Goal: Task Accomplishment & Management: Manage account settings

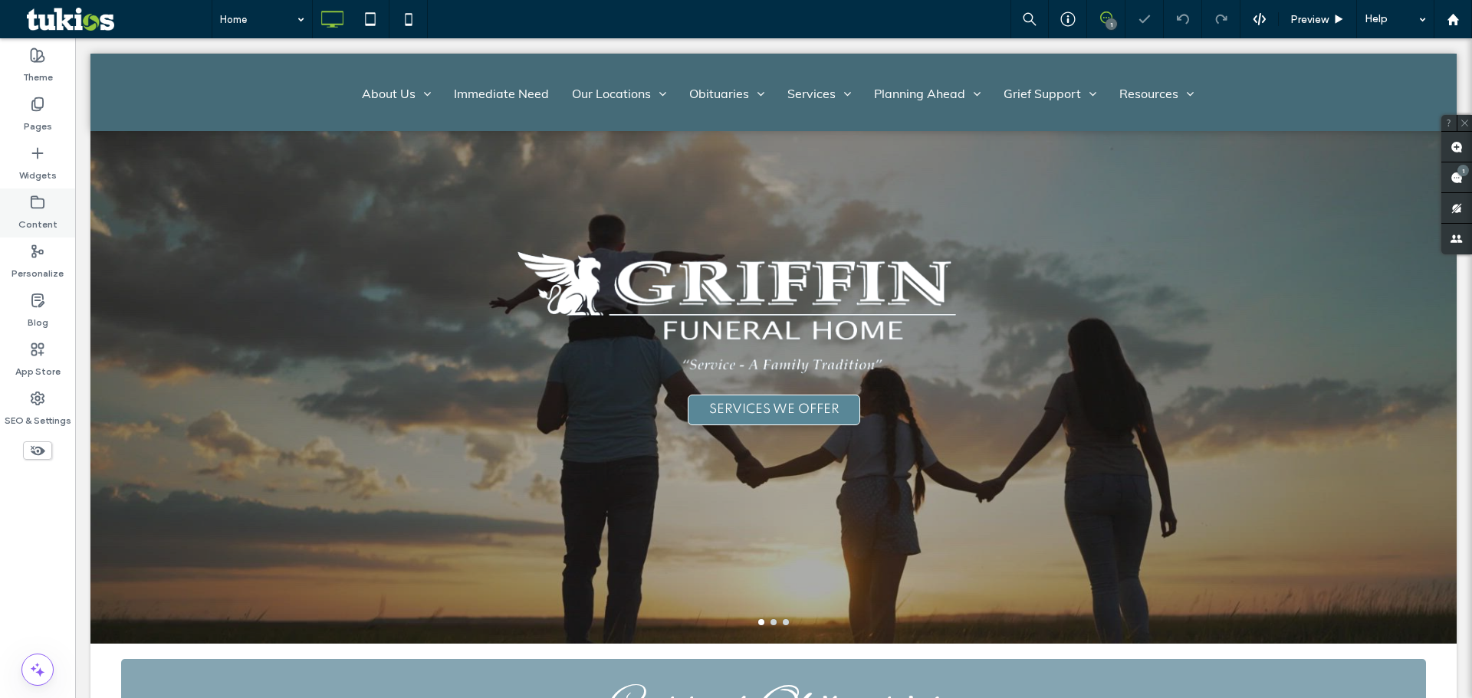
click at [41, 214] on label "Content" at bounding box center [37, 220] width 39 height 21
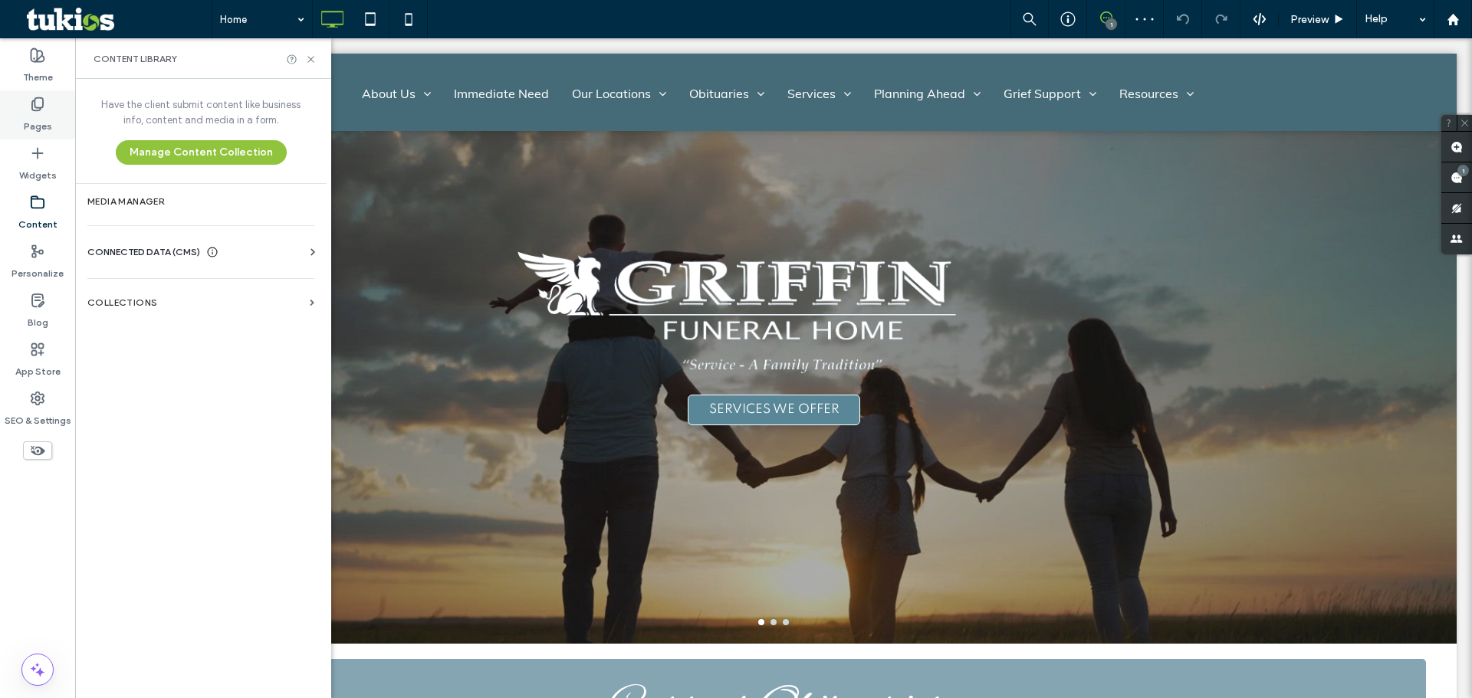
click at [48, 120] on label "Pages" at bounding box center [38, 122] width 28 height 21
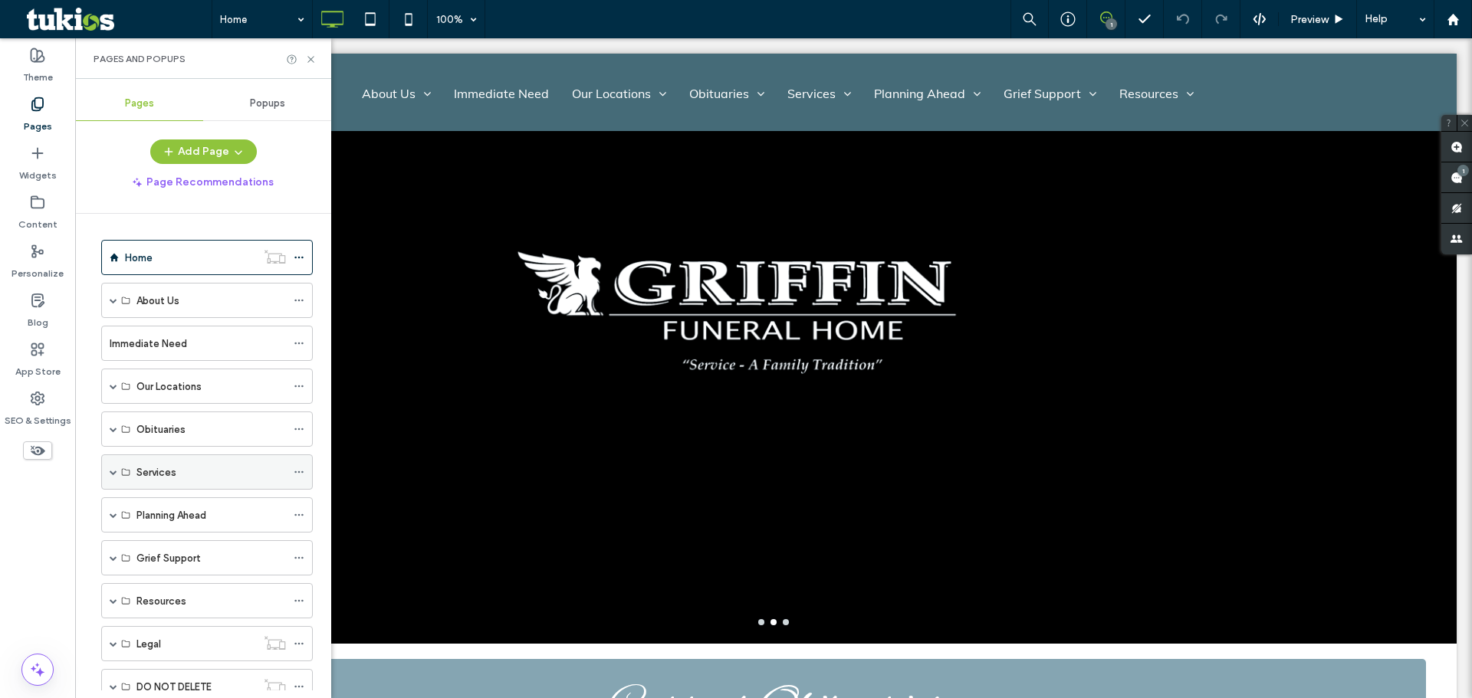
click at [112, 473] on span at bounding box center [114, 472] width 8 height 8
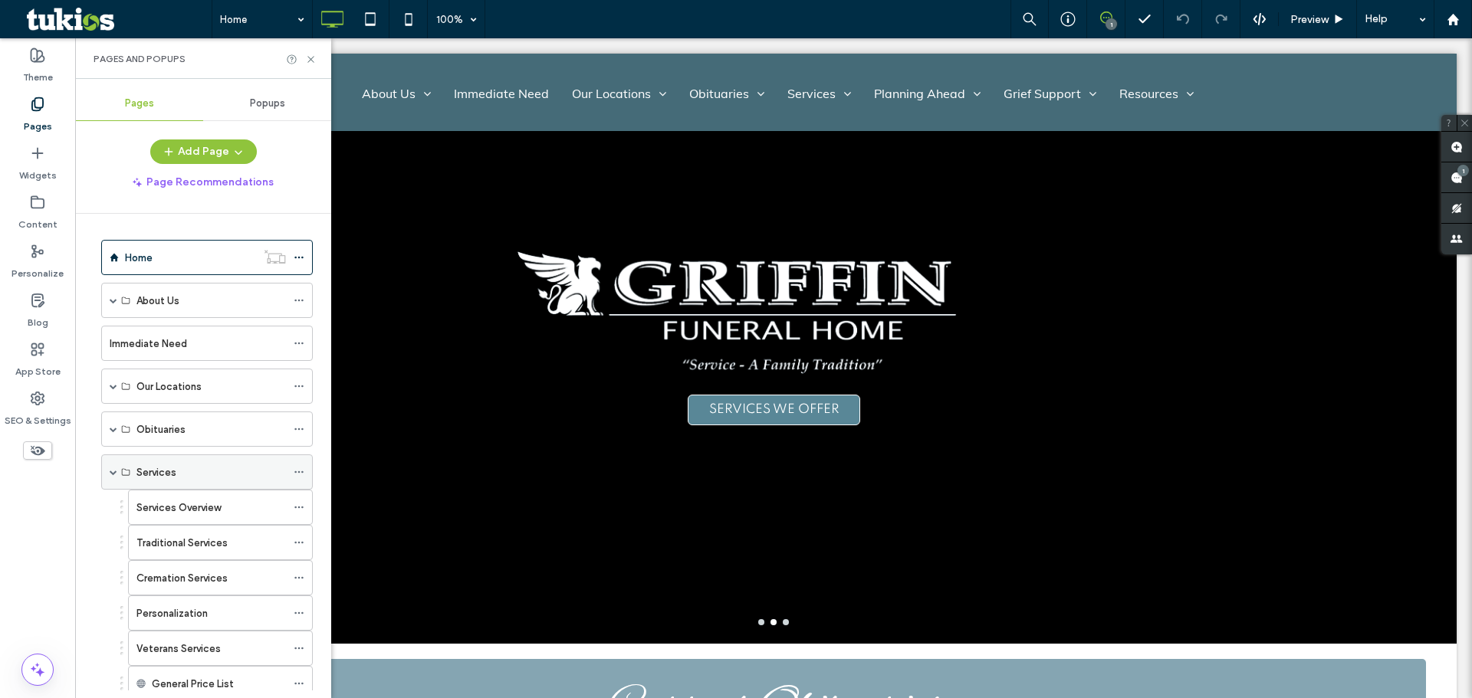
click at [112, 473] on span at bounding box center [114, 472] width 8 height 8
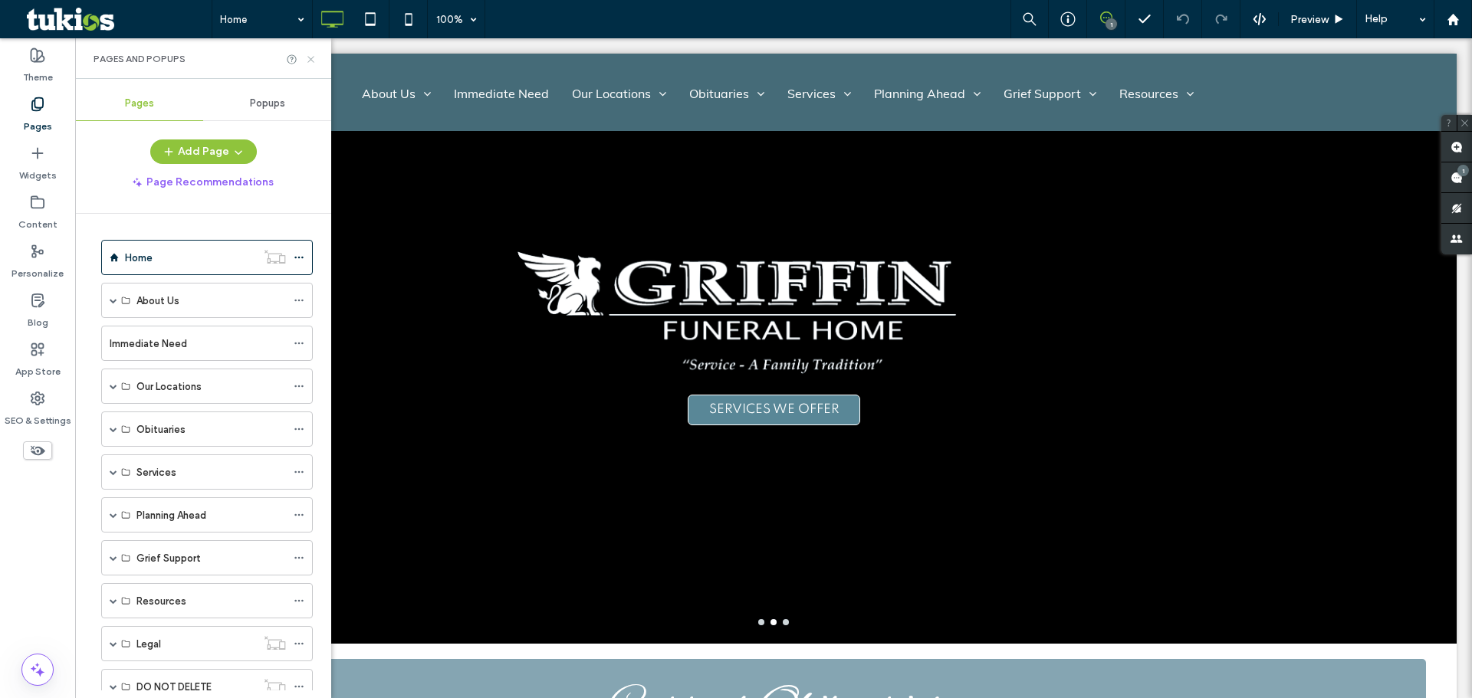
drag, startPoint x: 307, startPoint y: 57, endPoint x: 293, endPoint y: 25, distance: 35.3
click at [307, 57] on icon at bounding box center [310, 59] width 11 height 11
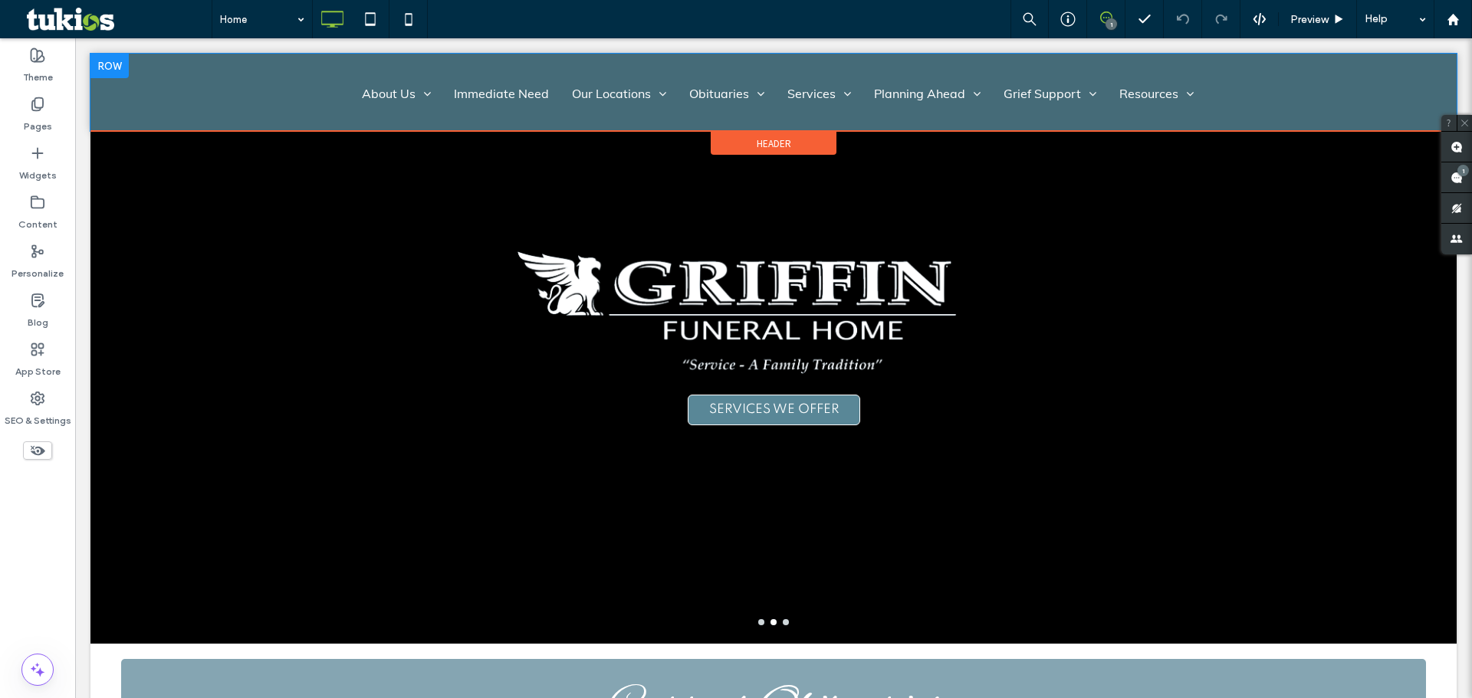
click at [1264, 91] on div "About Us About Us Our Staff Testimonials Why Choose Us Contact Us Immediate Nee…" at bounding box center [773, 85] width 1305 height 53
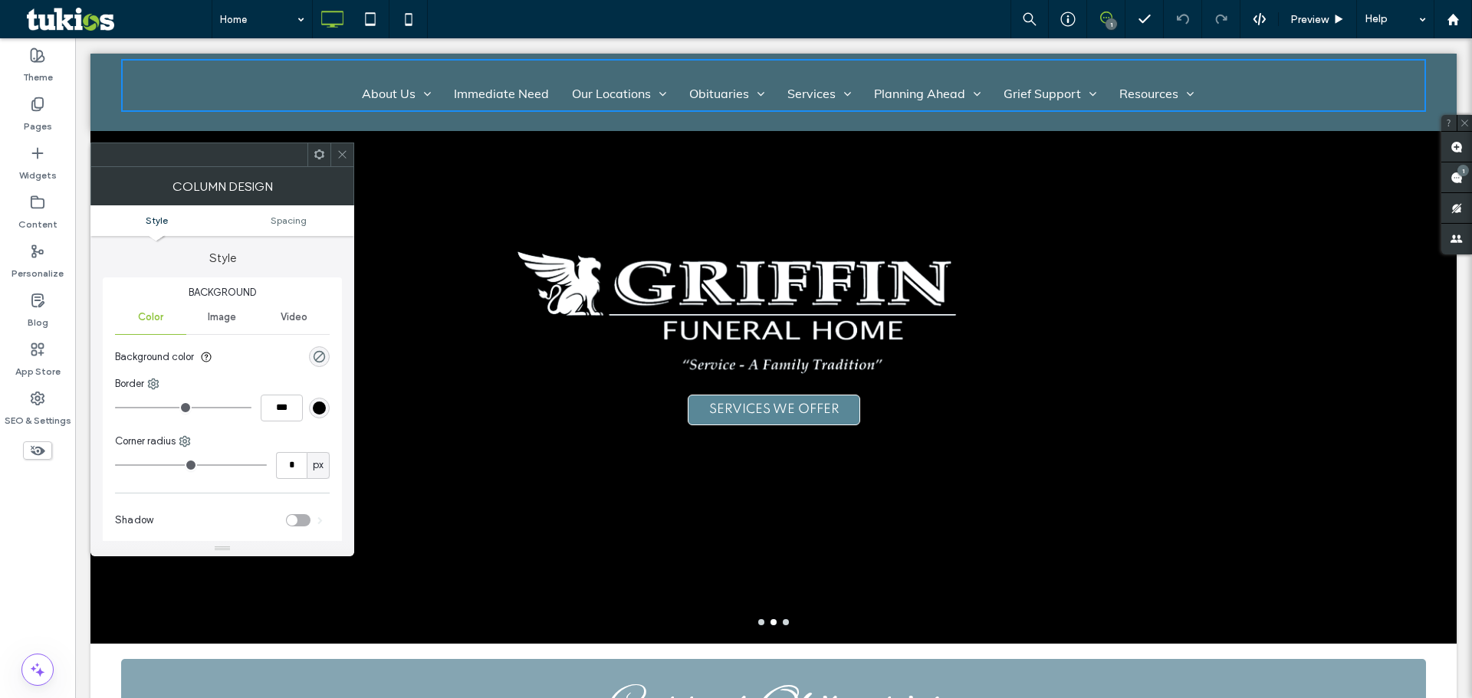
click at [347, 158] on icon at bounding box center [342, 154] width 11 height 11
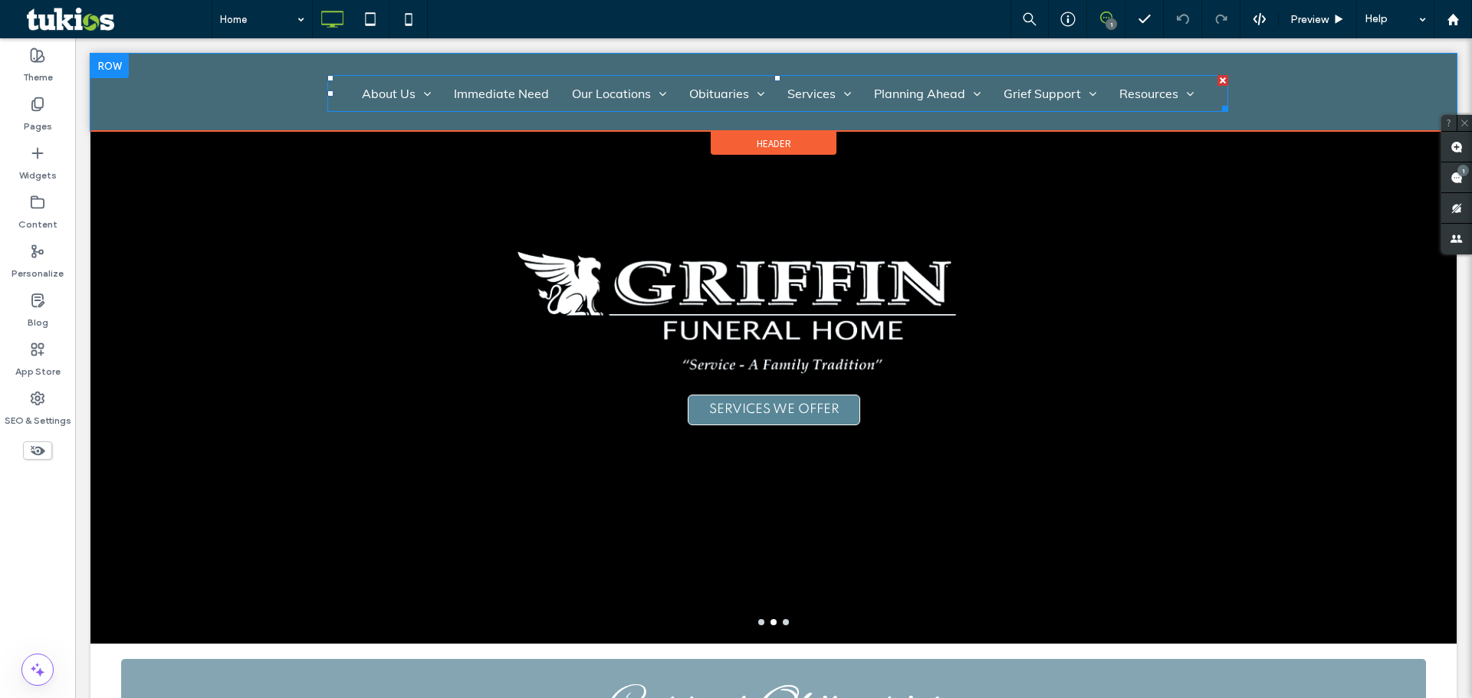
click at [342, 91] on nav "About Us About Us Our Staff Testimonials Why Choose Us Contact Us Immediate Nee…" at bounding box center [777, 93] width 901 height 37
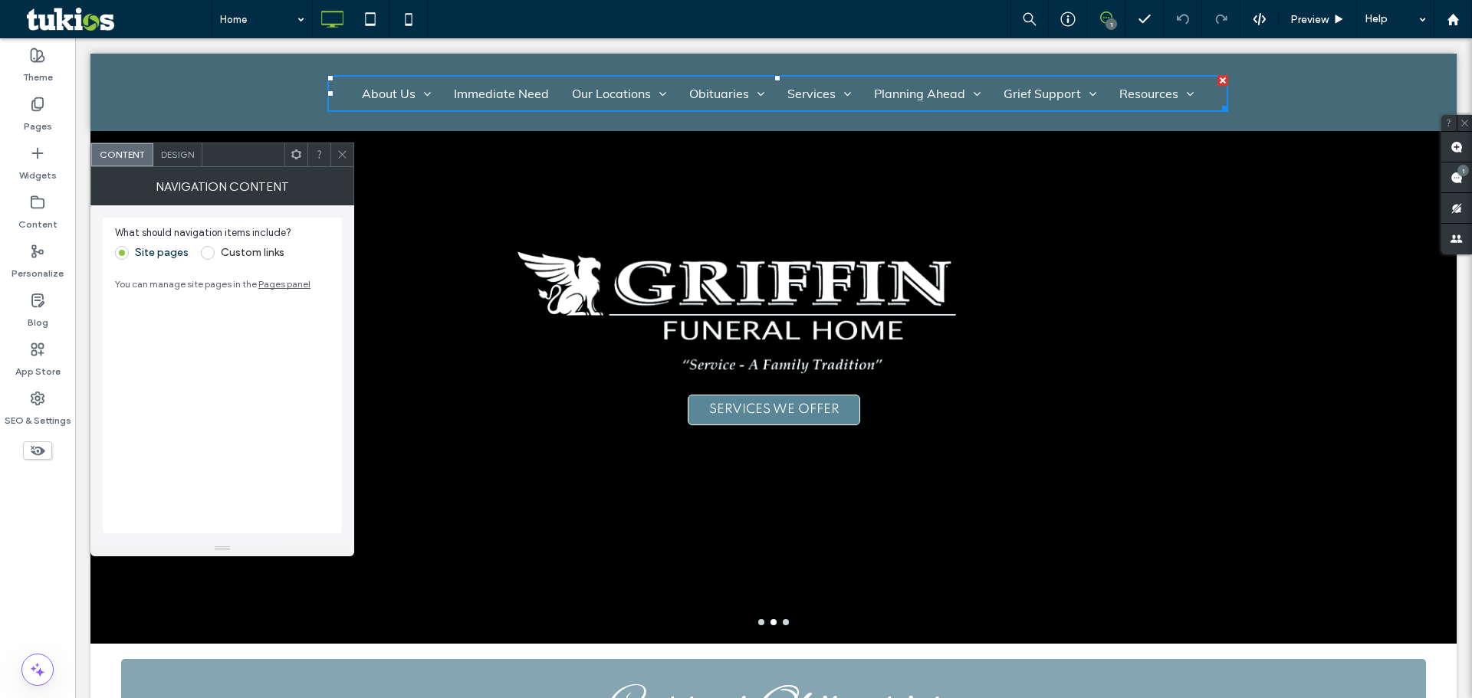
click at [180, 160] on div "Design" at bounding box center [177, 154] width 49 height 23
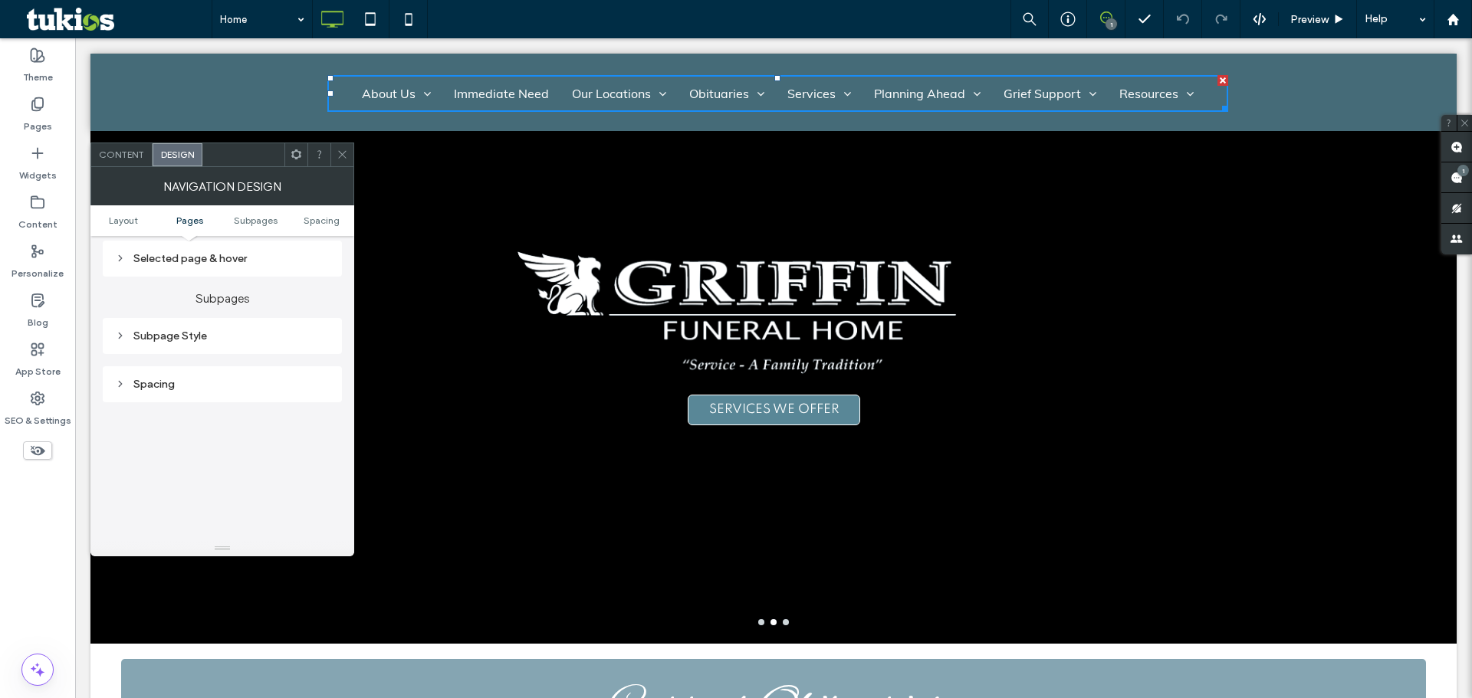
scroll to position [460, 0]
click at [135, 159] on span "Content" at bounding box center [121, 154] width 45 height 11
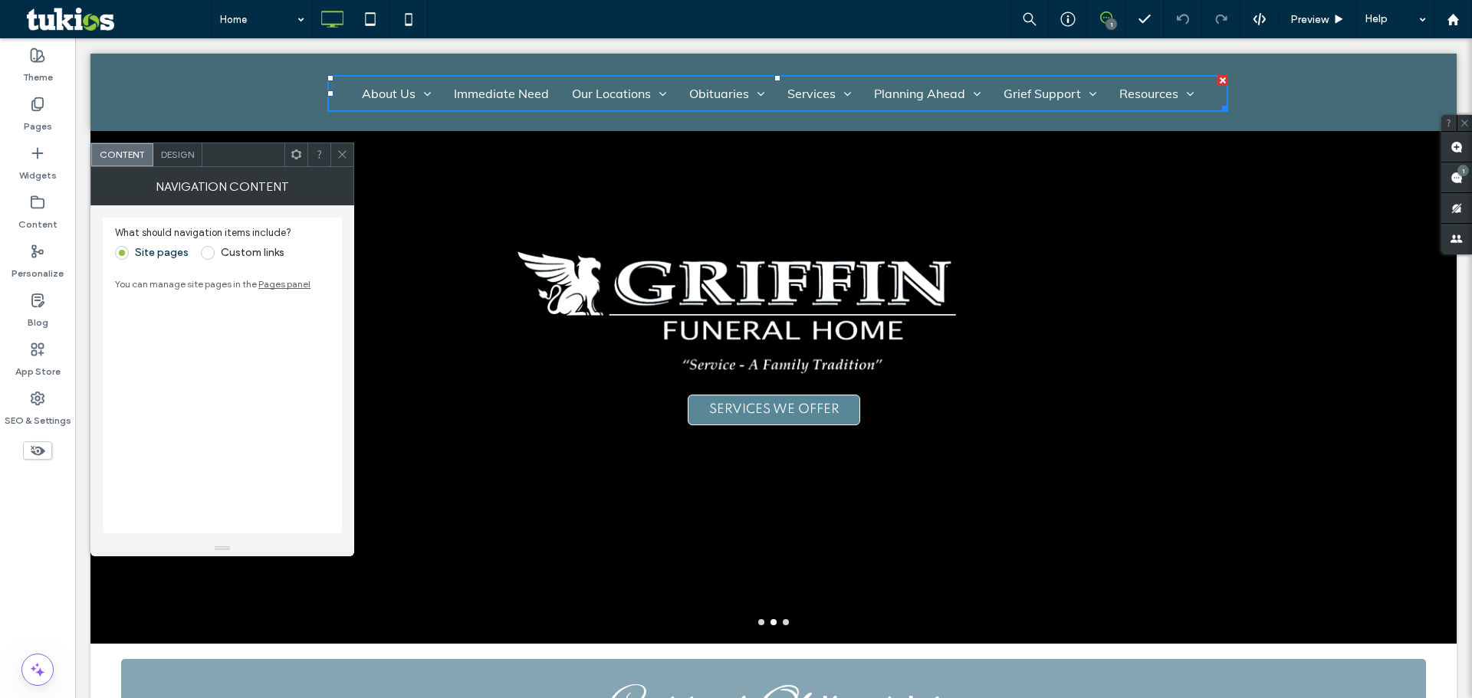
click at [338, 159] on icon at bounding box center [342, 154] width 11 height 11
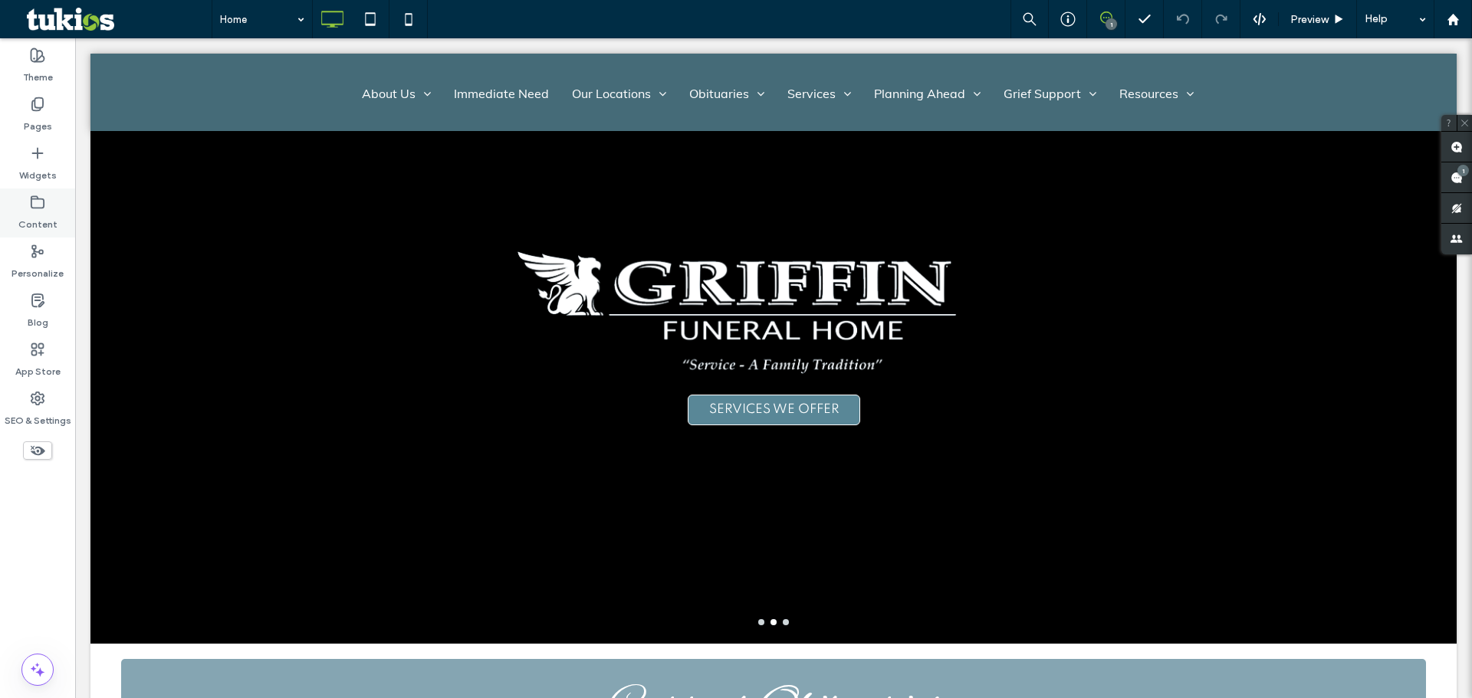
click at [44, 213] on label "Content" at bounding box center [37, 220] width 39 height 21
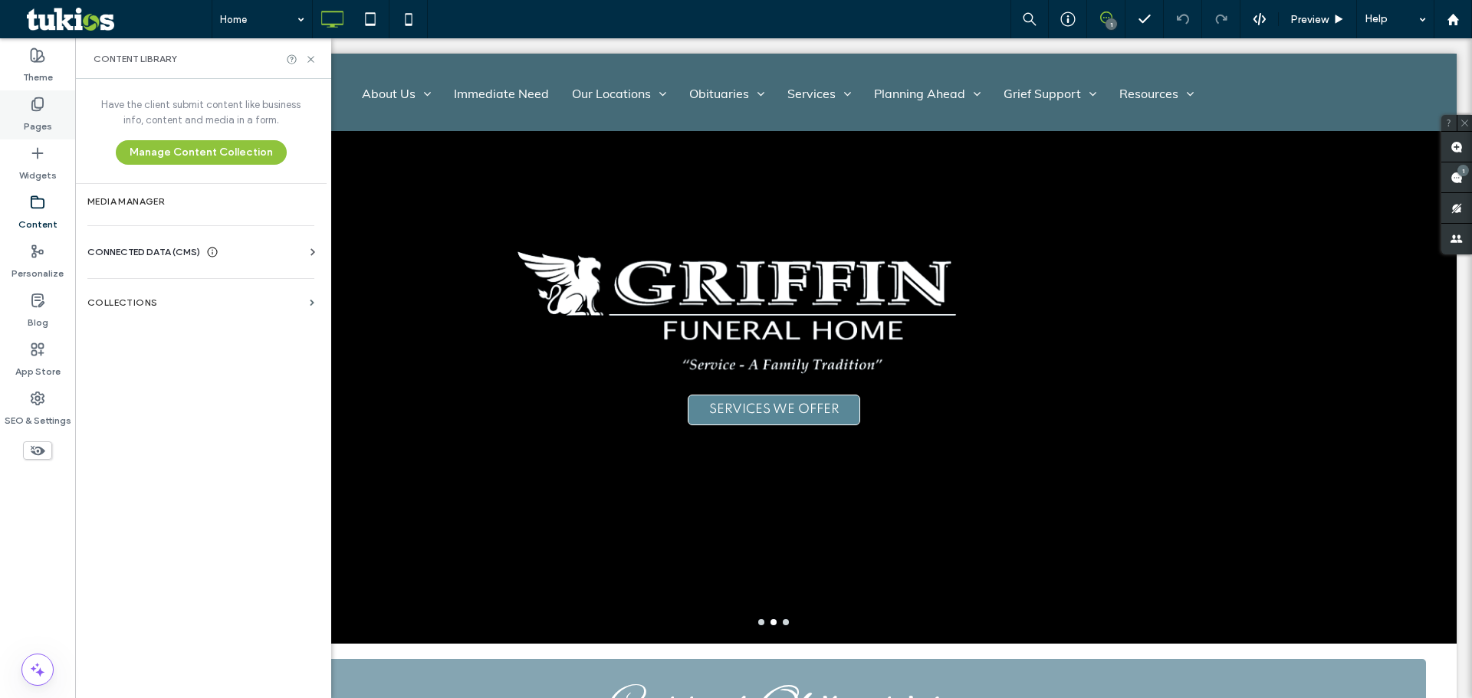
click at [48, 116] on label "Pages" at bounding box center [38, 122] width 28 height 21
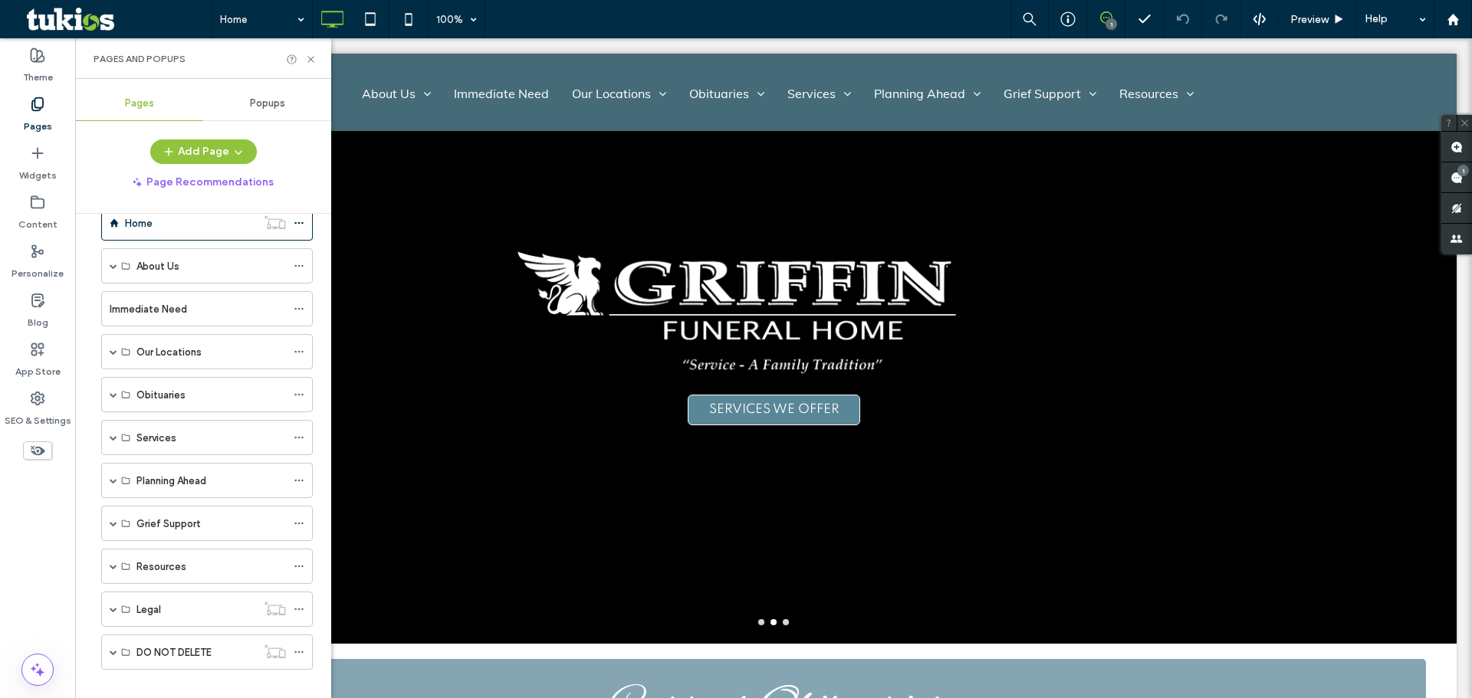
scroll to position [52, 0]
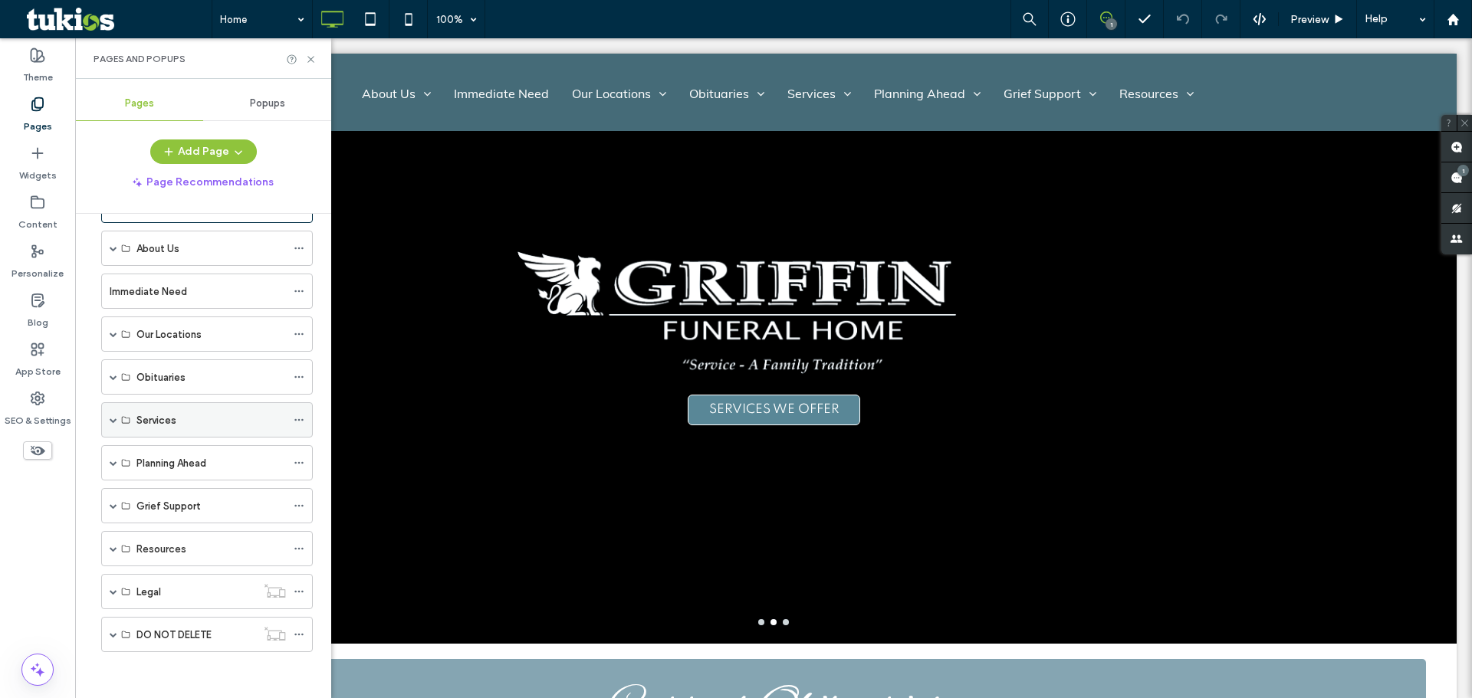
click at [110, 420] on span at bounding box center [114, 420] width 8 height 8
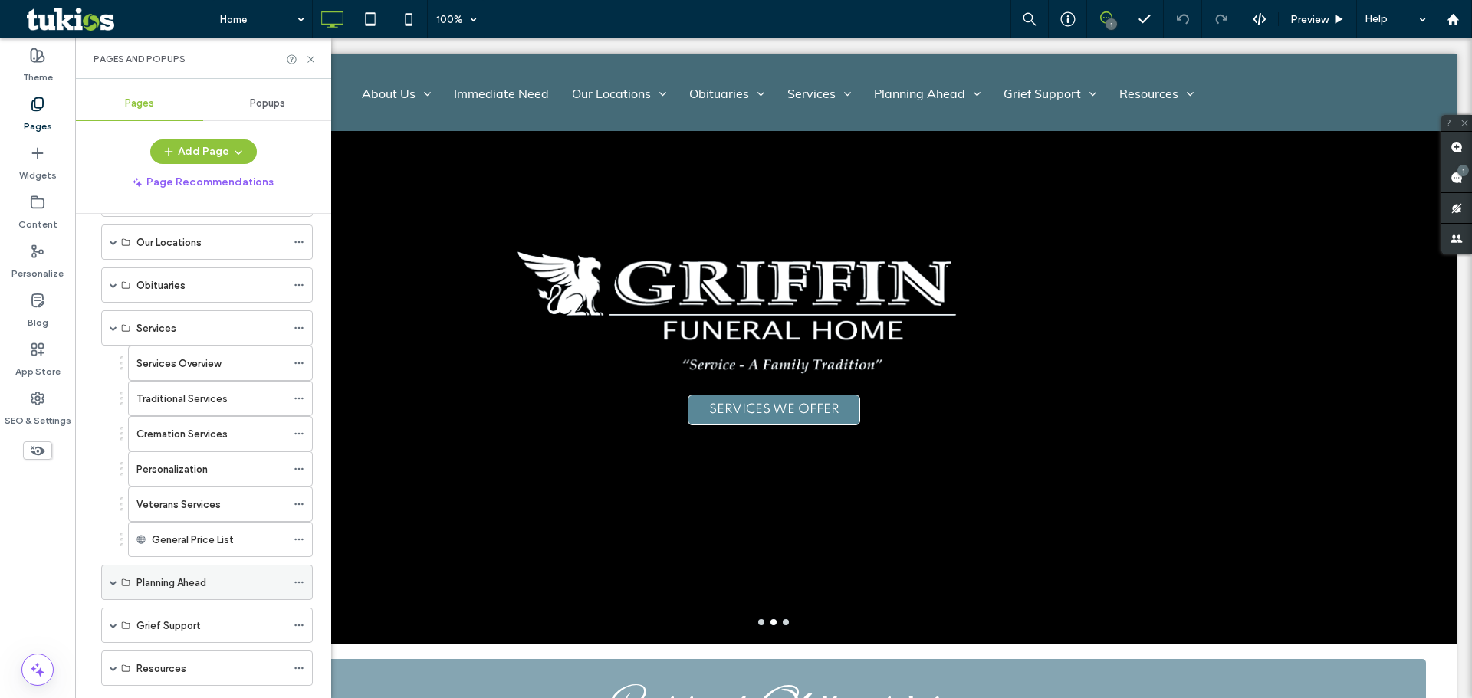
scroll to position [264, 0]
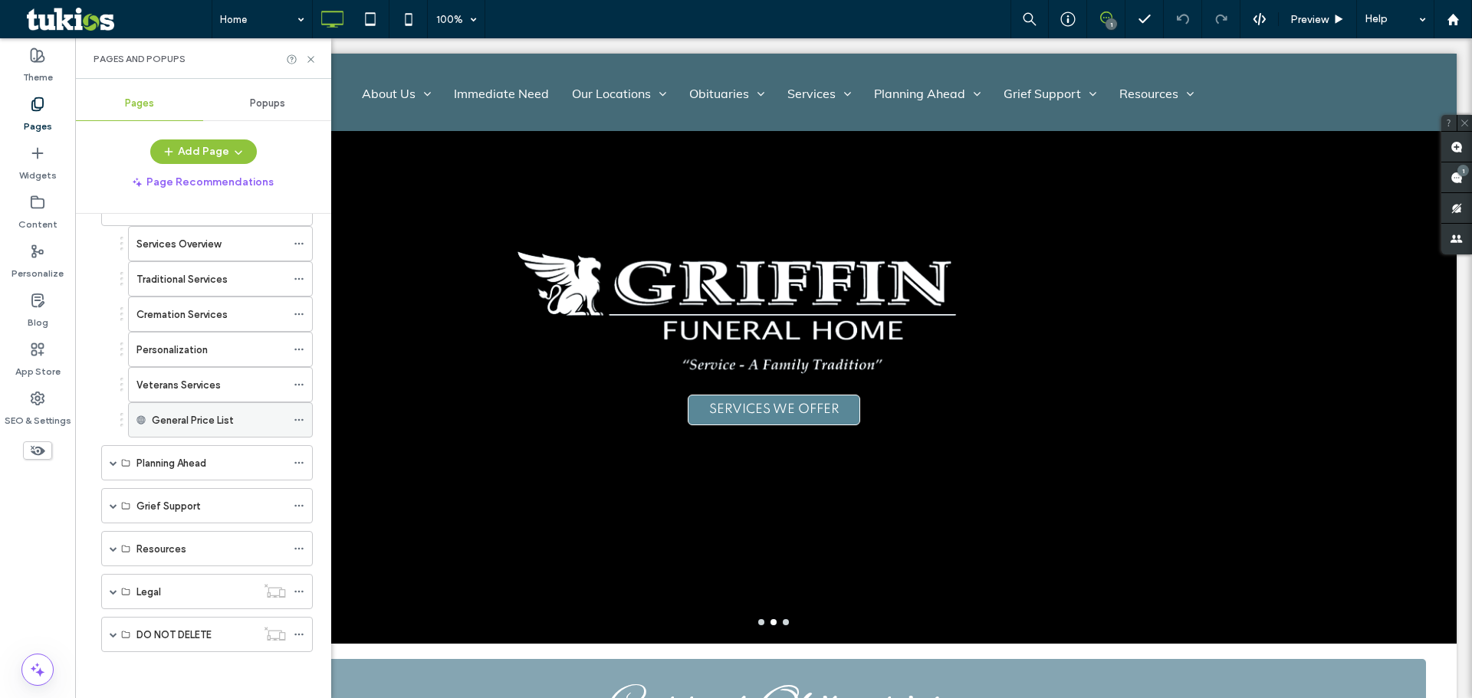
click at [250, 416] on div "General Price List" at bounding box center [219, 420] width 134 height 16
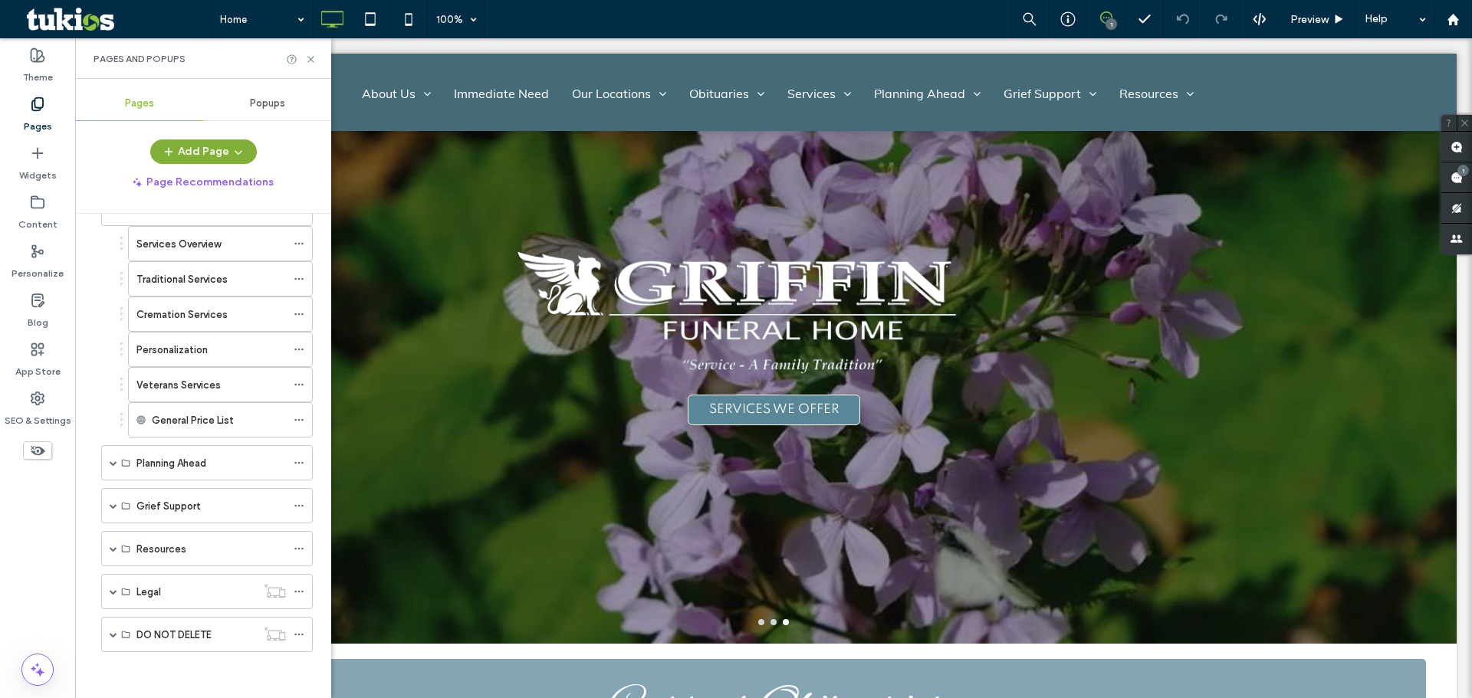
click at [219, 145] on button "Add Page" at bounding box center [203, 152] width 107 height 25
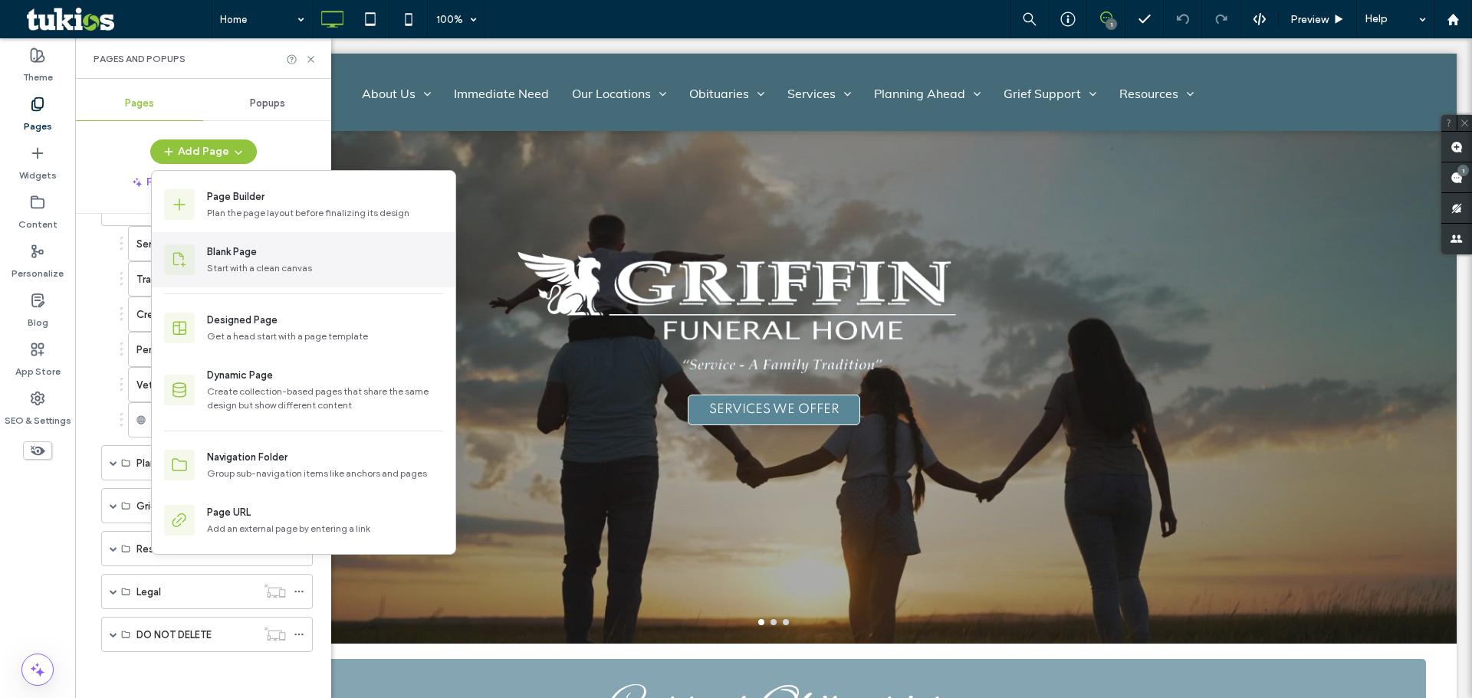
click at [297, 250] on div "Blank Page" at bounding box center [325, 252] width 236 height 15
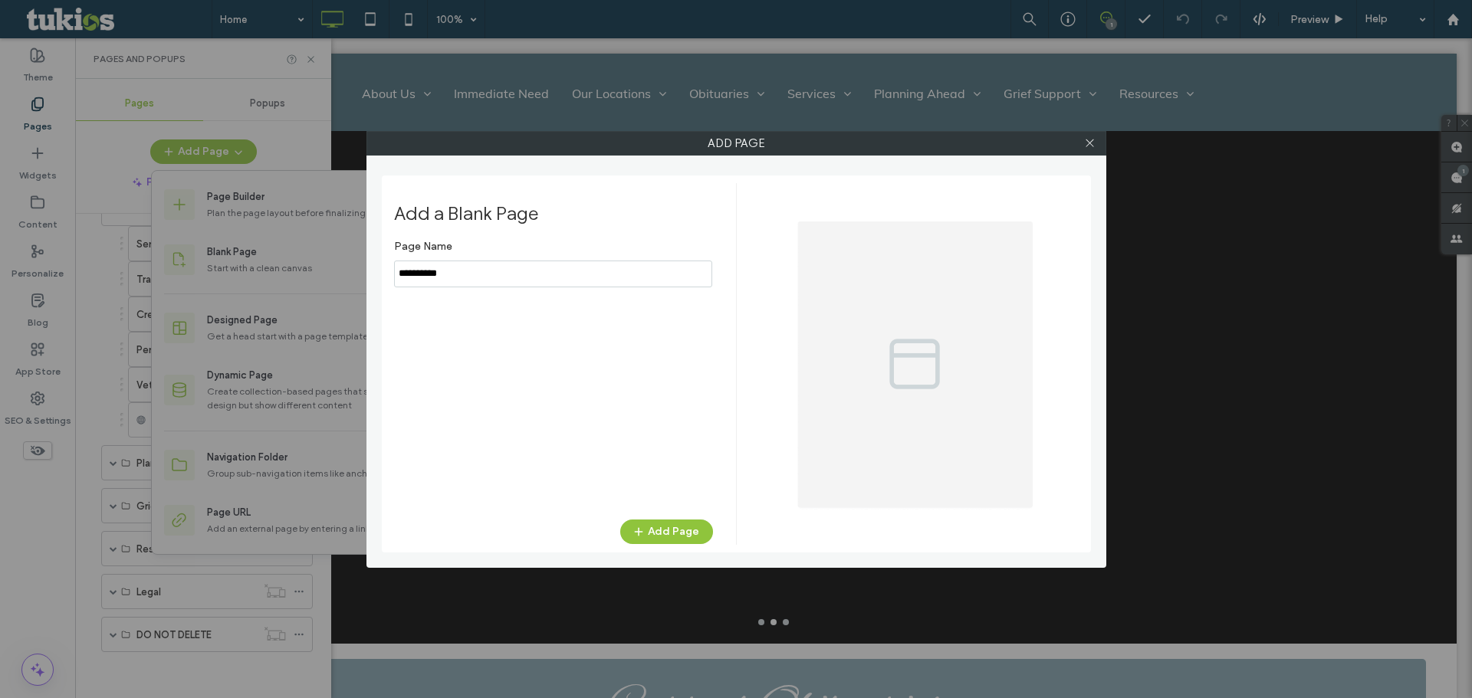
drag, startPoint x: 560, startPoint y: 261, endPoint x: 402, endPoint y: 264, distance: 158.7
click at [404, 264] on input "notEmpty" at bounding box center [553, 274] width 318 height 27
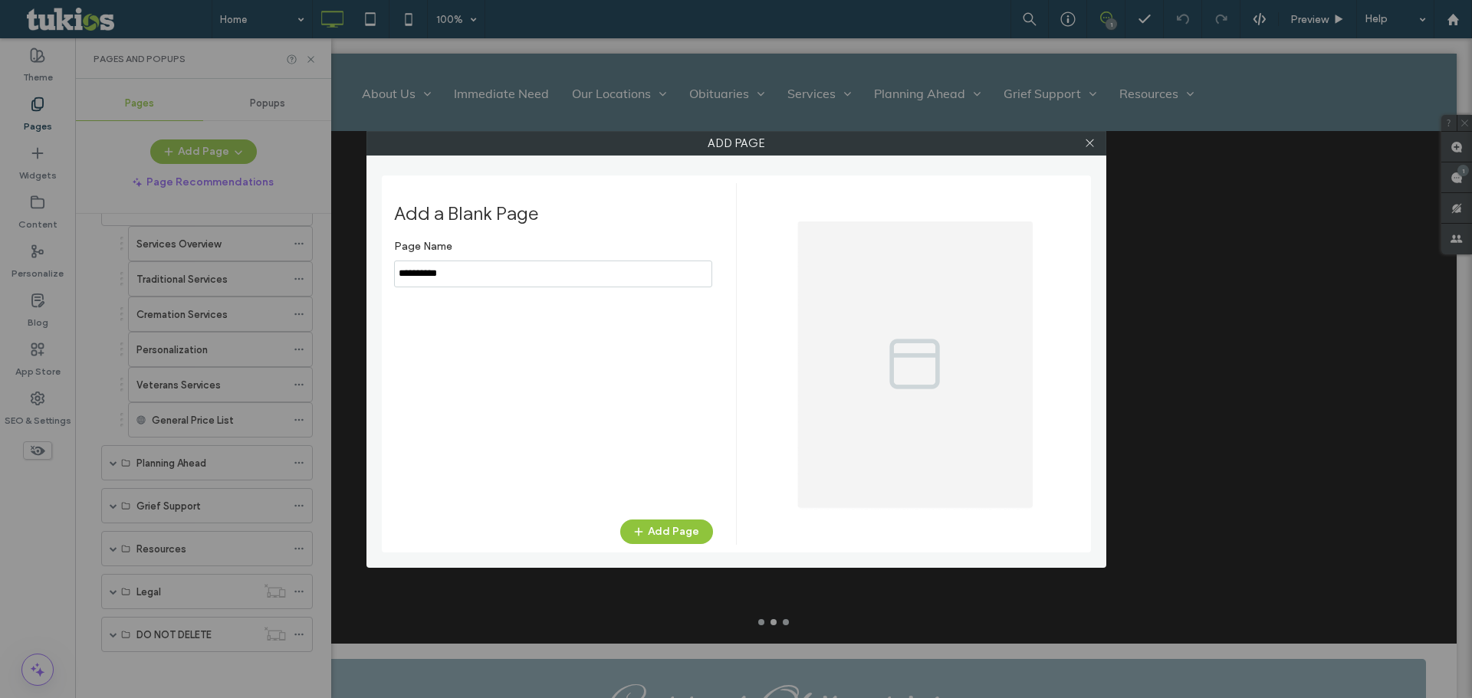
type input "*"
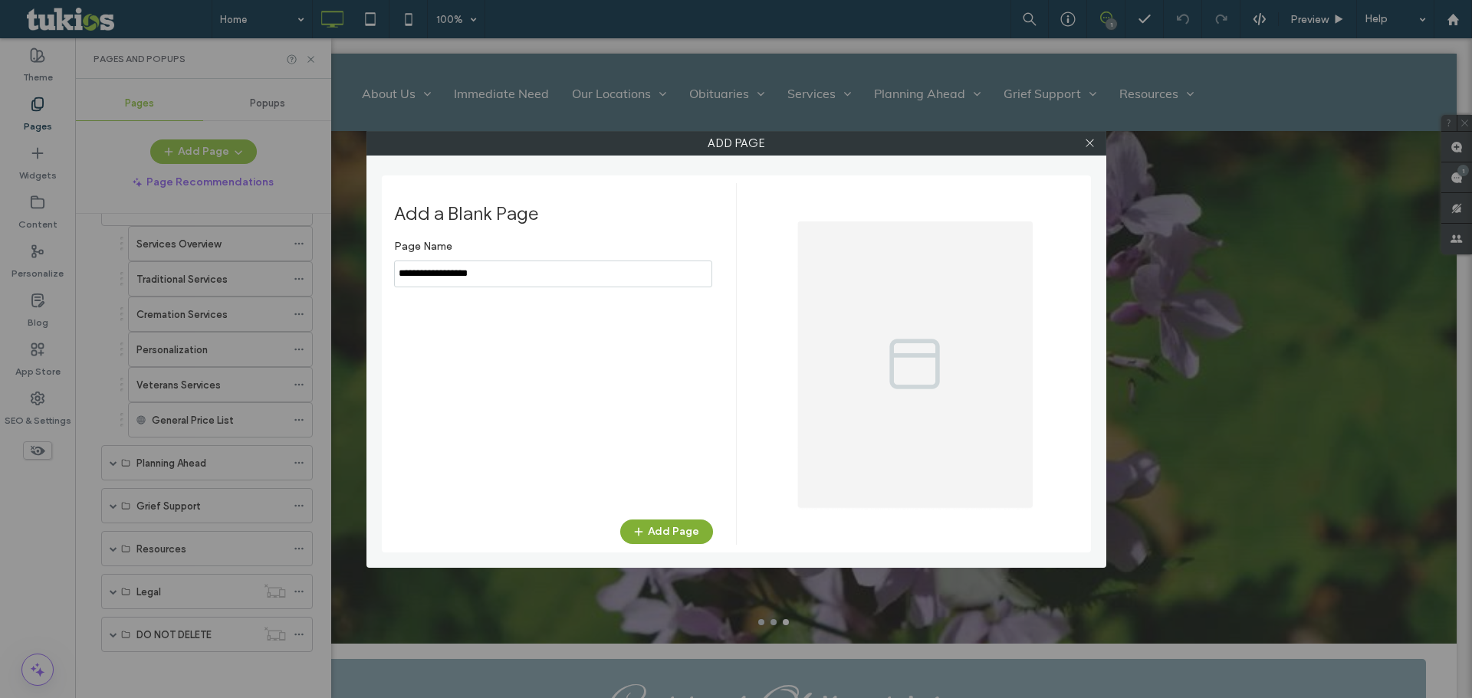
type input "**********"
click at [645, 523] on span "button" at bounding box center [639, 531] width 15 height 23
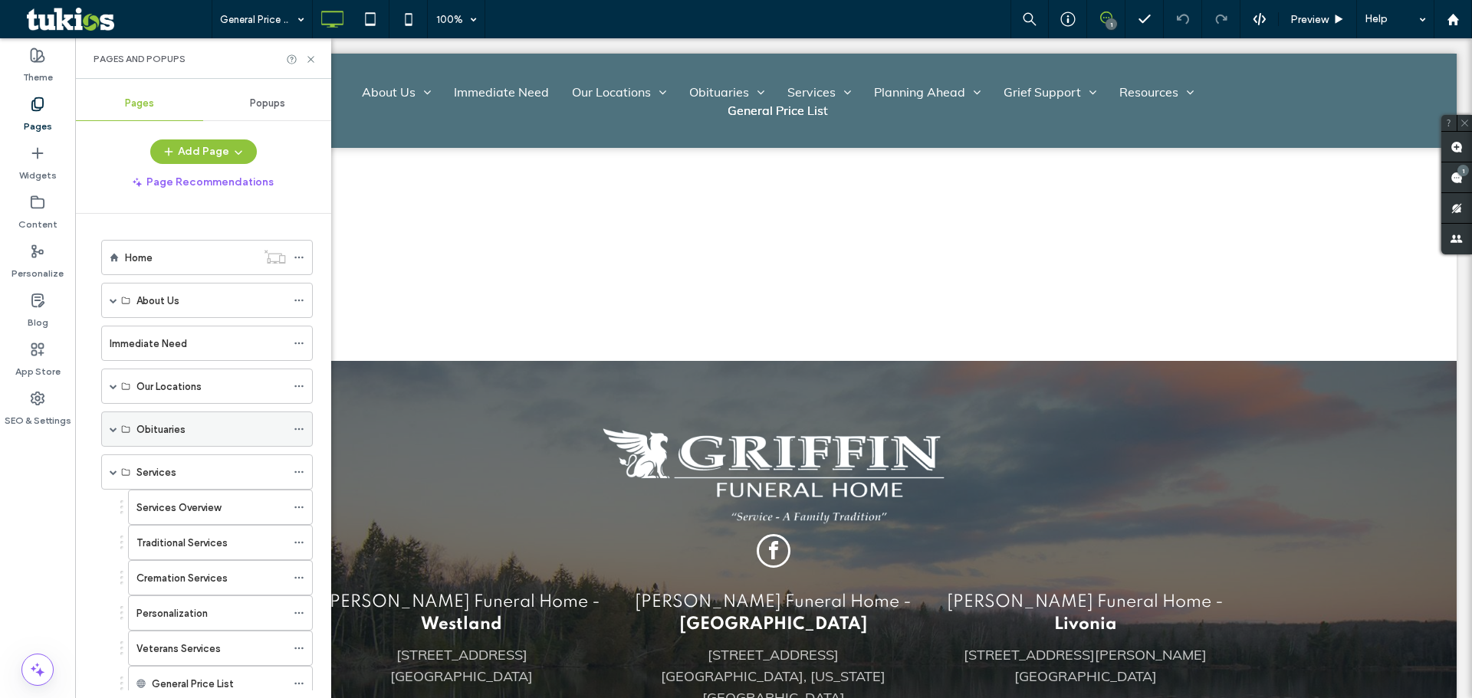
scroll to position [307, 0]
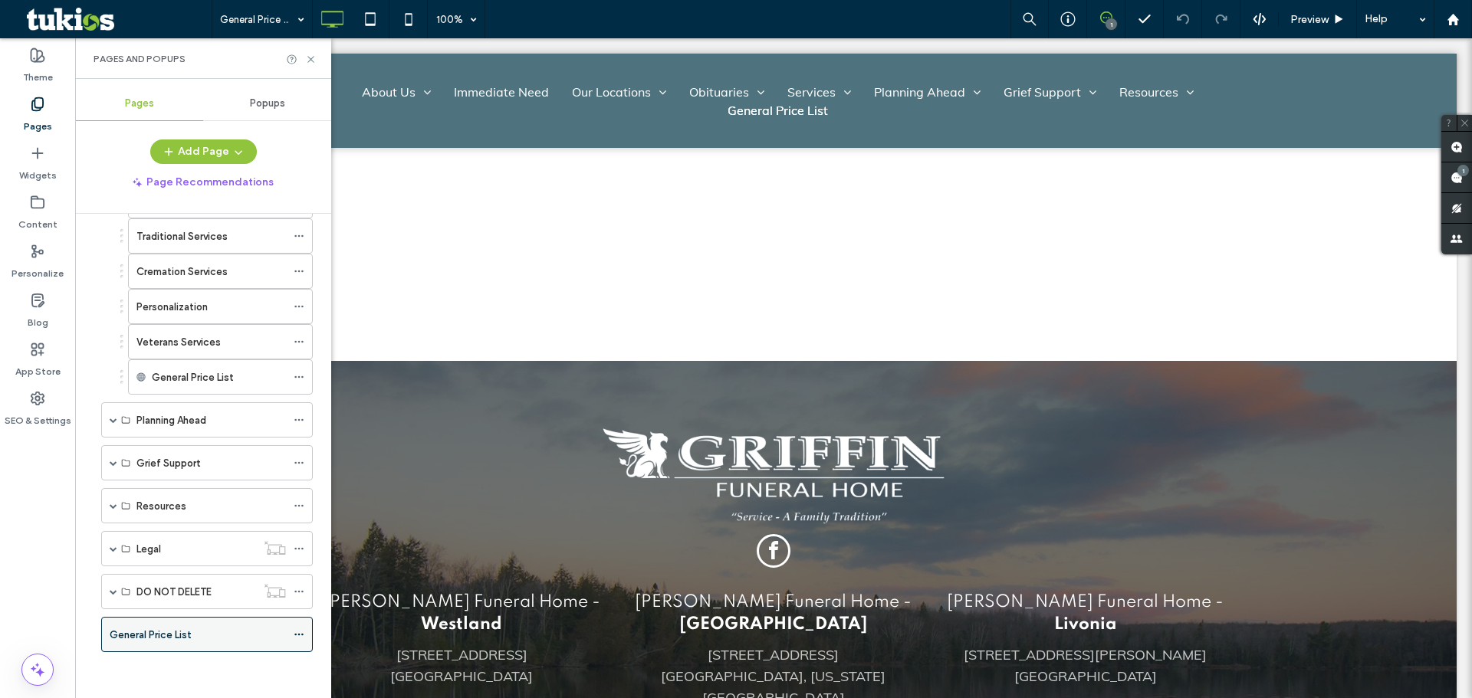
click at [299, 632] on icon at bounding box center [299, 634] width 11 height 11
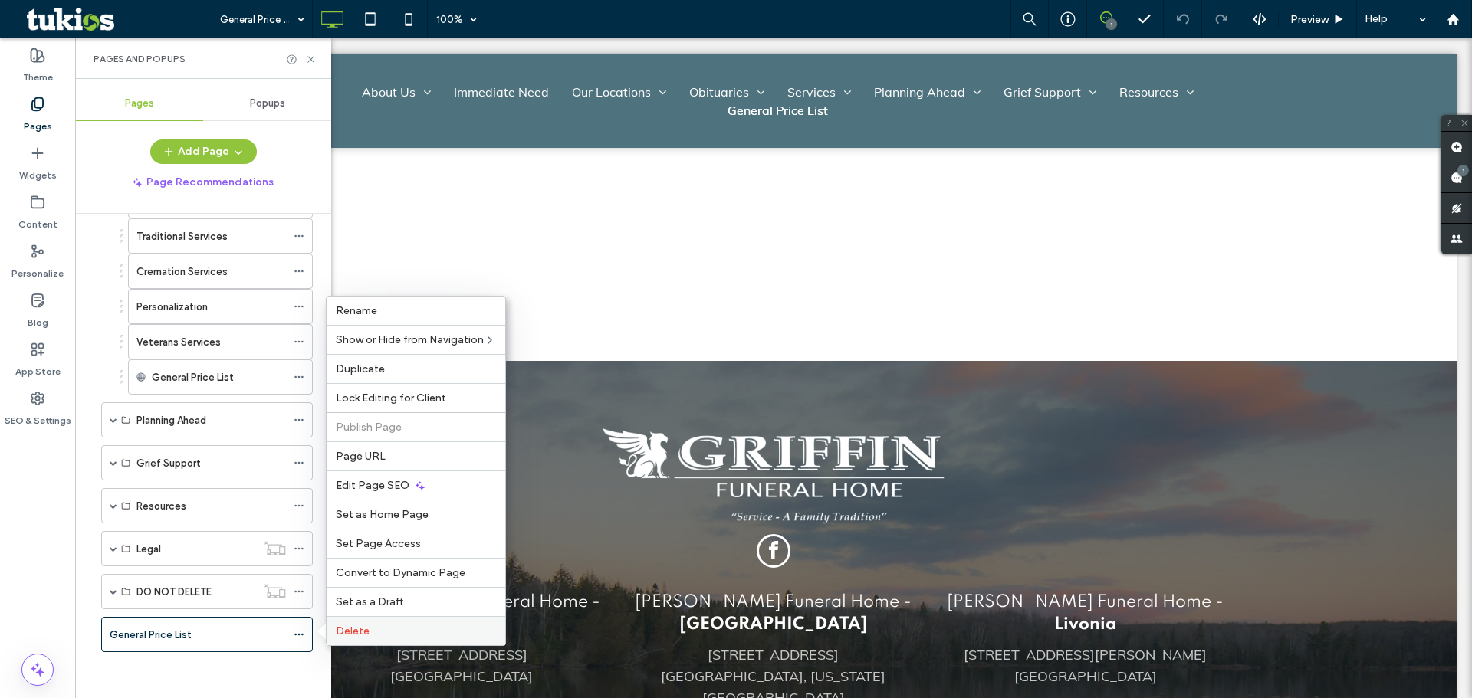
click at [351, 632] on span "Delete" at bounding box center [353, 631] width 34 height 13
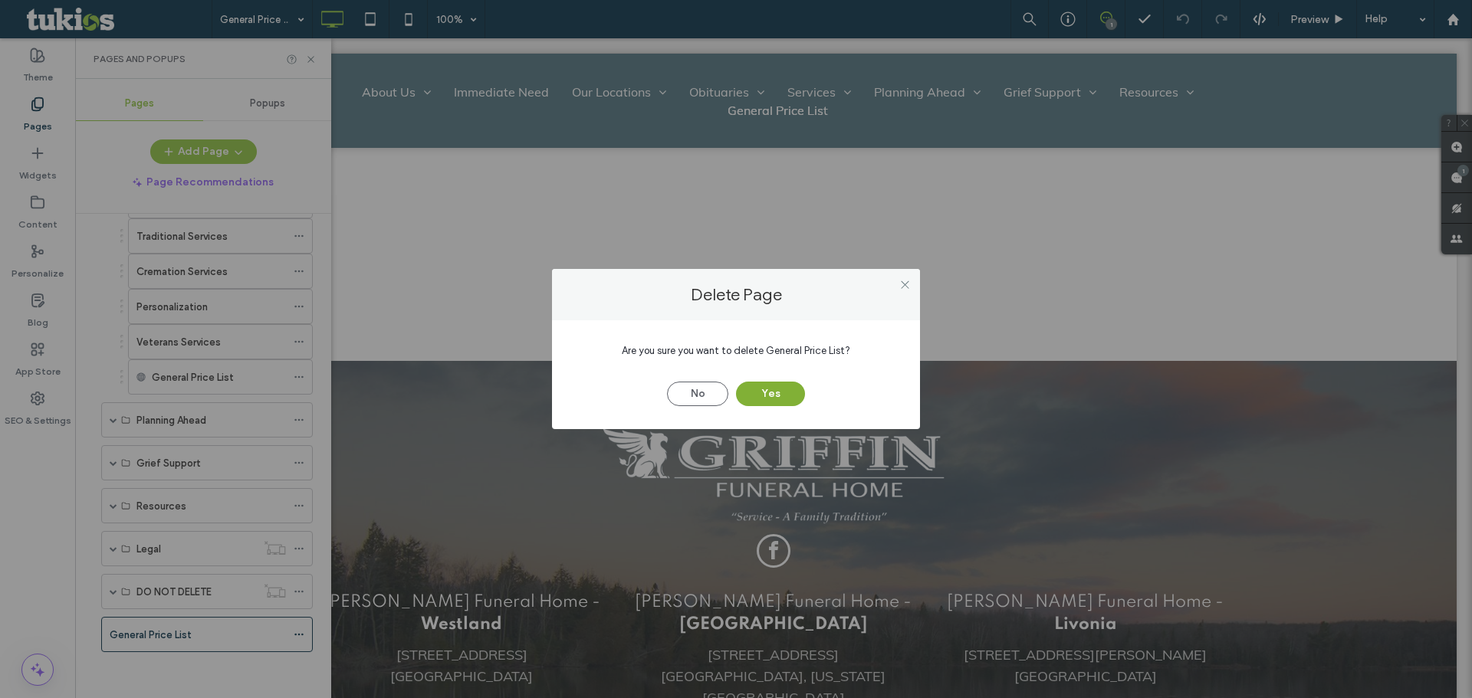
click at [776, 400] on button "Yes" at bounding box center [770, 394] width 69 height 25
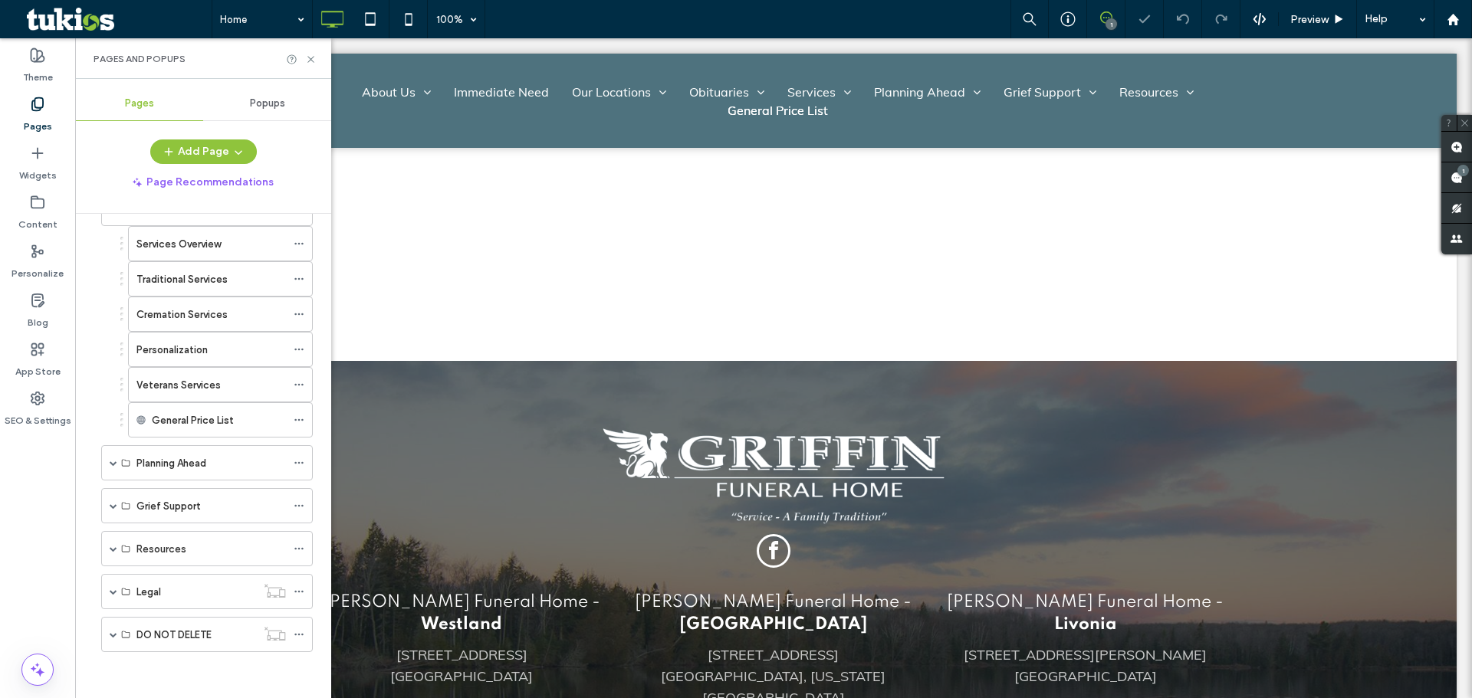
scroll to position [264, 0]
click at [266, 392] on div "Veterans Services" at bounding box center [210, 385] width 149 height 16
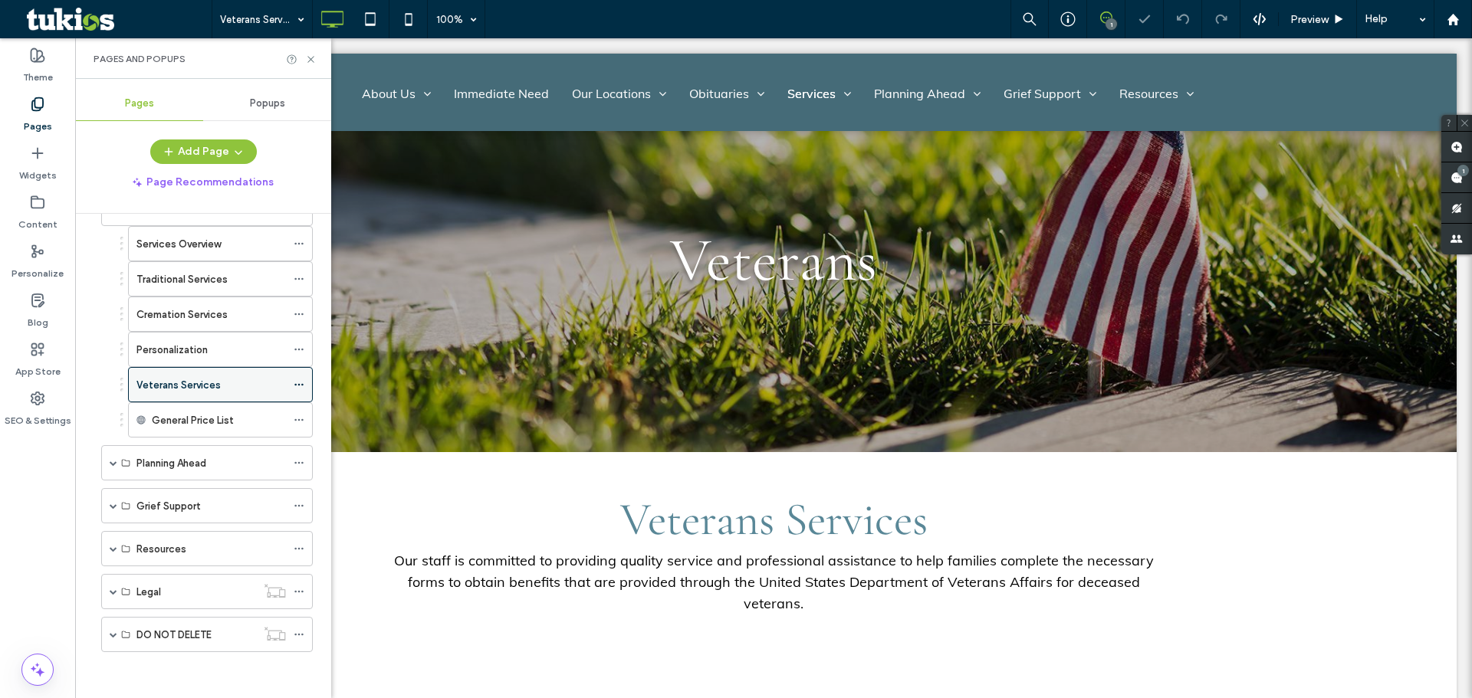
click at [298, 382] on icon at bounding box center [299, 384] width 11 height 11
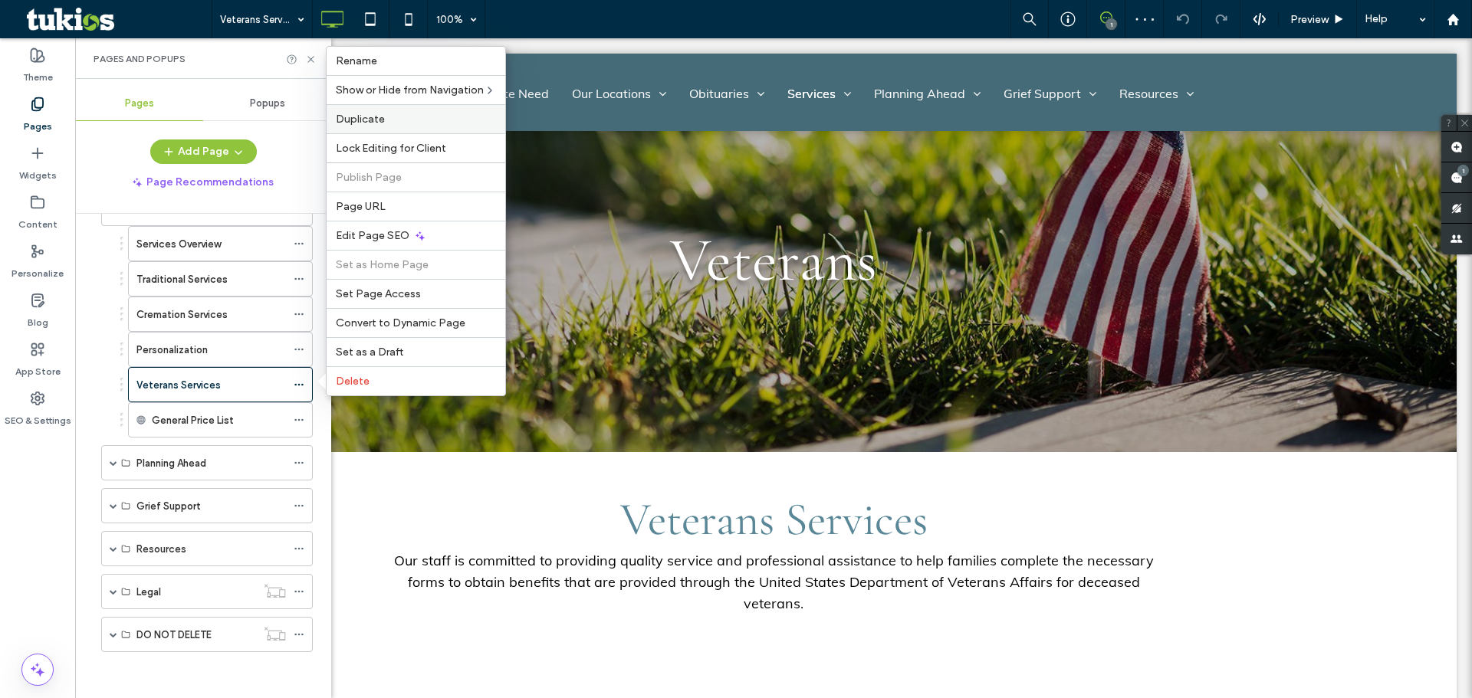
click at [382, 121] on span "Duplicate" at bounding box center [360, 119] width 49 height 13
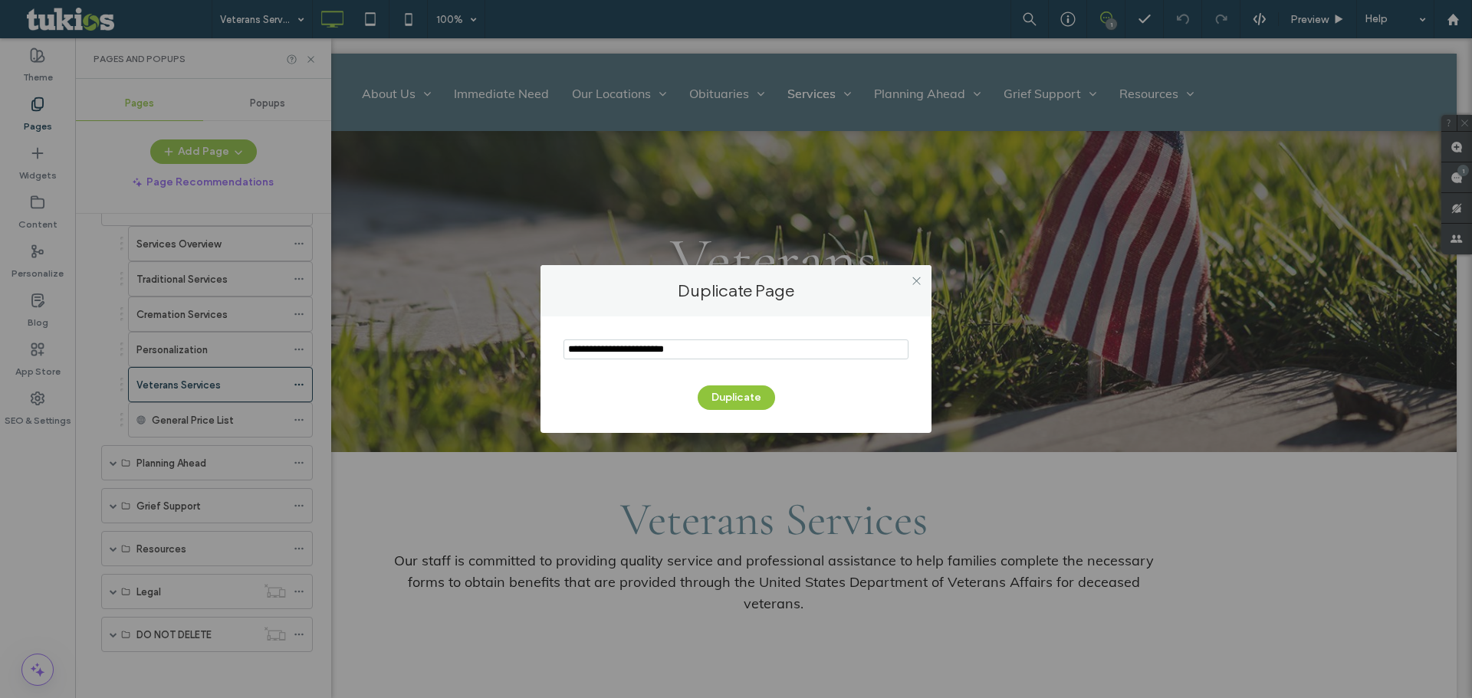
drag, startPoint x: 739, startPoint y: 345, endPoint x: 340, endPoint y: 336, distance: 398.7
click at [340, 337] on div "Duplicate Page Duplicate" at bounding box center [736, 349] width 1472 height 698
type input "**********"
click at [717, 410] on div "Duplicate" at bounding box center [735, 375] width 391 height 117
click at [733, 395] on button "Duplicate" at bounding box center [736, 398] width 77 height 25
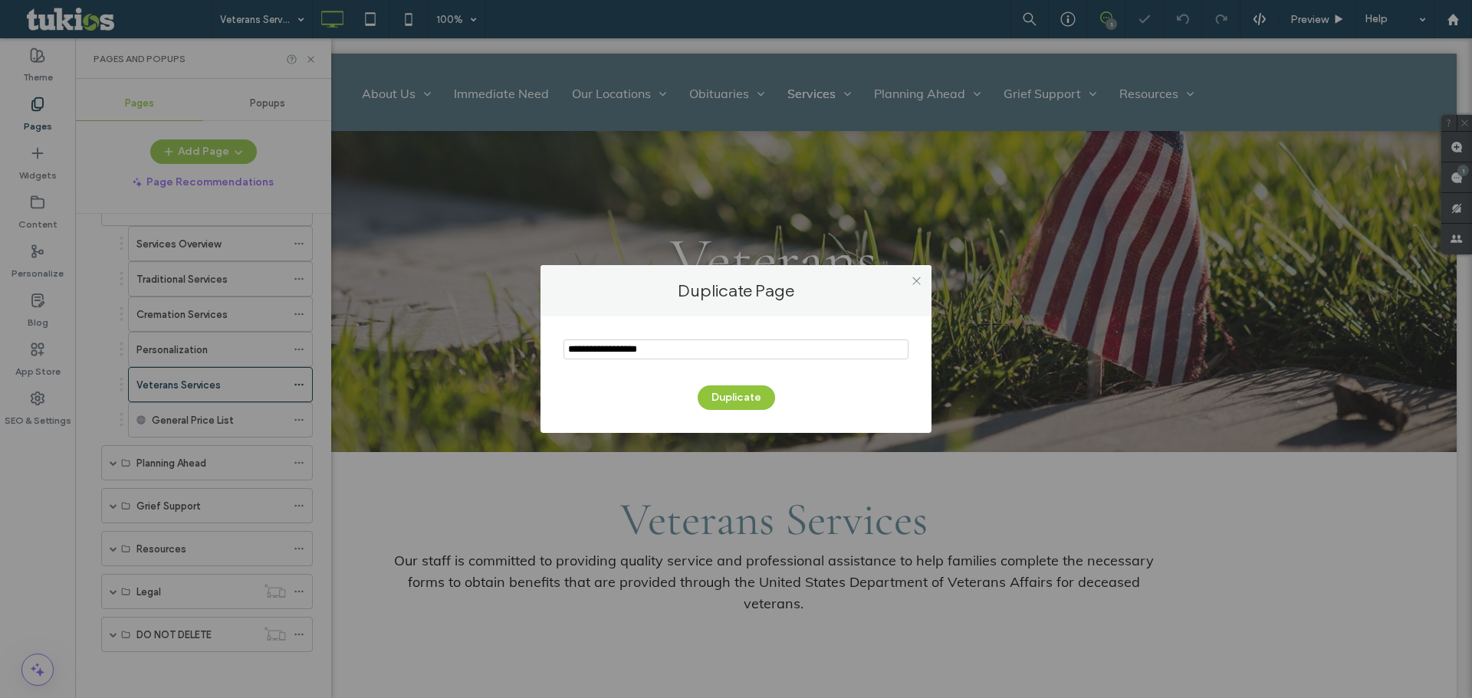
scroll to position [307, 0]
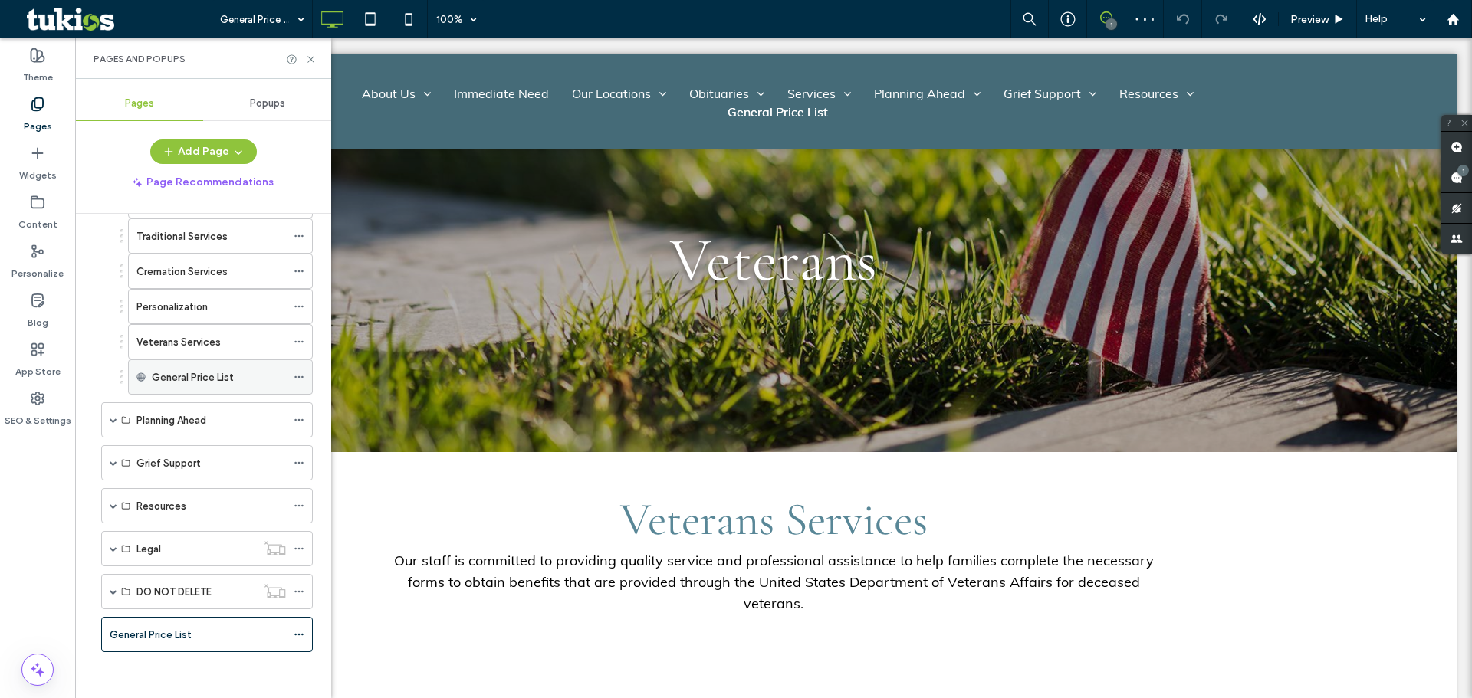
drag, startPoint x: 93, startPoint y: 637, endPoint x: 146, endPoint y: 368, distance: 274.2
click at [146, 368] on div "Home About Us About Us Our Staff Testimonials Why Choose Us Contact Us Immediat…" at bounding box center [203, 452] width 256 height 477
drag, startPoint x: 95, startPoint y: 633, endPoint x: 112, endPoint y: 366, distance: 267.3
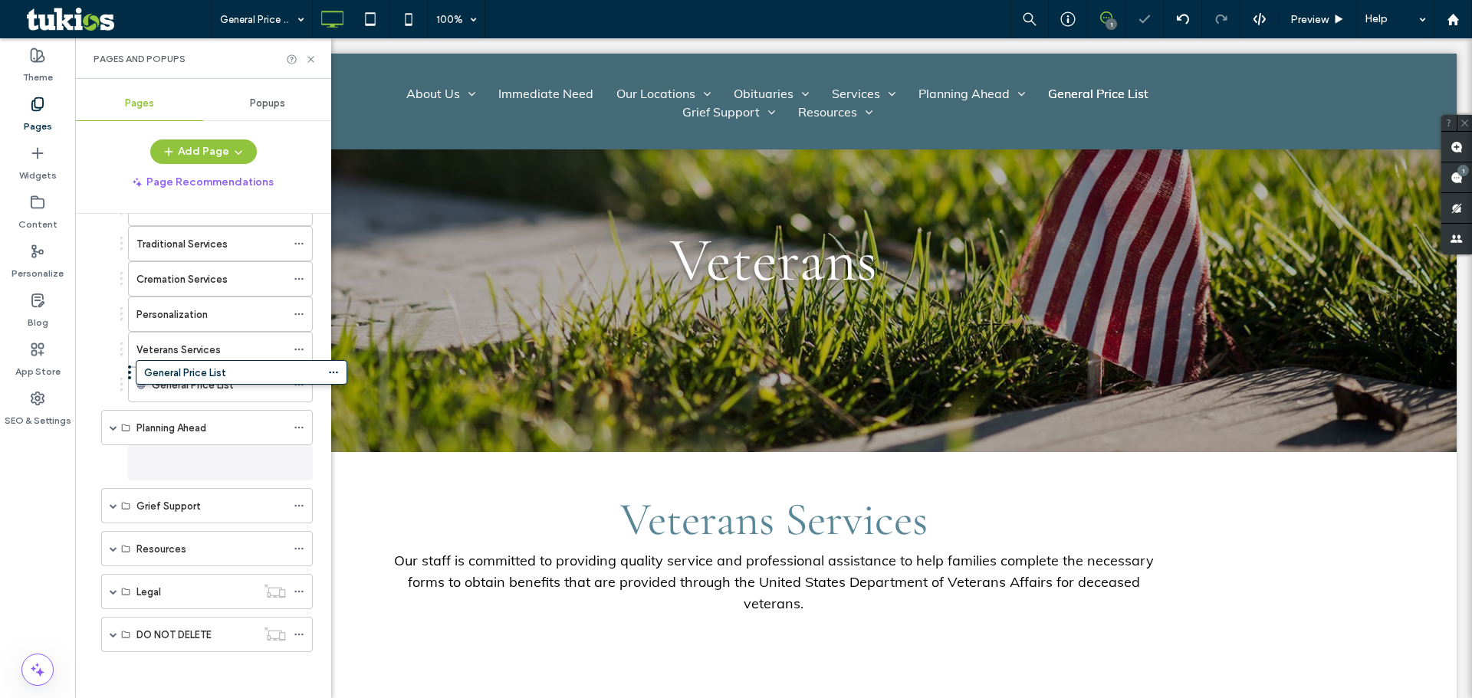
scroll to position [299, 0]
drag, startPoint x: 94, startPoint y: 461, endPoint x: 144, endPoint y: 387, distance: 89.9
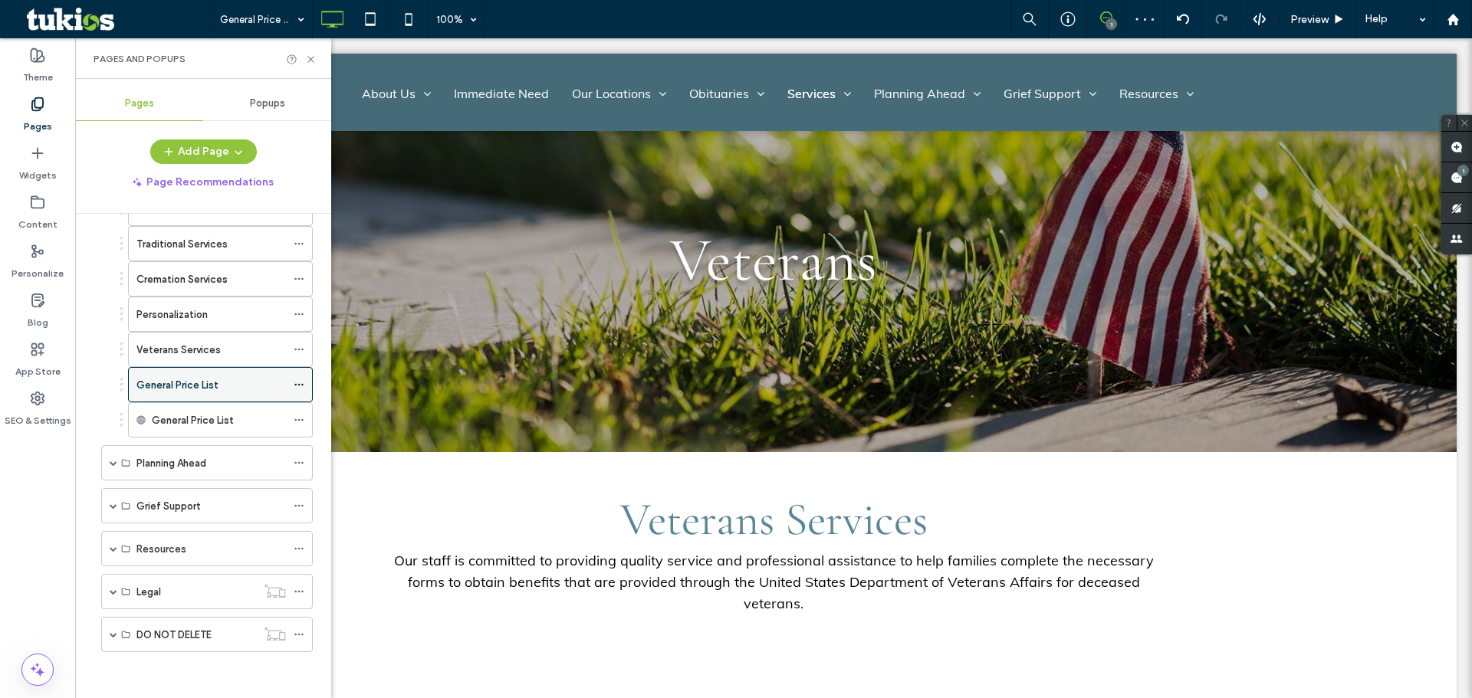
click at [209, 385] on label "General Price List" at bounding box center [177, 385] width 82 height 27
click at [852, 263] on span "Veterans" at bounding box center [773, 260] width 207 height 74
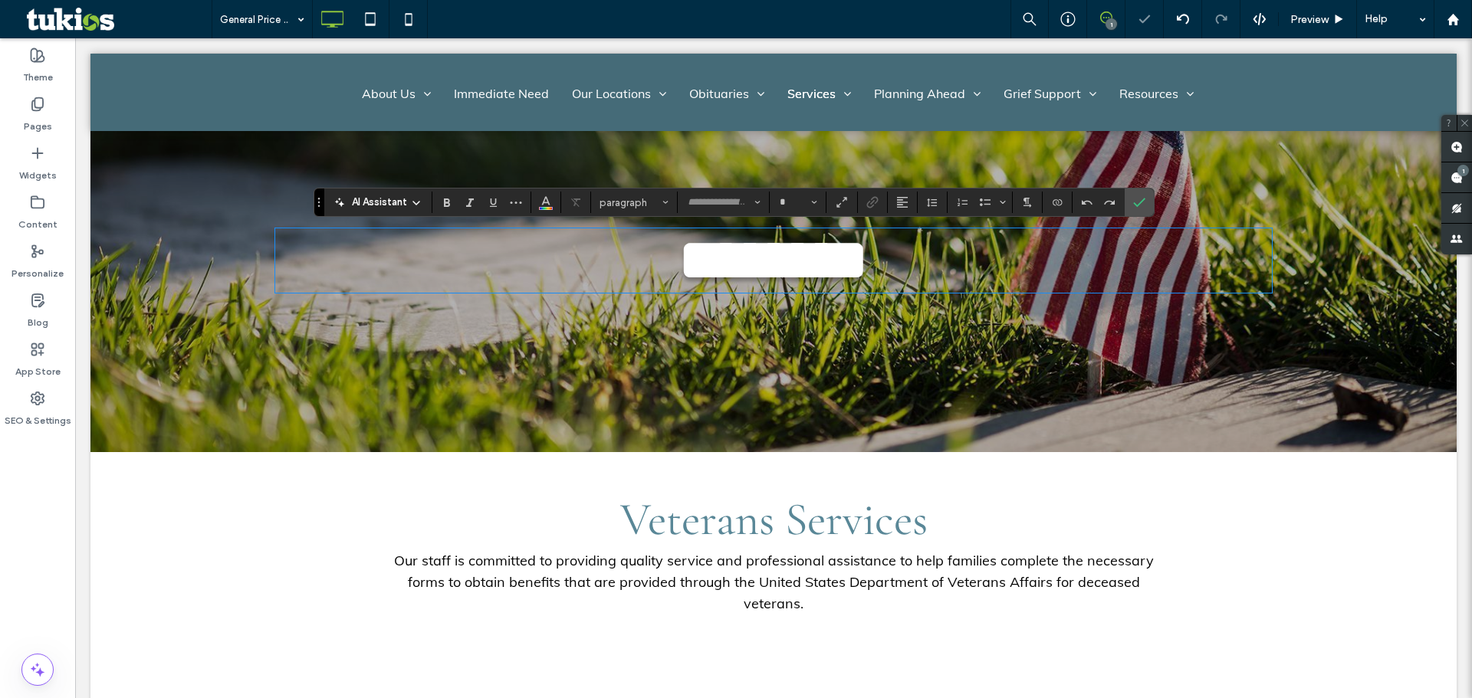
type input "**********"
type input "**"
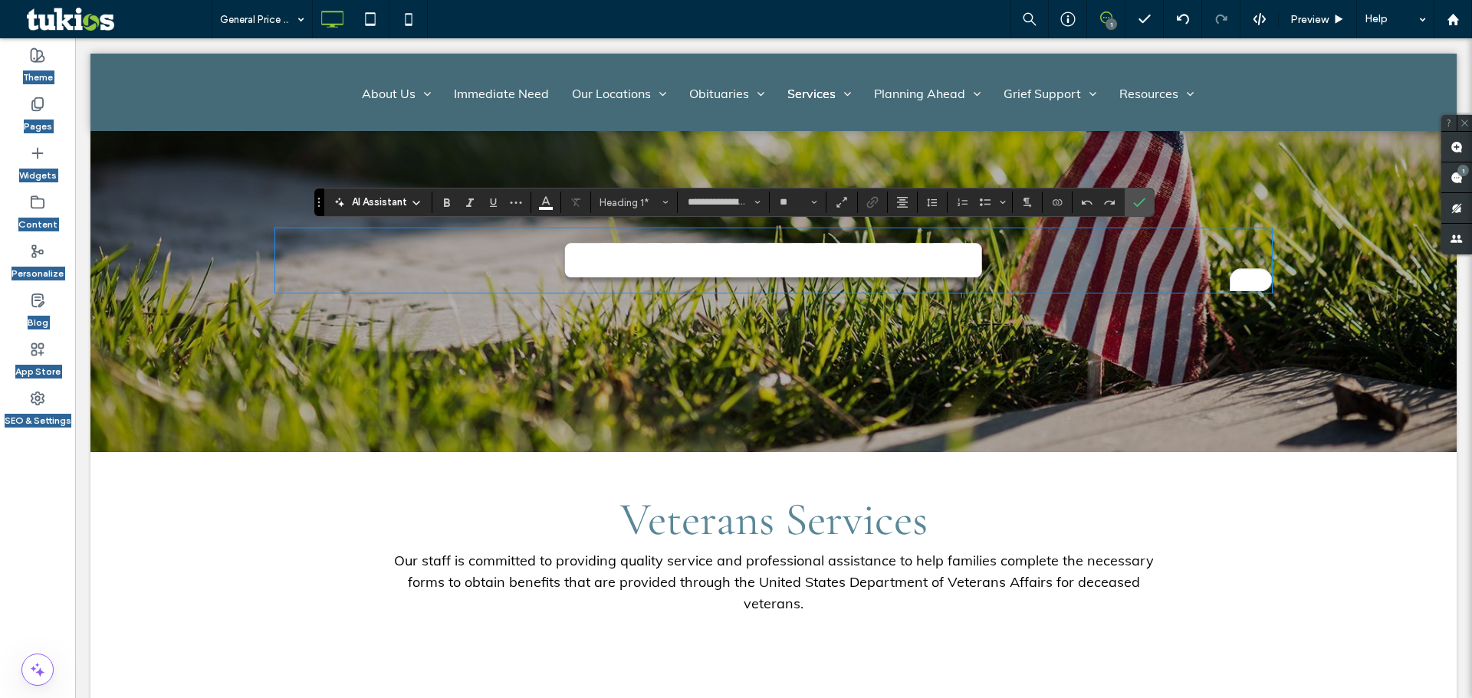
click at [878, 534] on span "Veterans Services" at bounding box center [773, 519] width 307 height 55
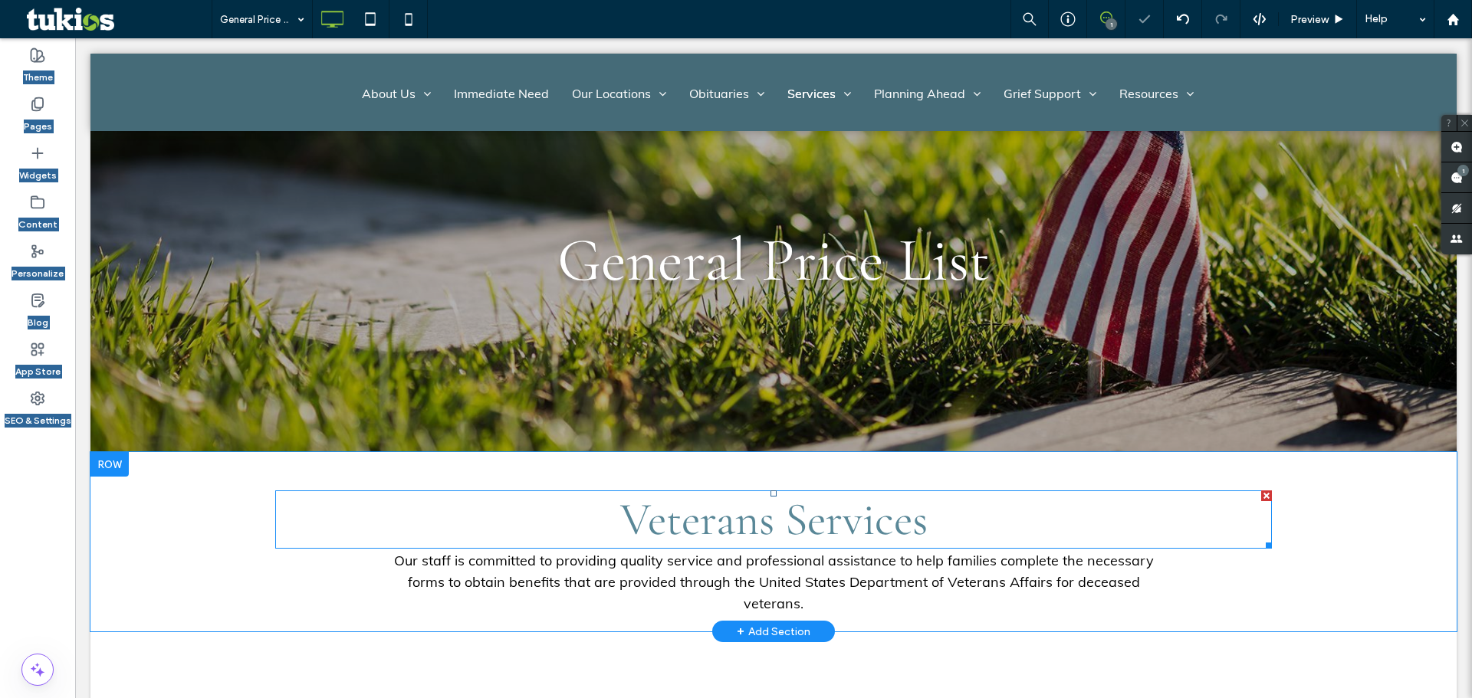
click at [897, 518] on span "Veterans Services" at bounding box center [773, 519] width 307 height 55
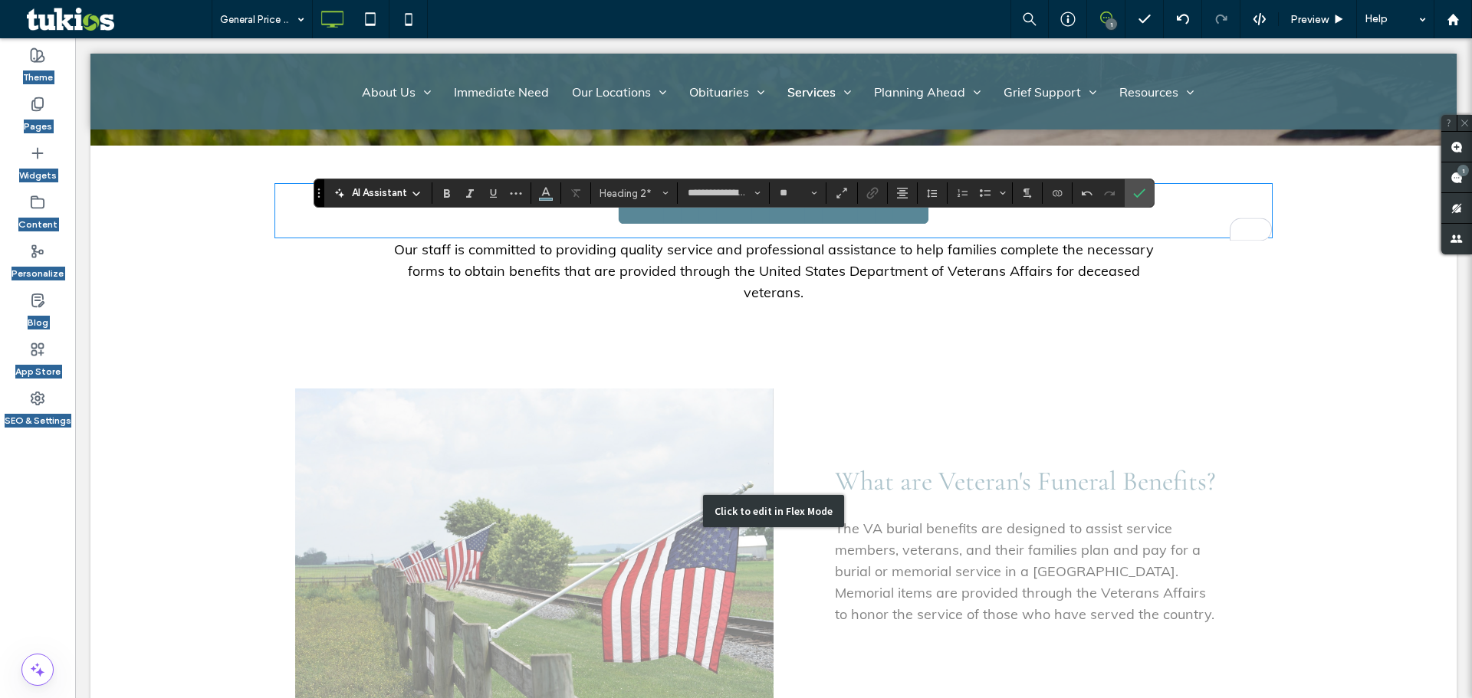
scroll to position [383, 0]
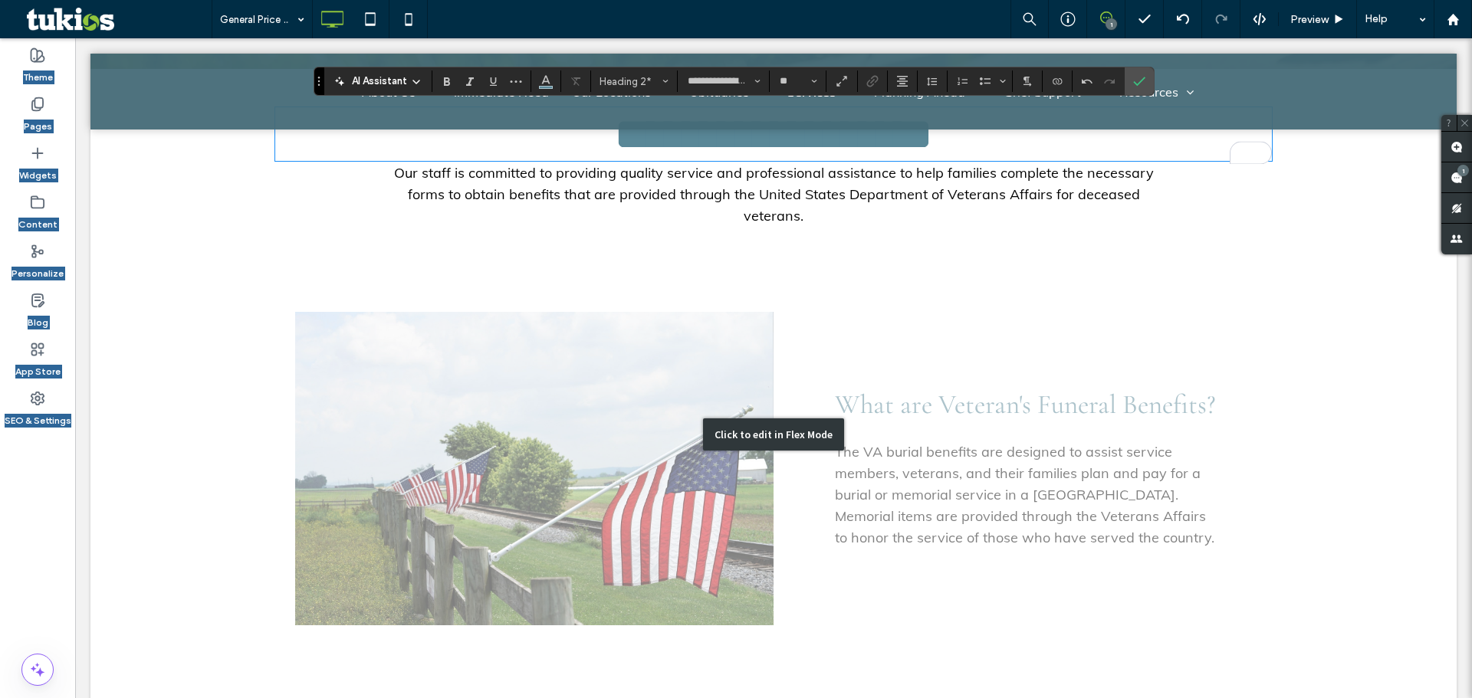
click at [851, 334] on div "Click to edit in Flex Mode" at bounding box center [773, 435] width 1366 height 382
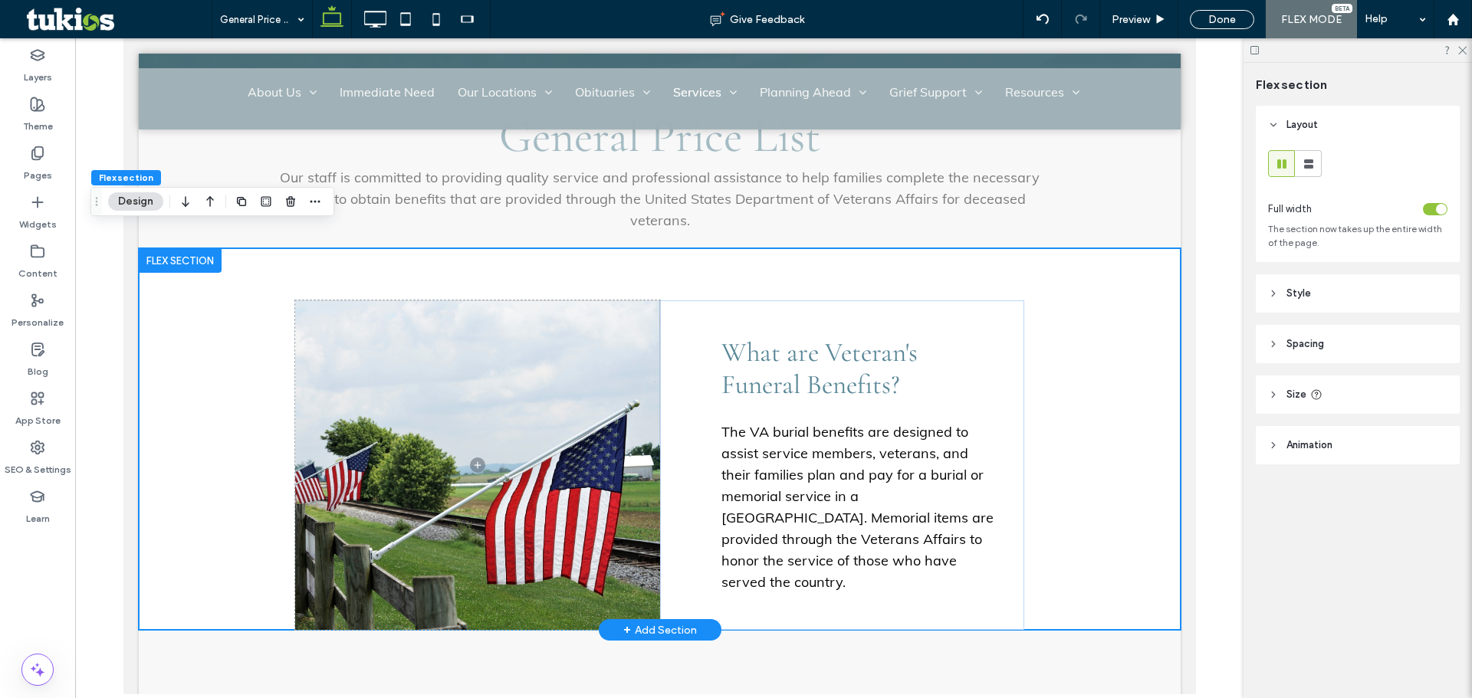
click at [194, 248] on div at bounding box center [179, 260] width 83 height 25
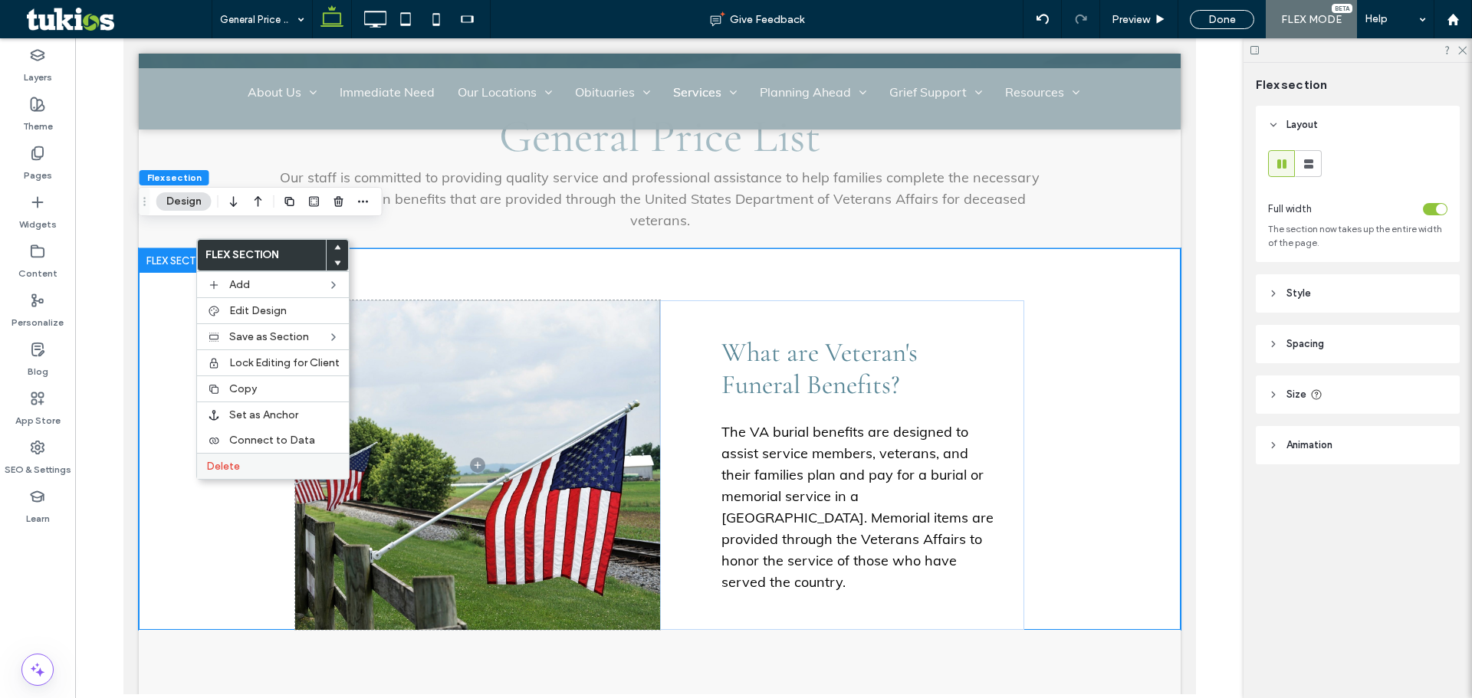
click at [234, 459] on div "Delete" at bounding box center [273, 466] width 152 height 26
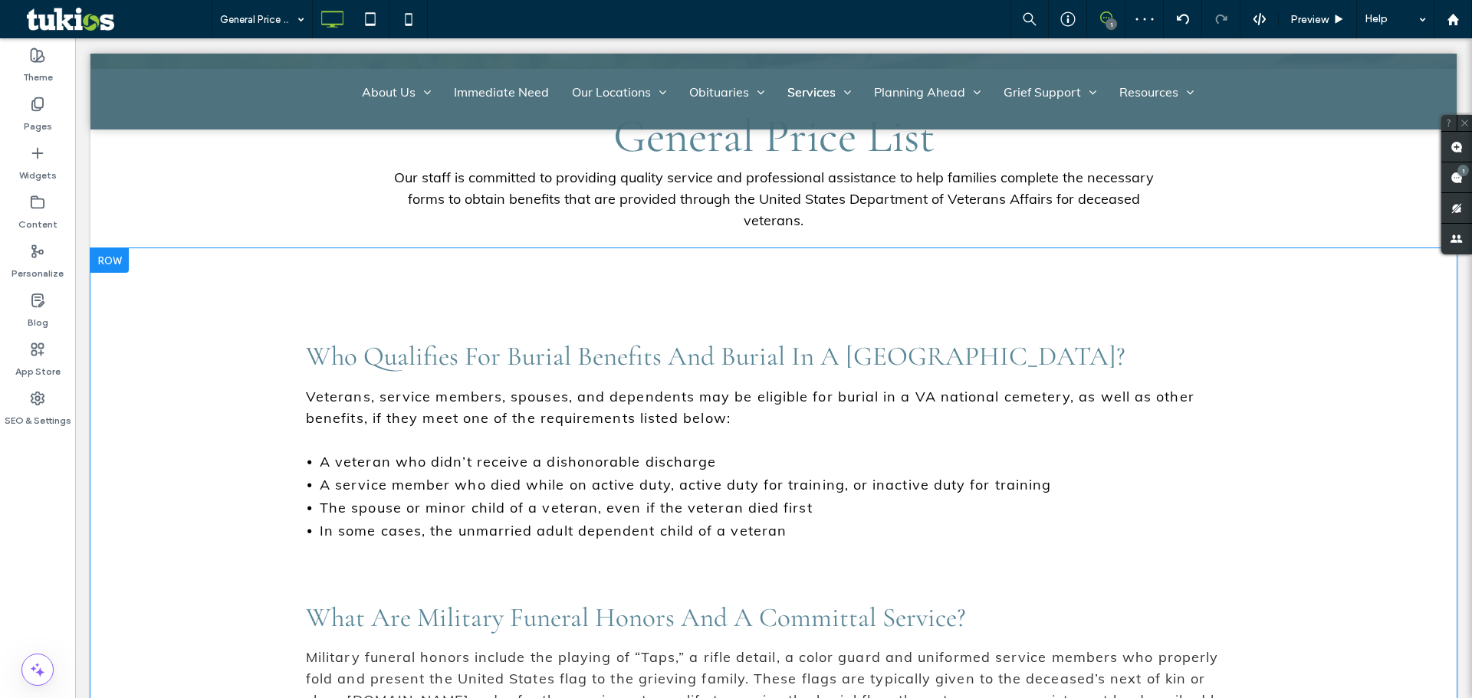
click at [120, 248] on div at bounding box center [109, 260] width 38 height 25
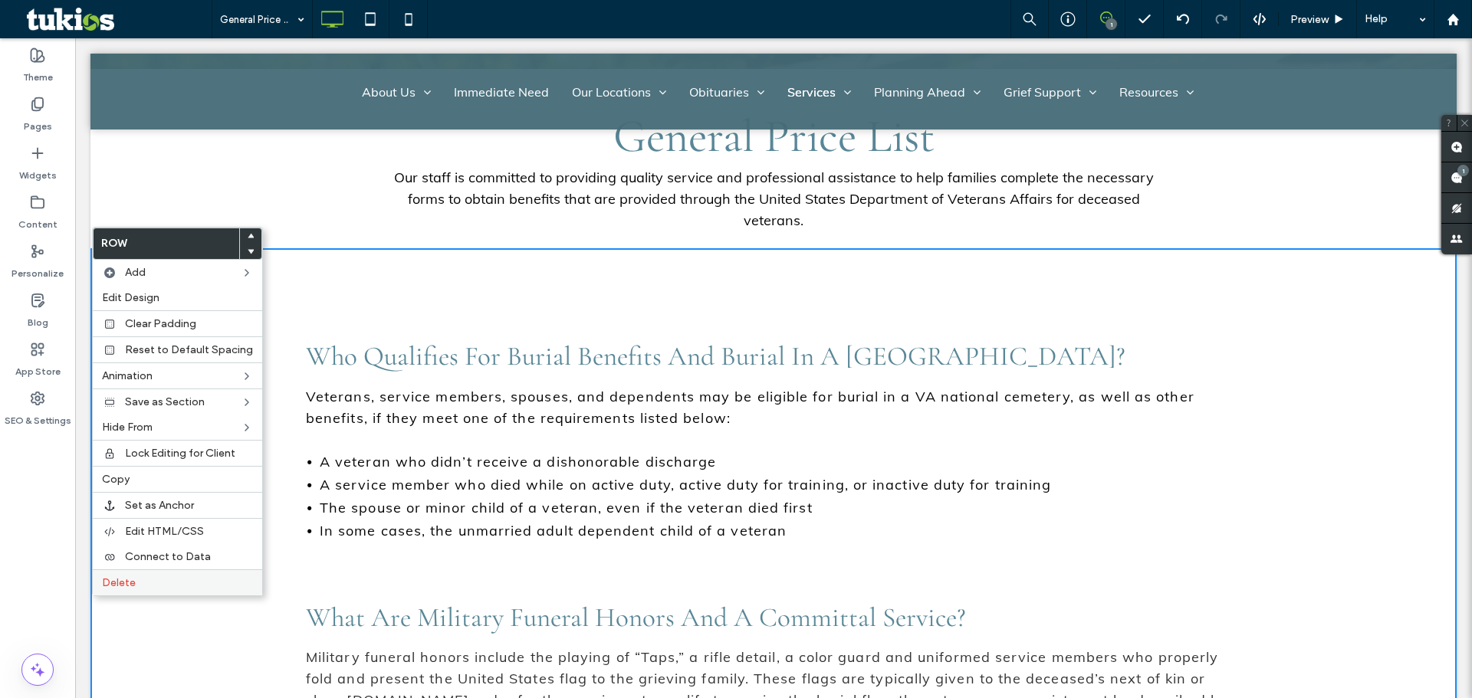
click at [218, 581] on label "Delete" at bounding box center [177, 582] width 151 height 13
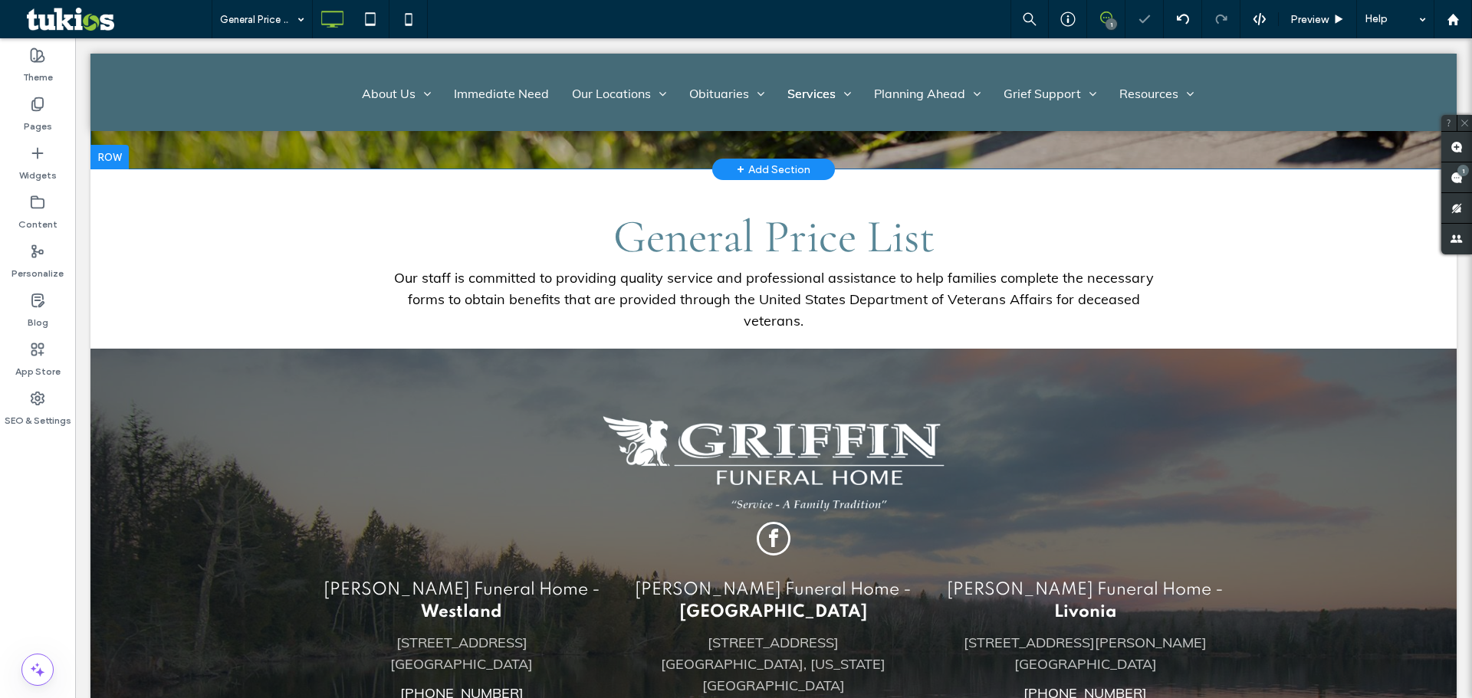
scroll to position [77, 0]
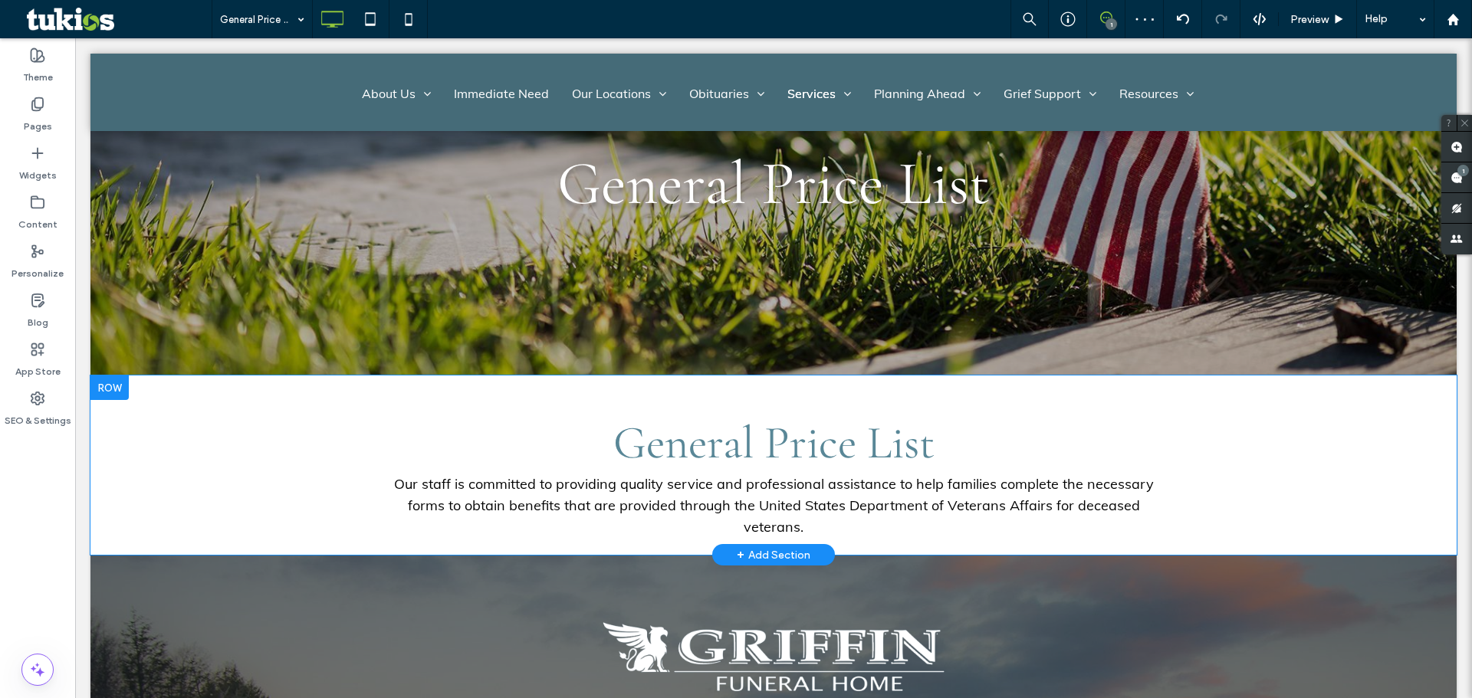
click at [763, 547] on div "+ Add Section" at bounding box center [774, 555] width 74 height 17
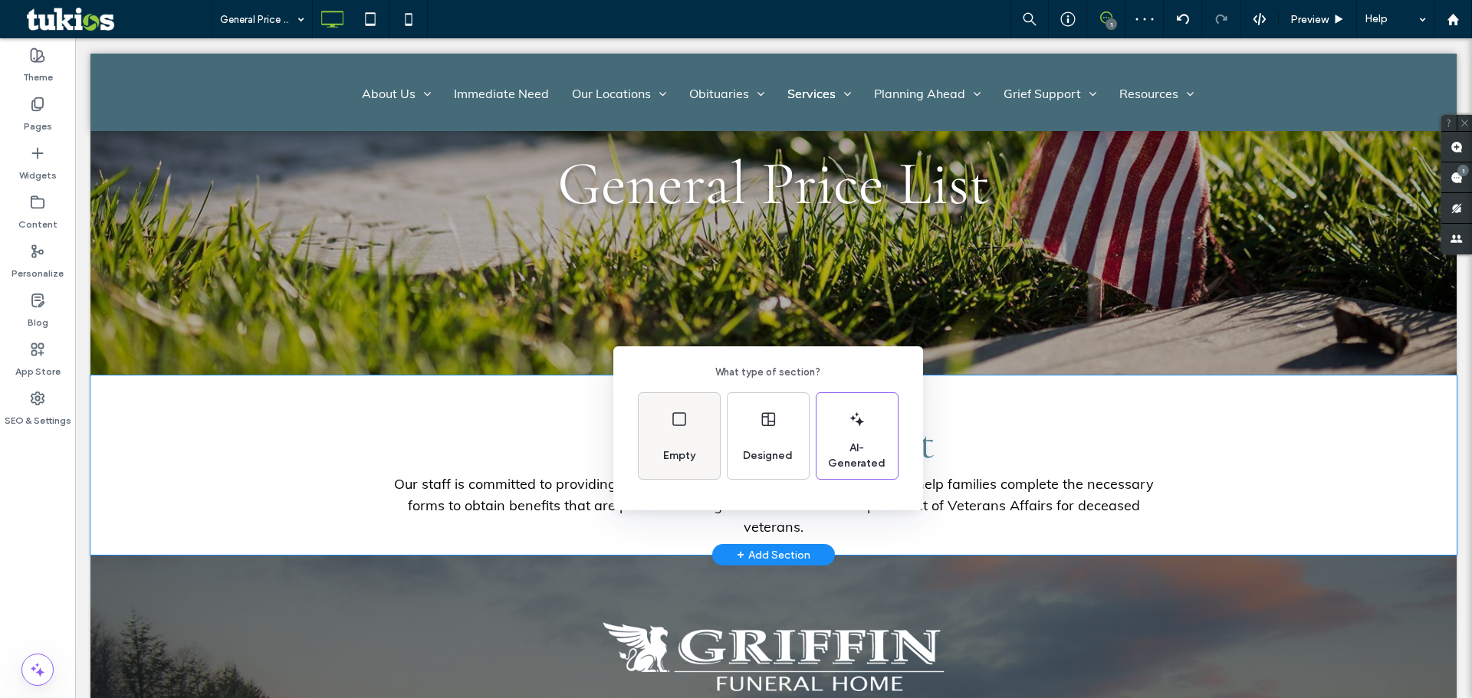
click at [694, 448] on div "Empty" at bounding box center [679, 456] width 44 height 34
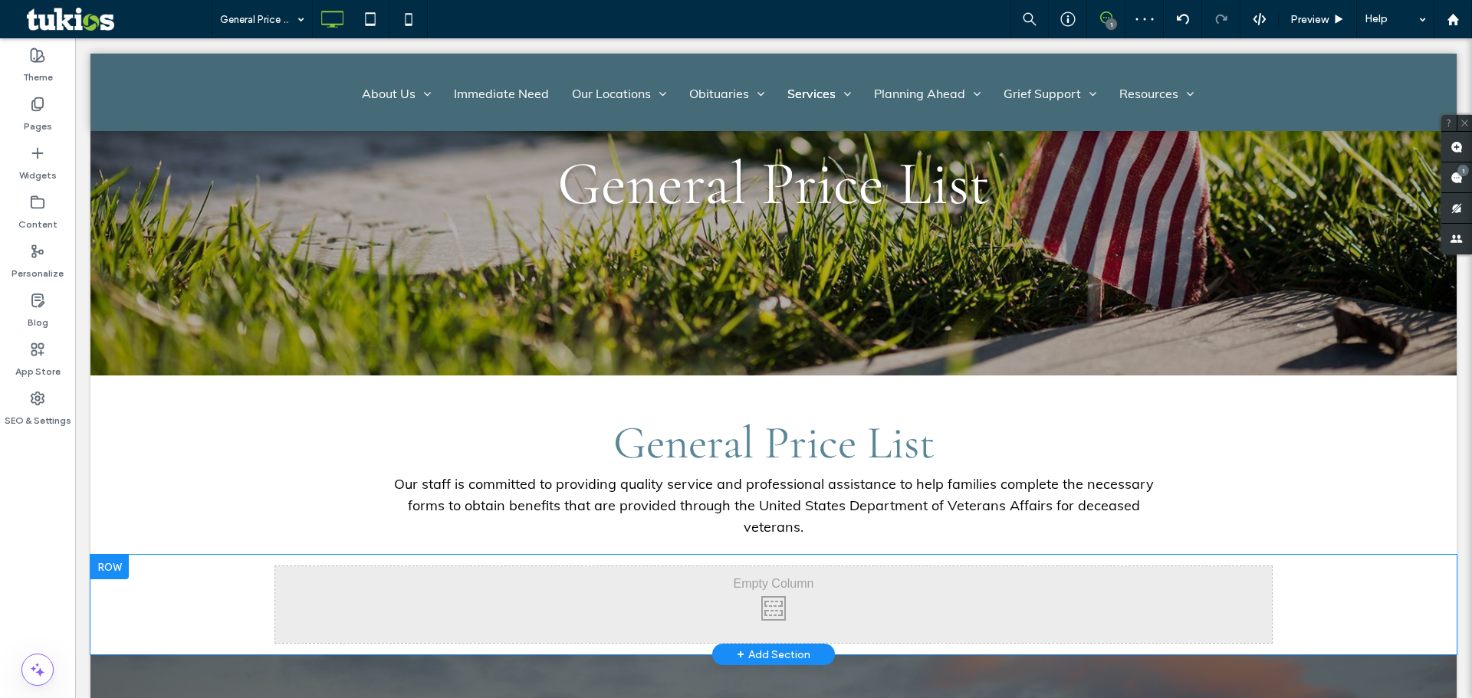
click at [123, 555] on div at bounding box center [109, 567] width 38 height 25
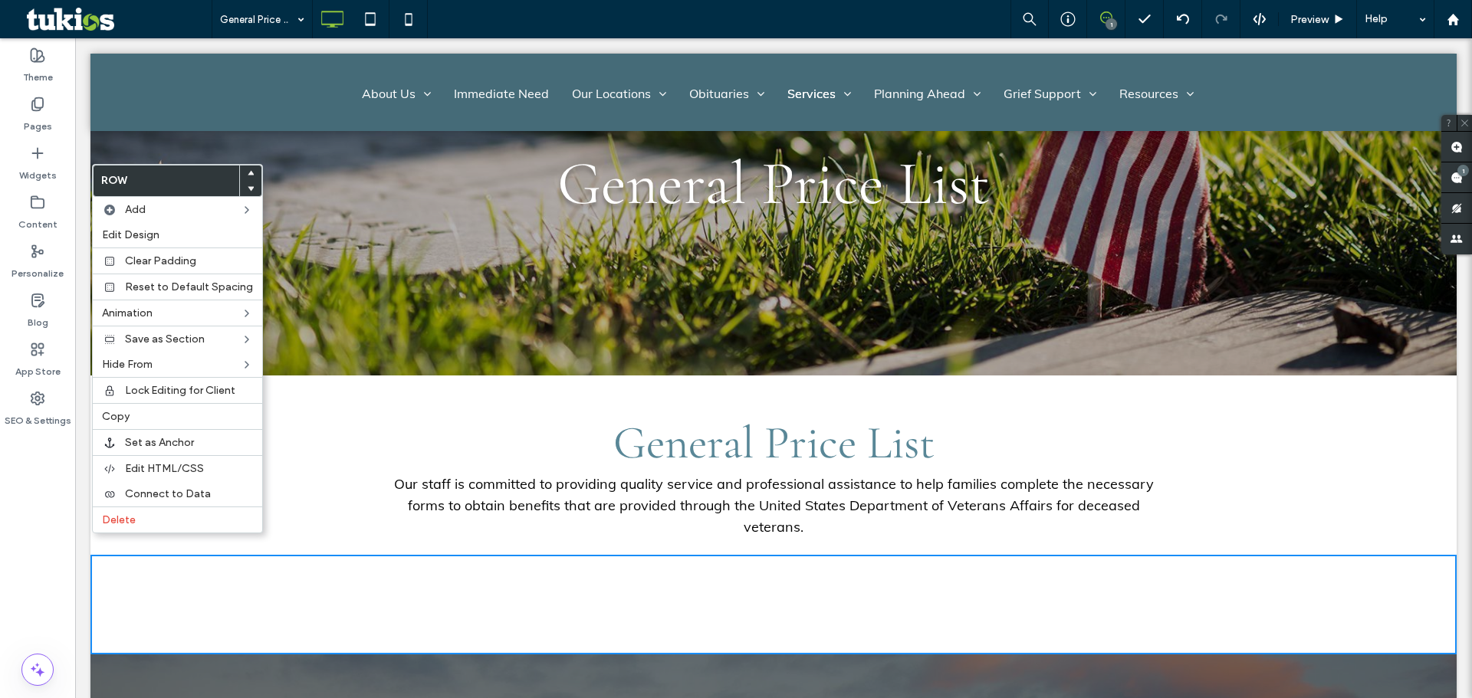
click at [205, 570] on div "Click To Paste Click To Paste Row + Add Section" at bounding box center [773, 605] width 1366 height 100
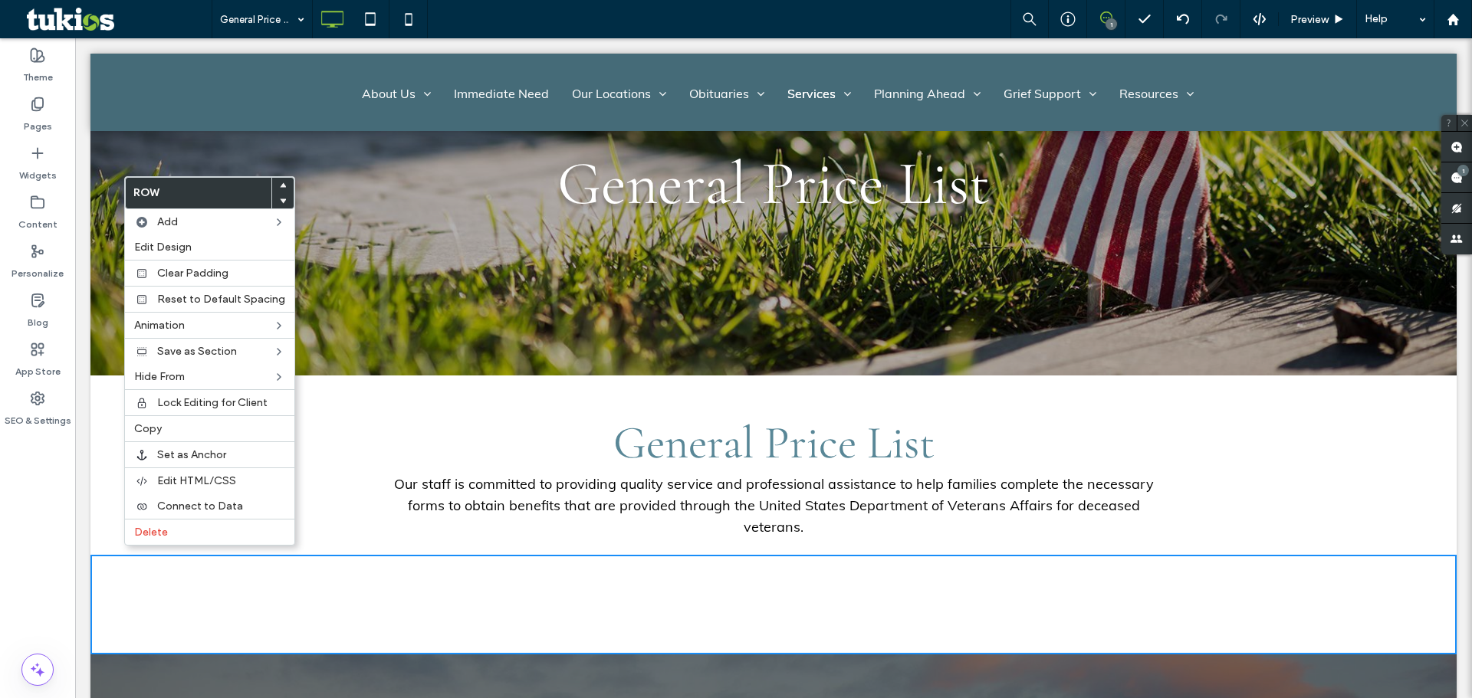
click at [356, 456] on h2 "General Price List" at bounding box center [773, 442] width 996 height 55
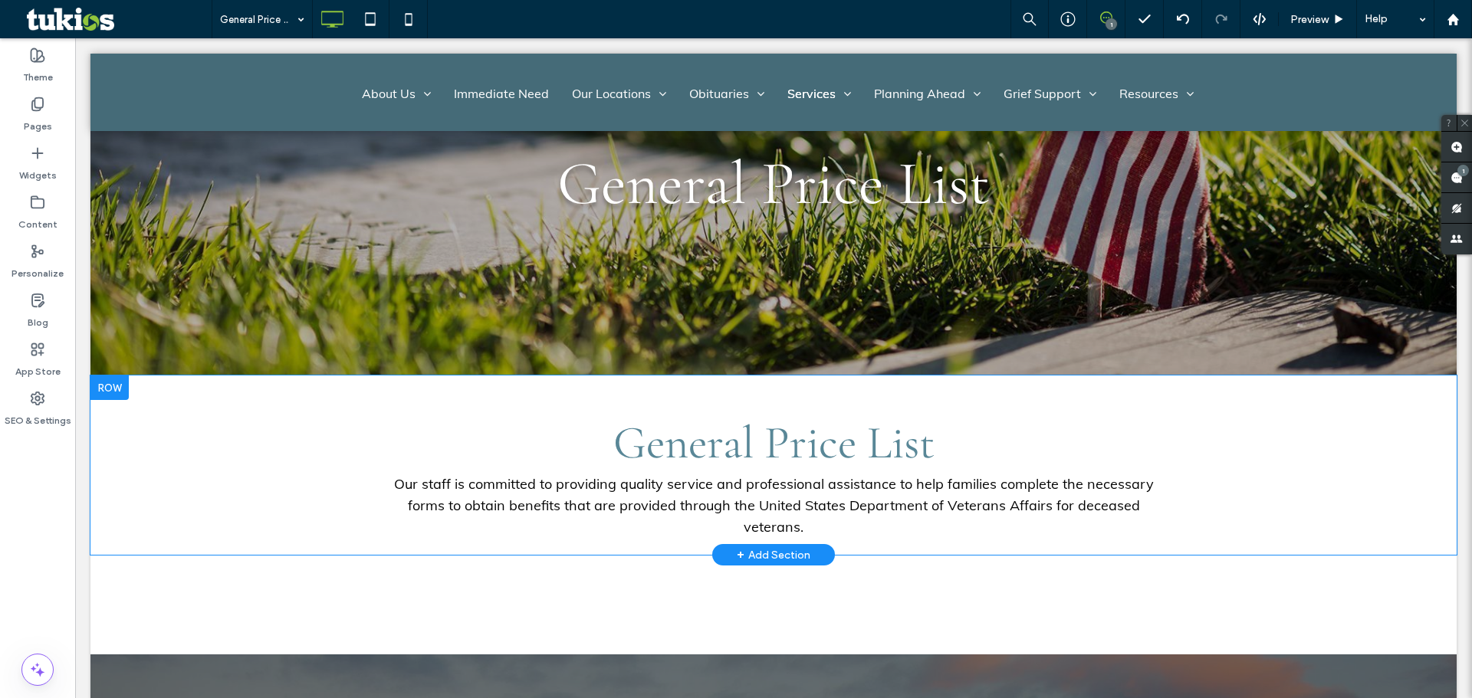
click at [120, 381] on div at bounding box center [109, 388] width 38 height 25
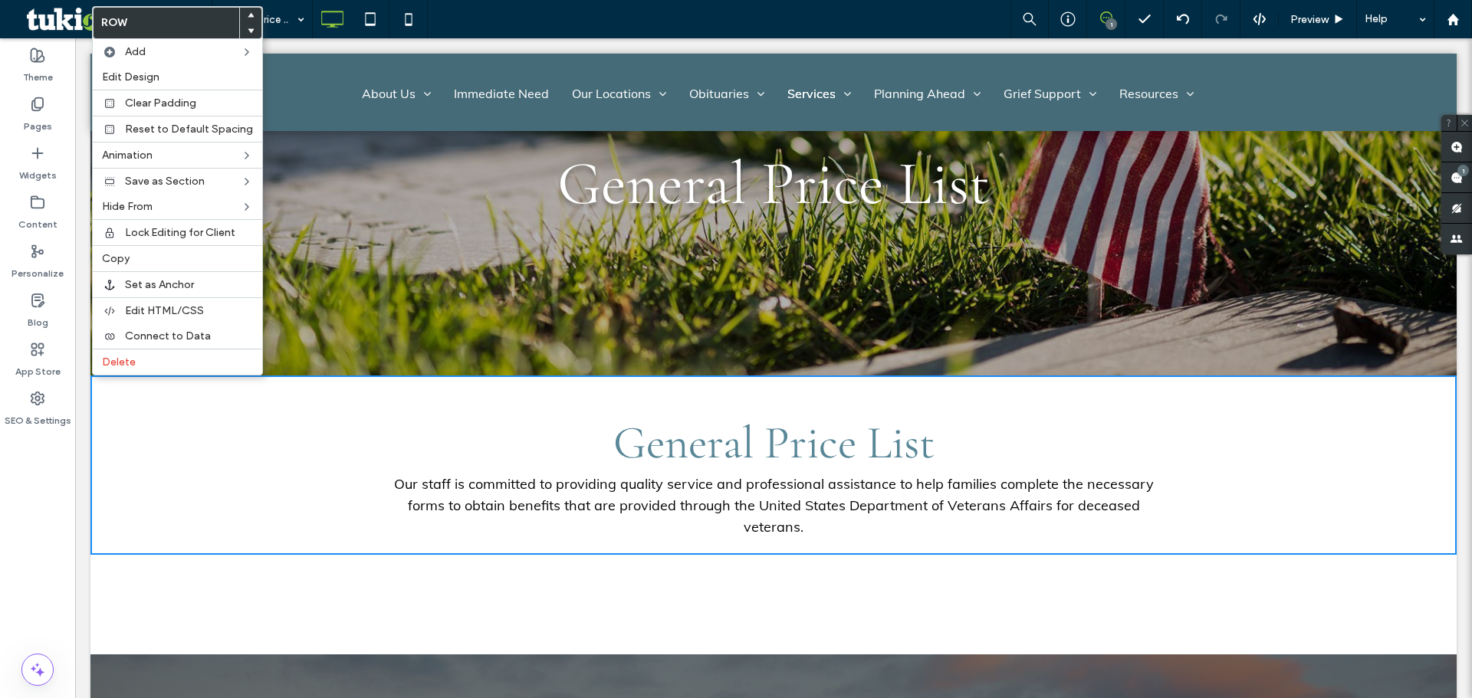
click at [159, 474] on div "General Price List Our staff is committed to providing quality service and prof…" at bounding box center [773, 465] width 1366 height 179
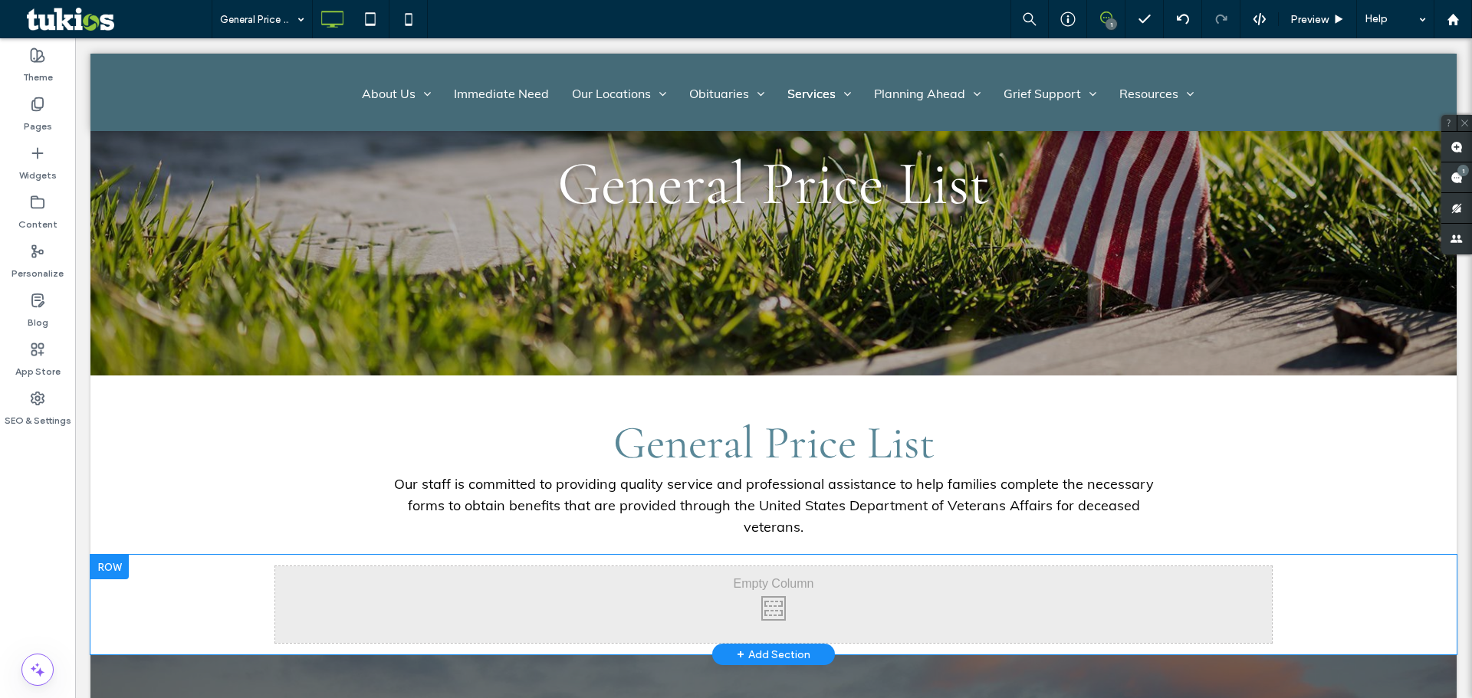
click at [120, 555] on div at bounding box center [109, 567] width 38 height 25
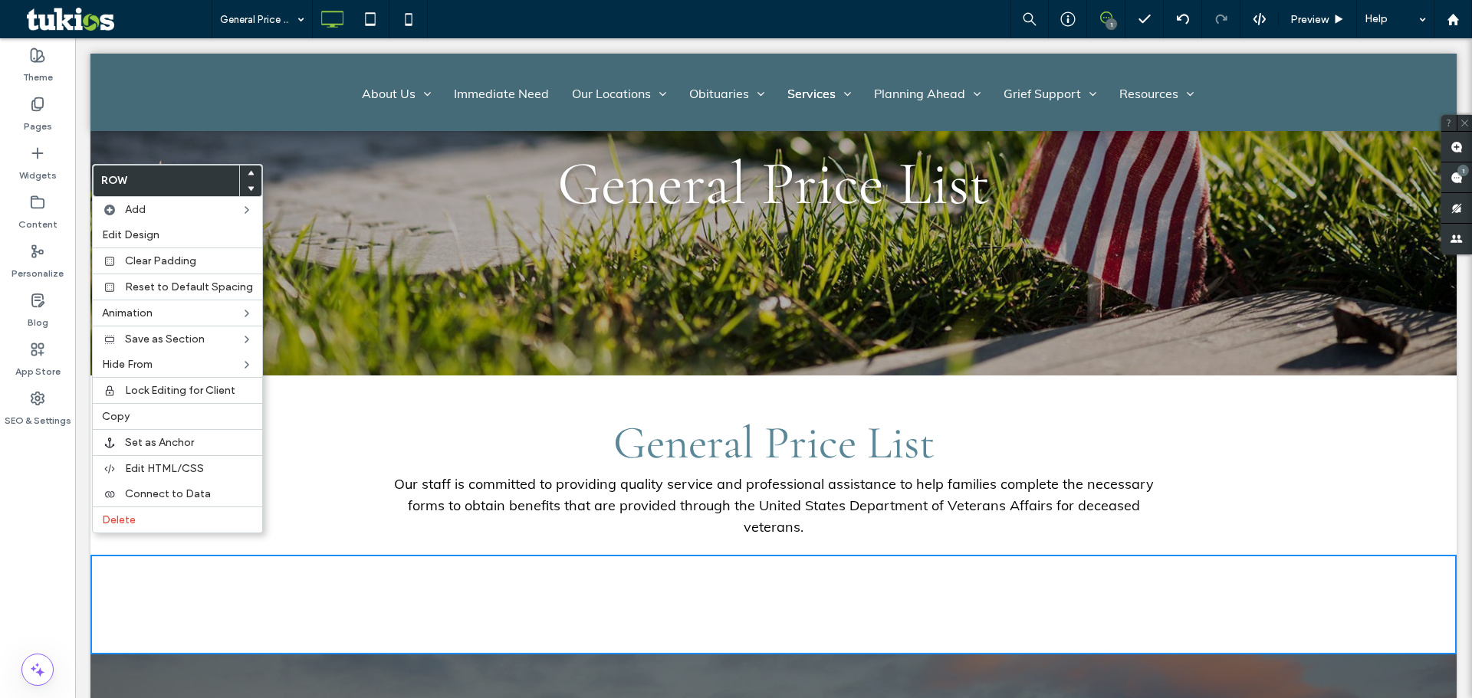
click at [812, 625] on div "Click To Paste Click To Paste Row + Add Section" at bounding box center [773, 605] width 1366 height 100
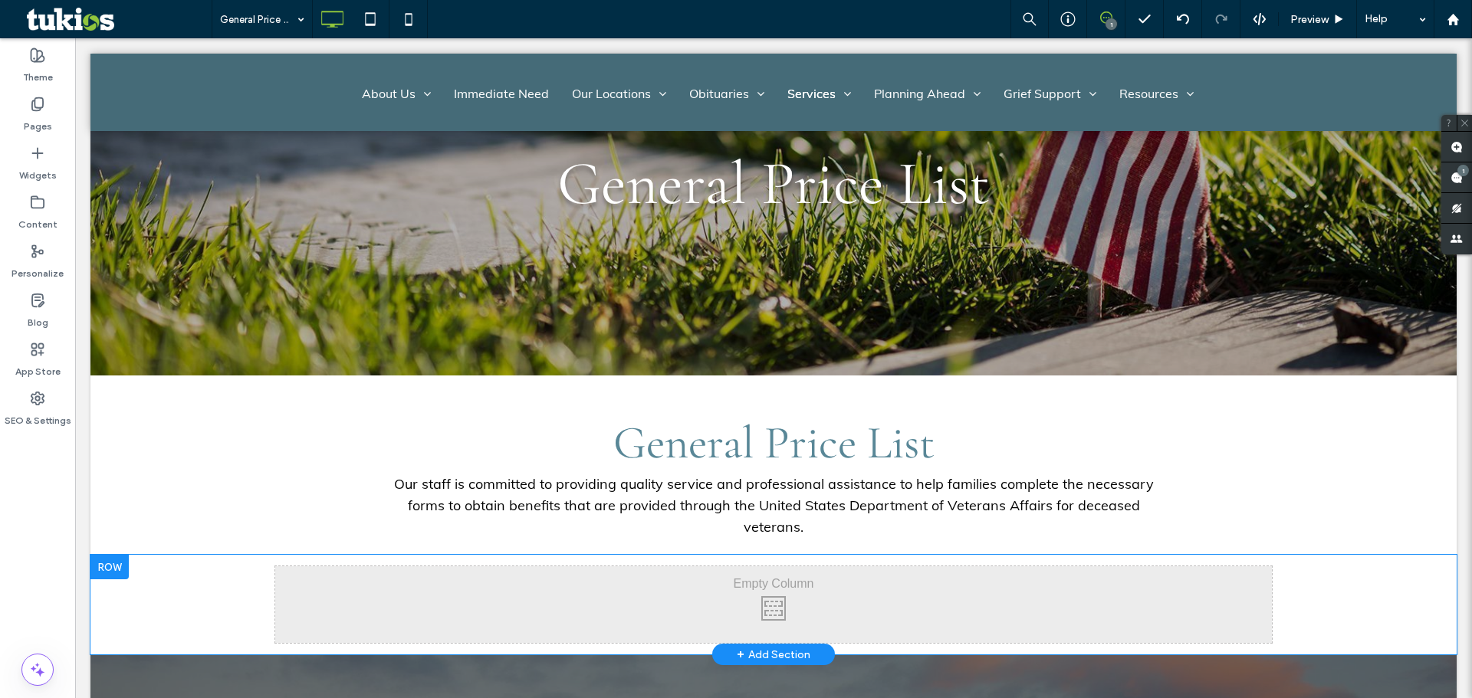
click at [796, 586] on div "Click To Paste Click To Paste" at bounding box center [773, 604] width 996 height 77
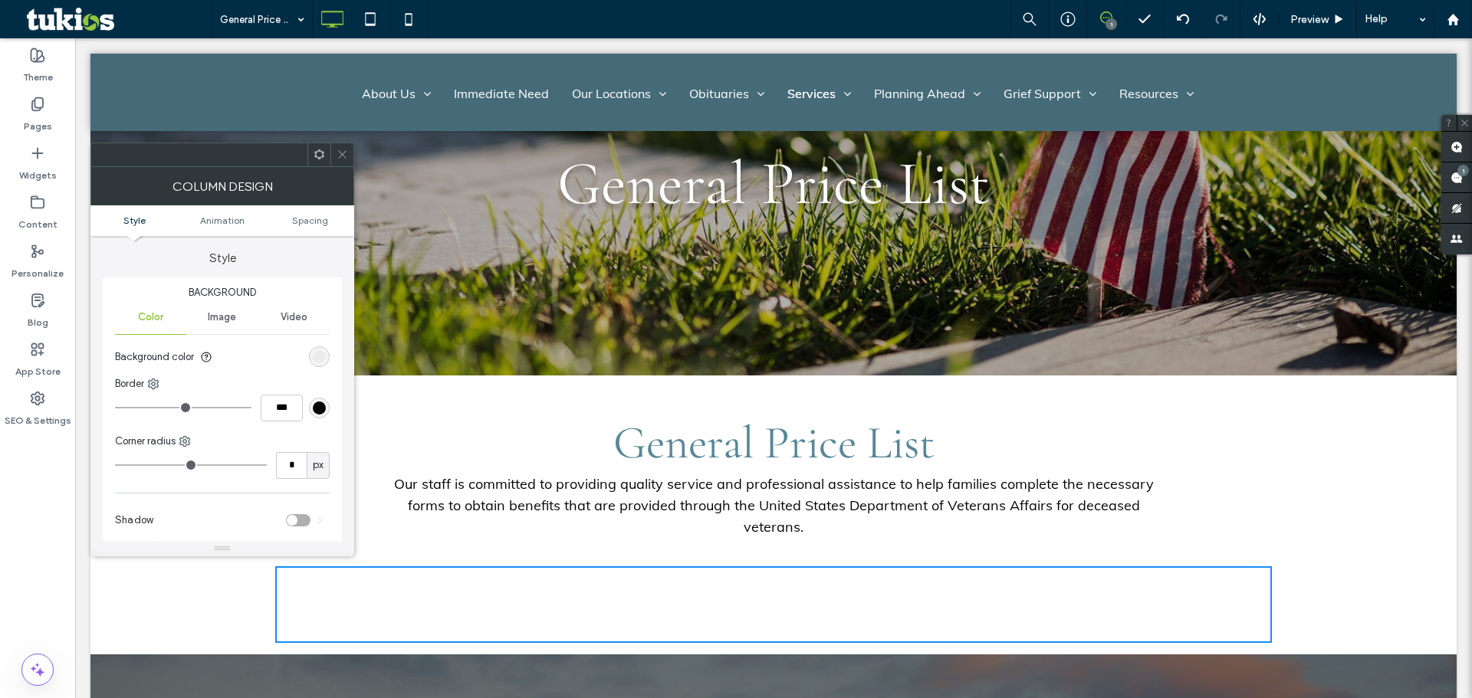
click at [339, 160] on span at bounding box center [342, 154] width 11 height 23
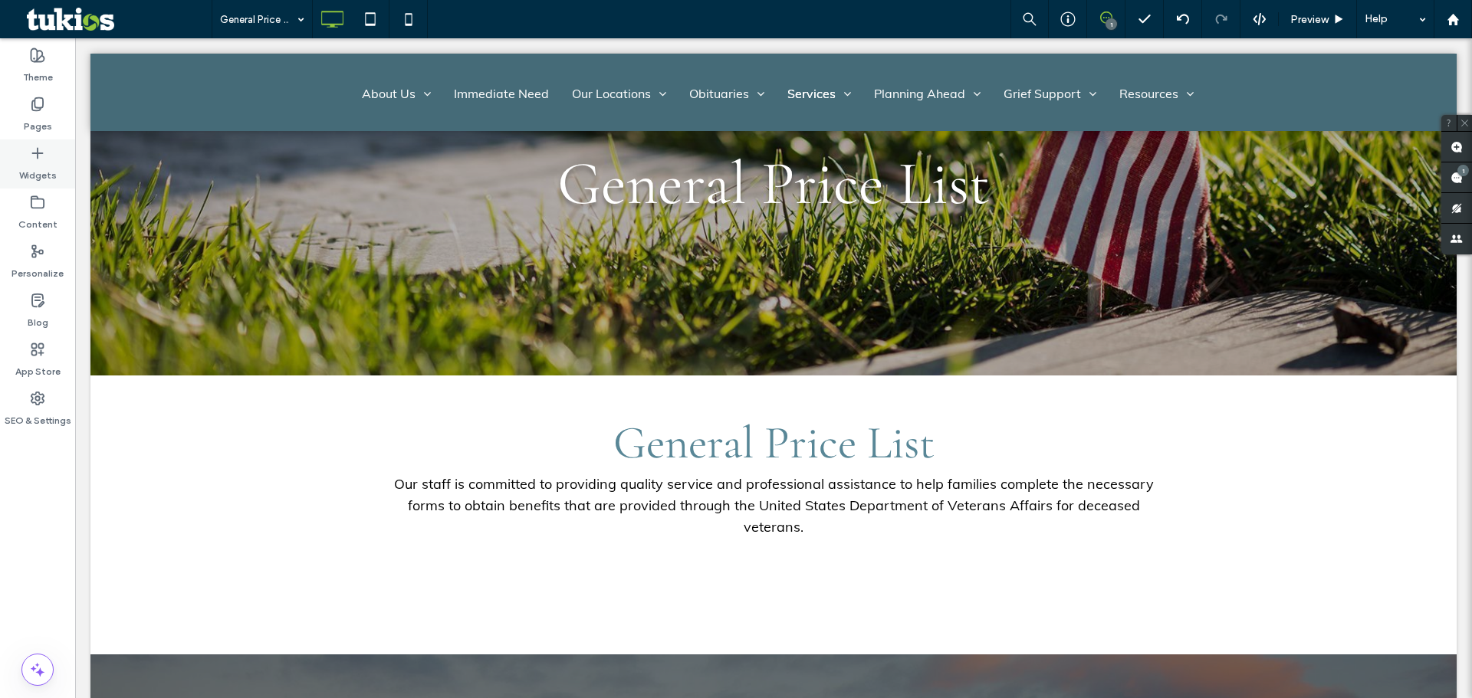
click at [38, 153] on use at bounding box center [37, 153] width 10 height 10
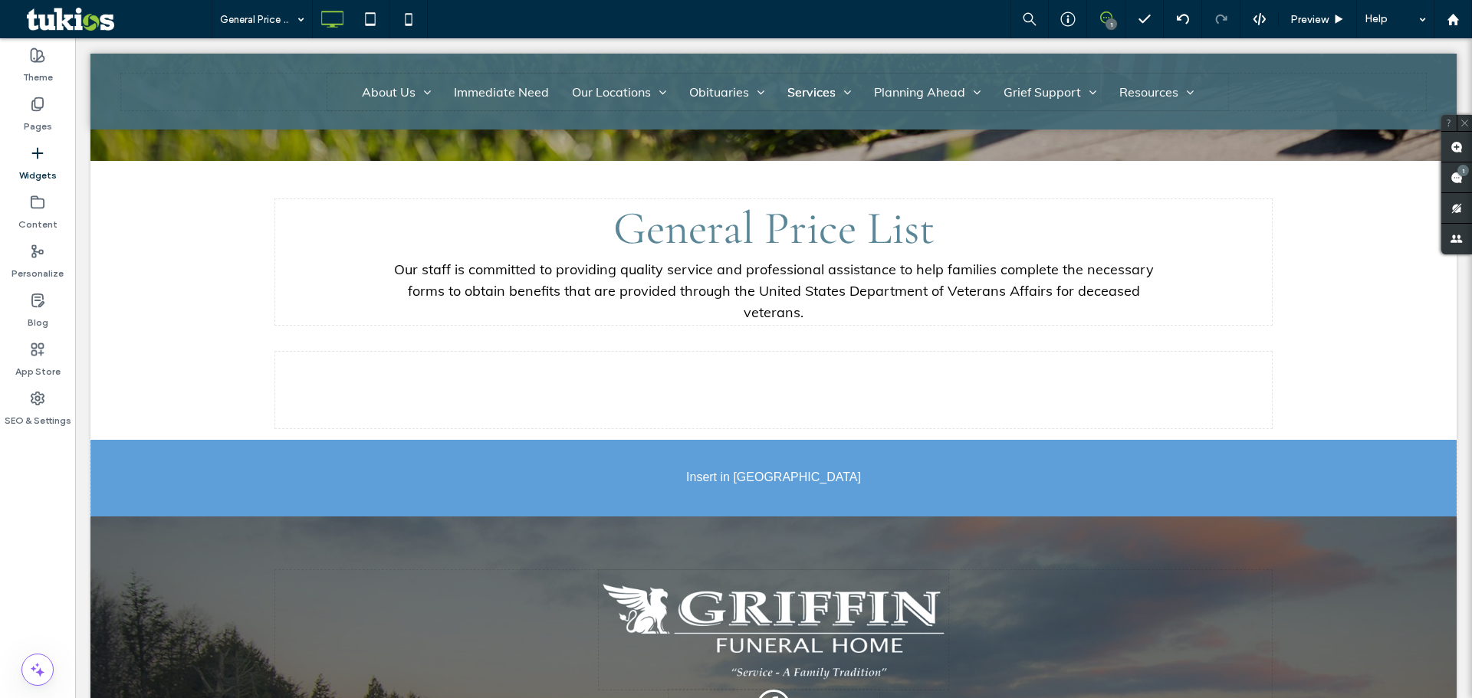
scroll to position [310, 0]
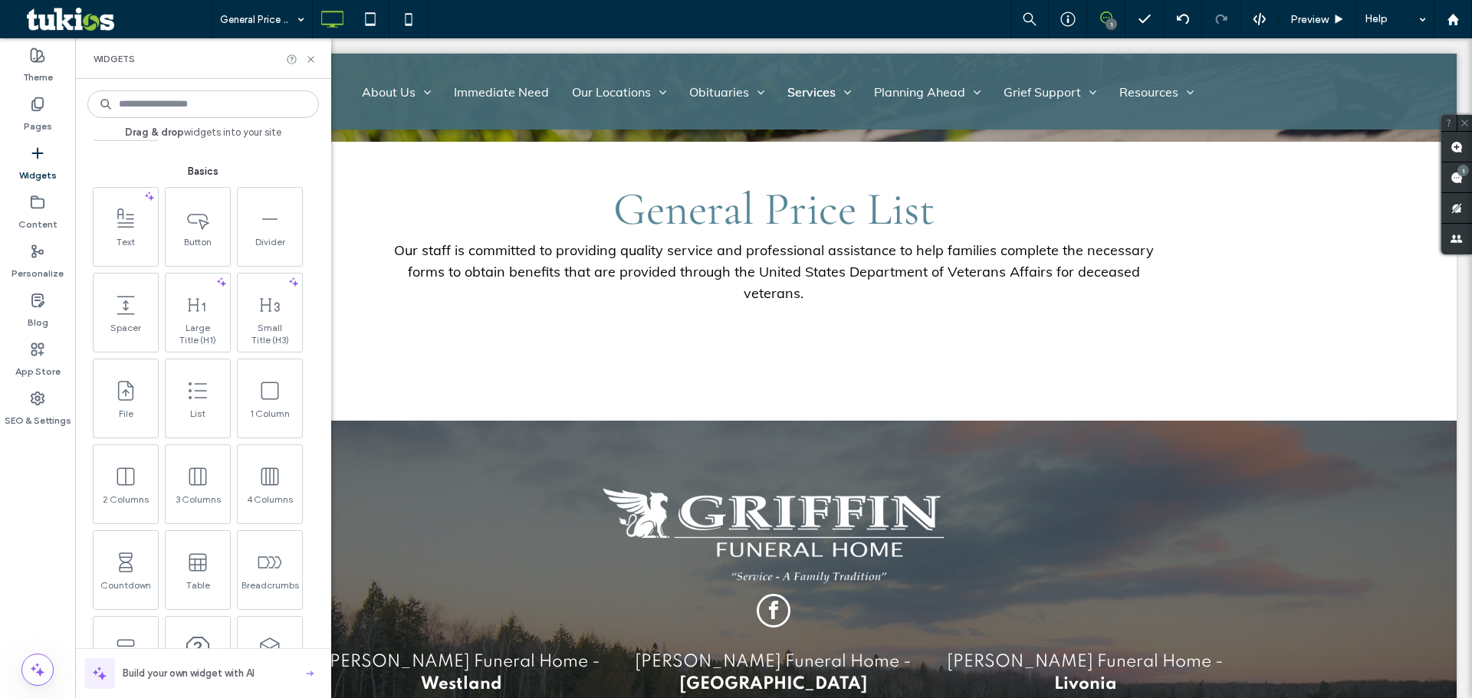
drag, startPoint x: 49, startPoint y: 166, endPoint x: 51, endPoint y: 176, distance: 9.5
click at [49, 166] on label "Widgets" at bounding box center [38, 171] width 38 height 21
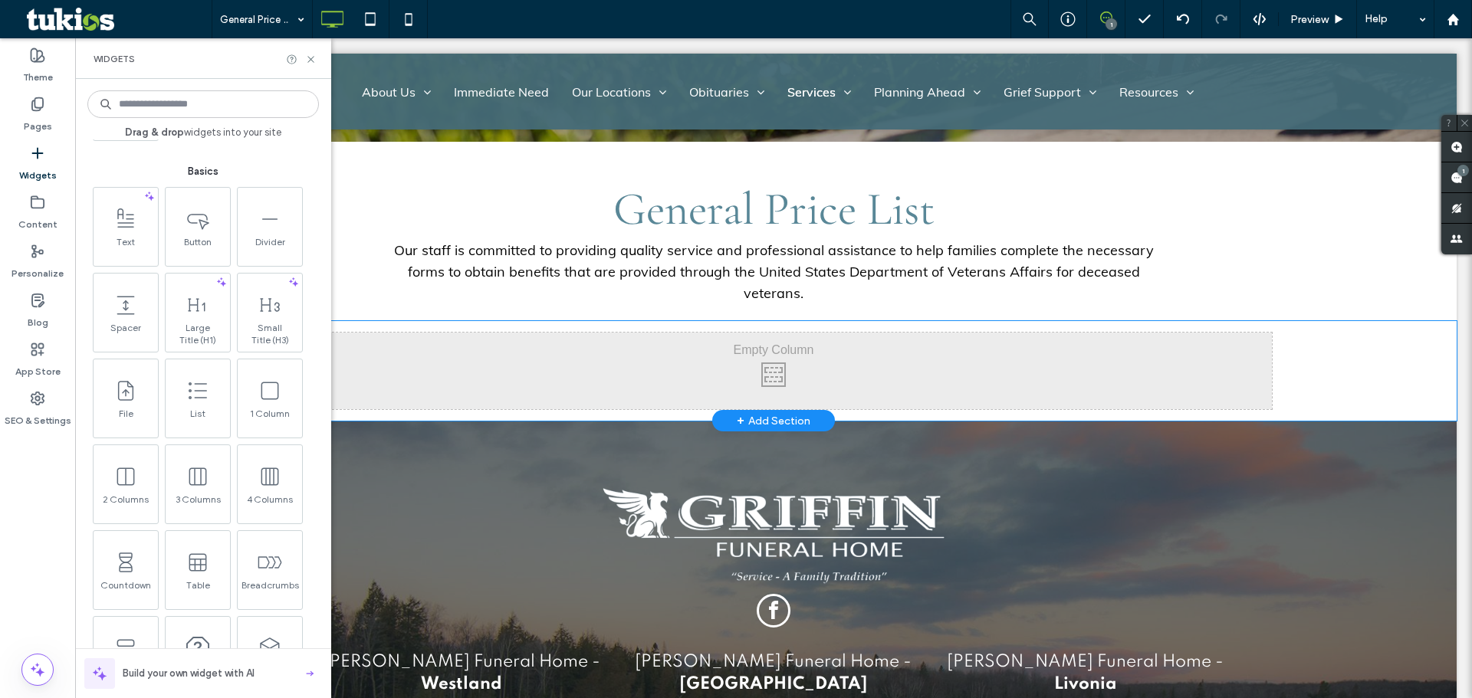
click at [742, 353] on div "Click To Paste Click To Paste" at bounding box center [773, 371] width 996 height 77
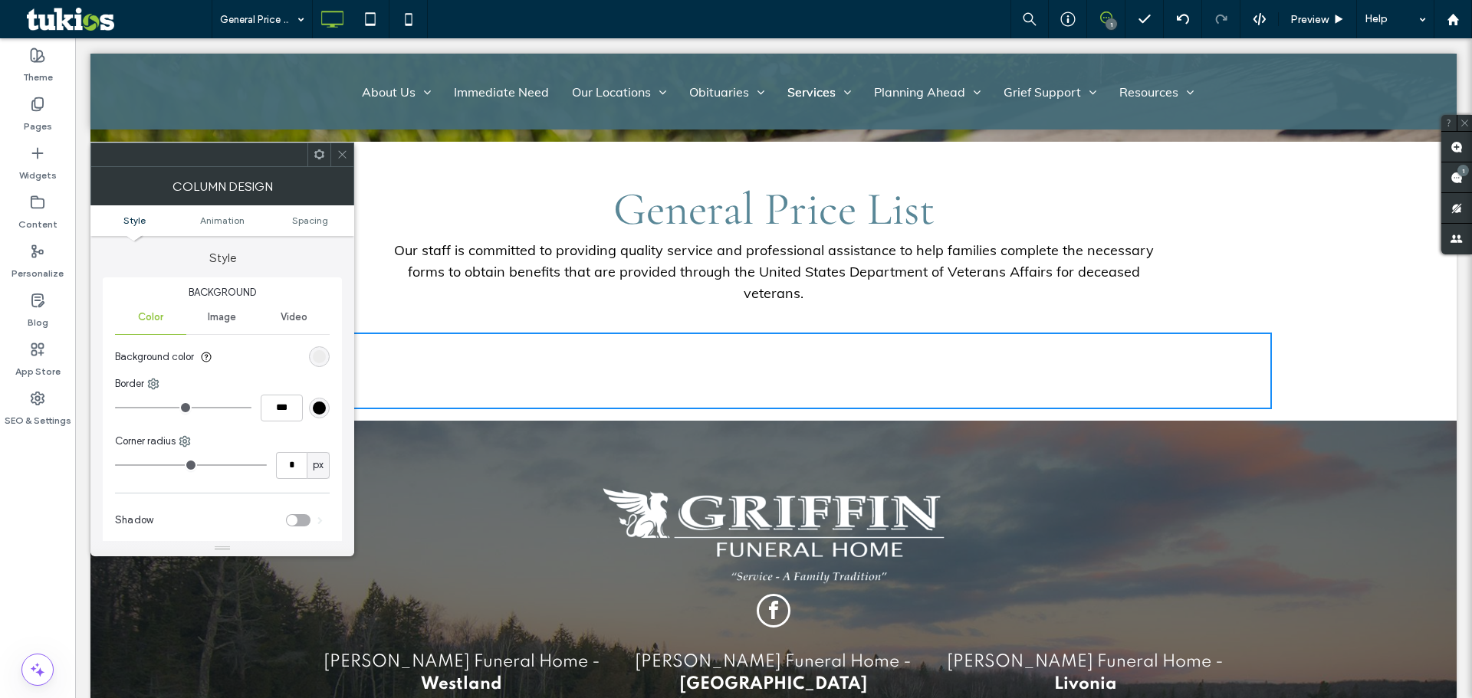
click at [355, 155] on div "General Price List Our staff is committed to providing quality service and prof…" at bounding box center [773, 231] width 1366 height 179
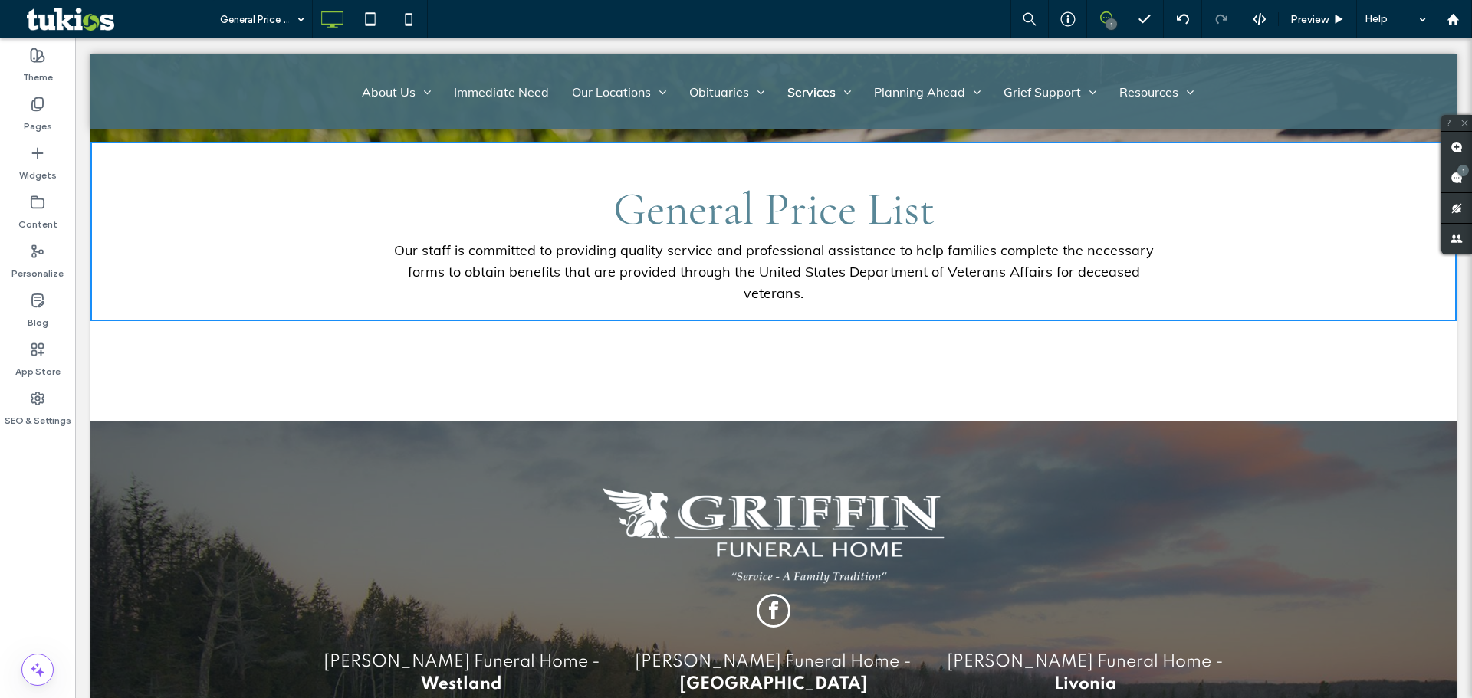
click at [339, 155] on div "General Price List Our staff is committed to providing quality service and prof…" at bounding box center [773, 231] width 1366 height 179
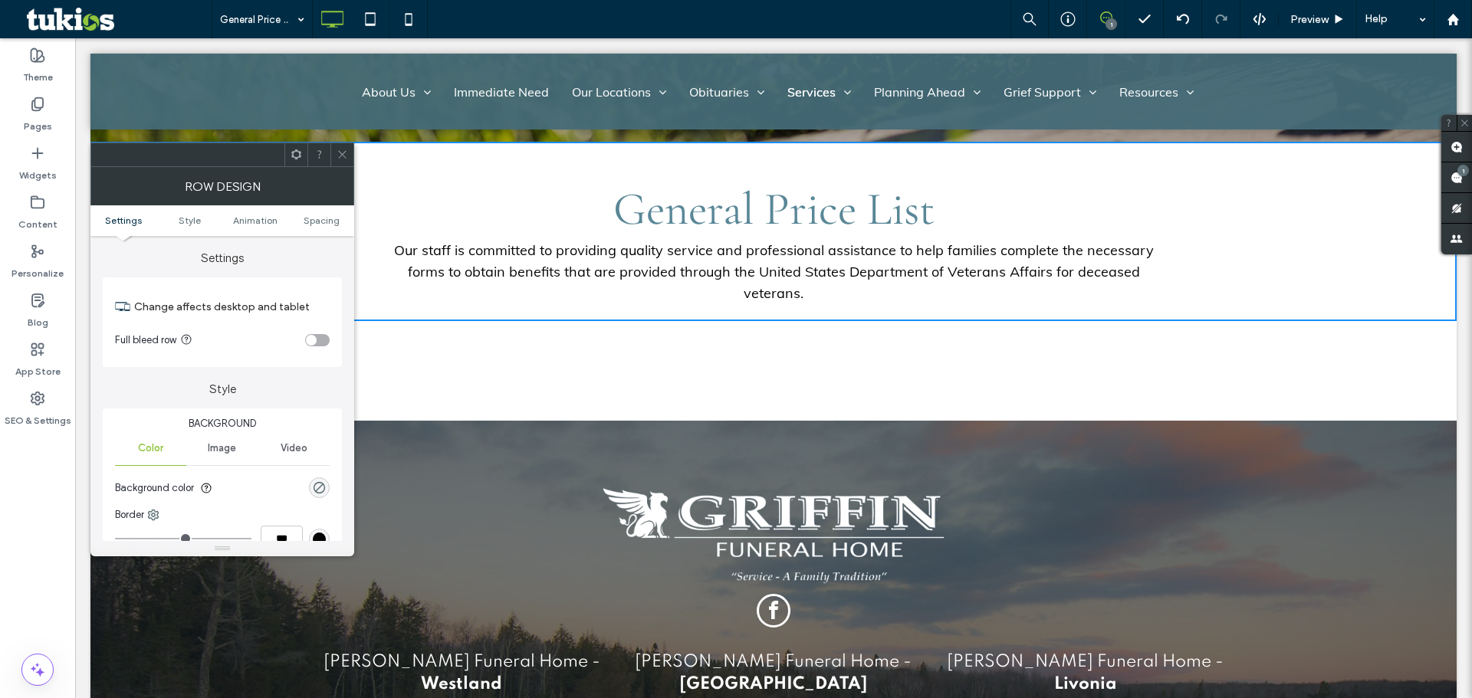
click at [534, 355] on div "Click To Paste Click To Paste" at bounding box center [773, 371] width 996 height 77
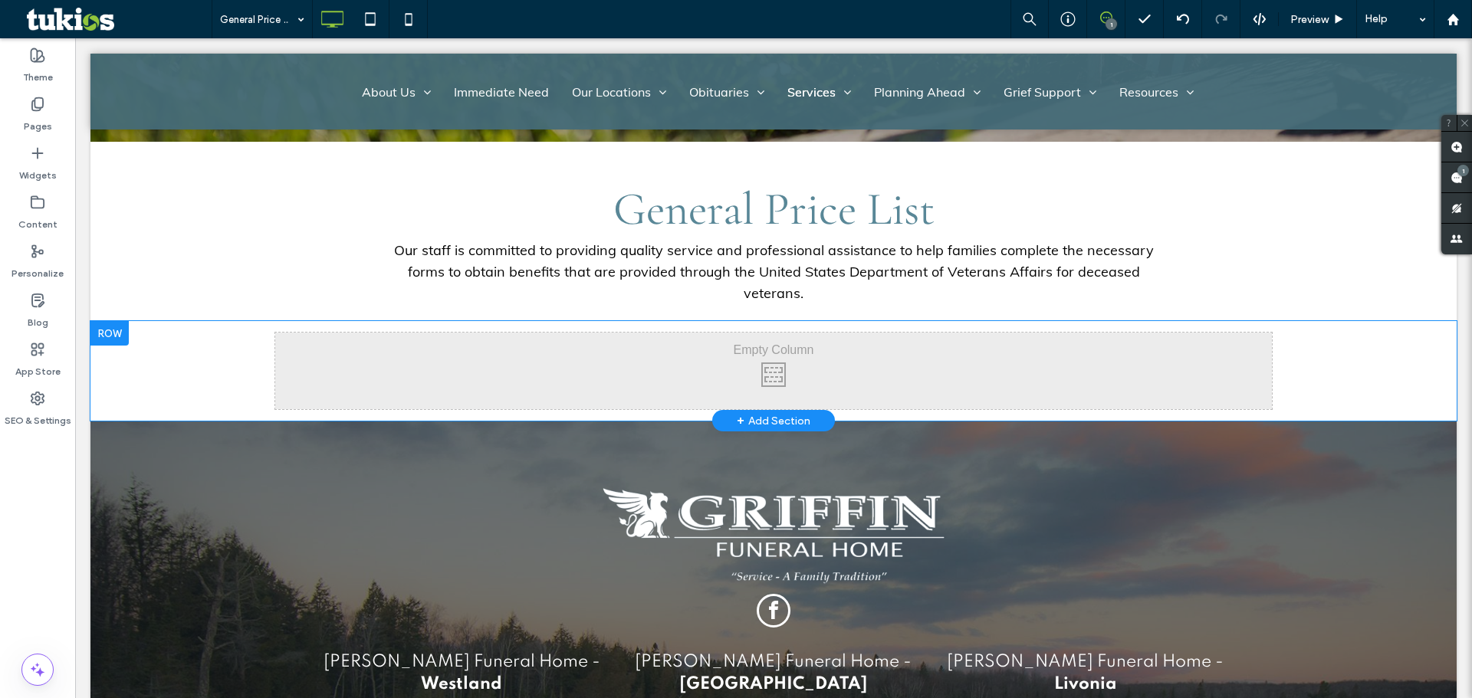
click at [576, 354] on div "Click To Paste Click To Paste" at bounding box center [773, 371] width 996 height 77
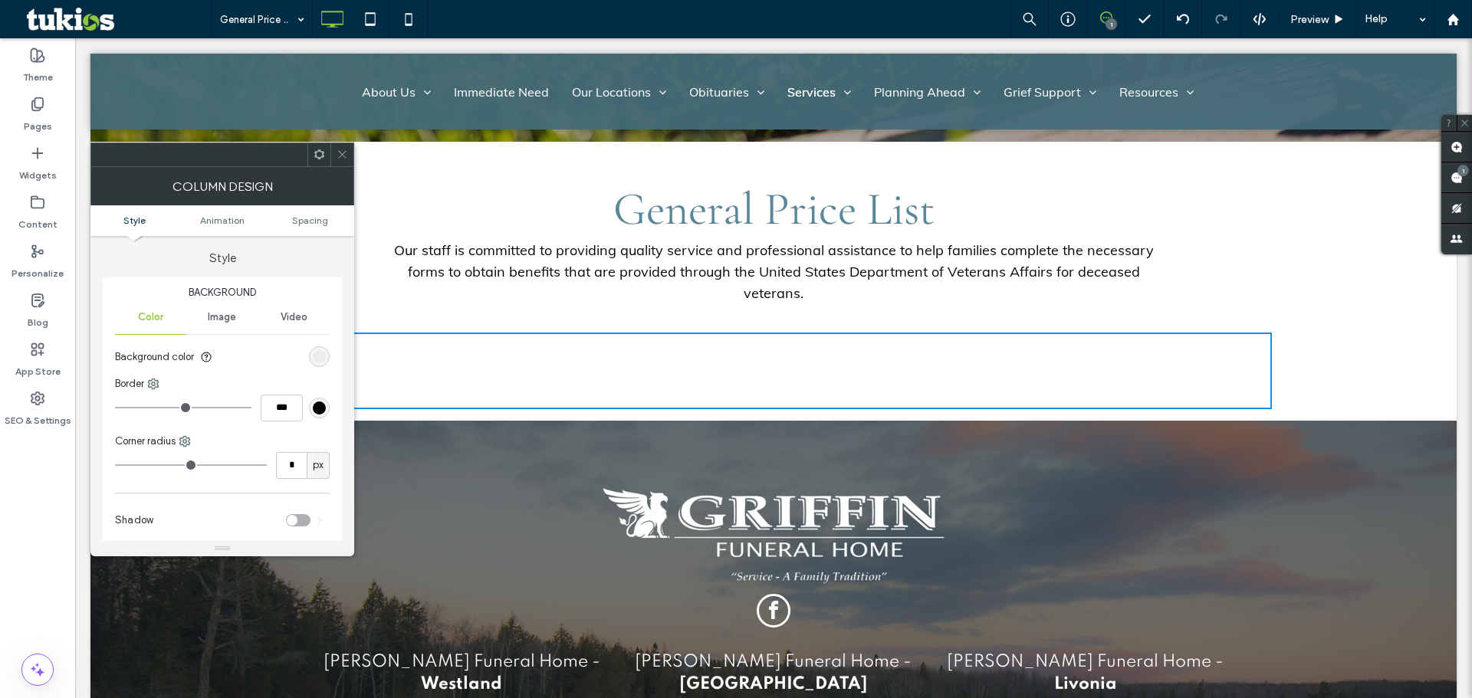
click at [338, 161] on span at bounding box center [342, 154] width 11 height 23
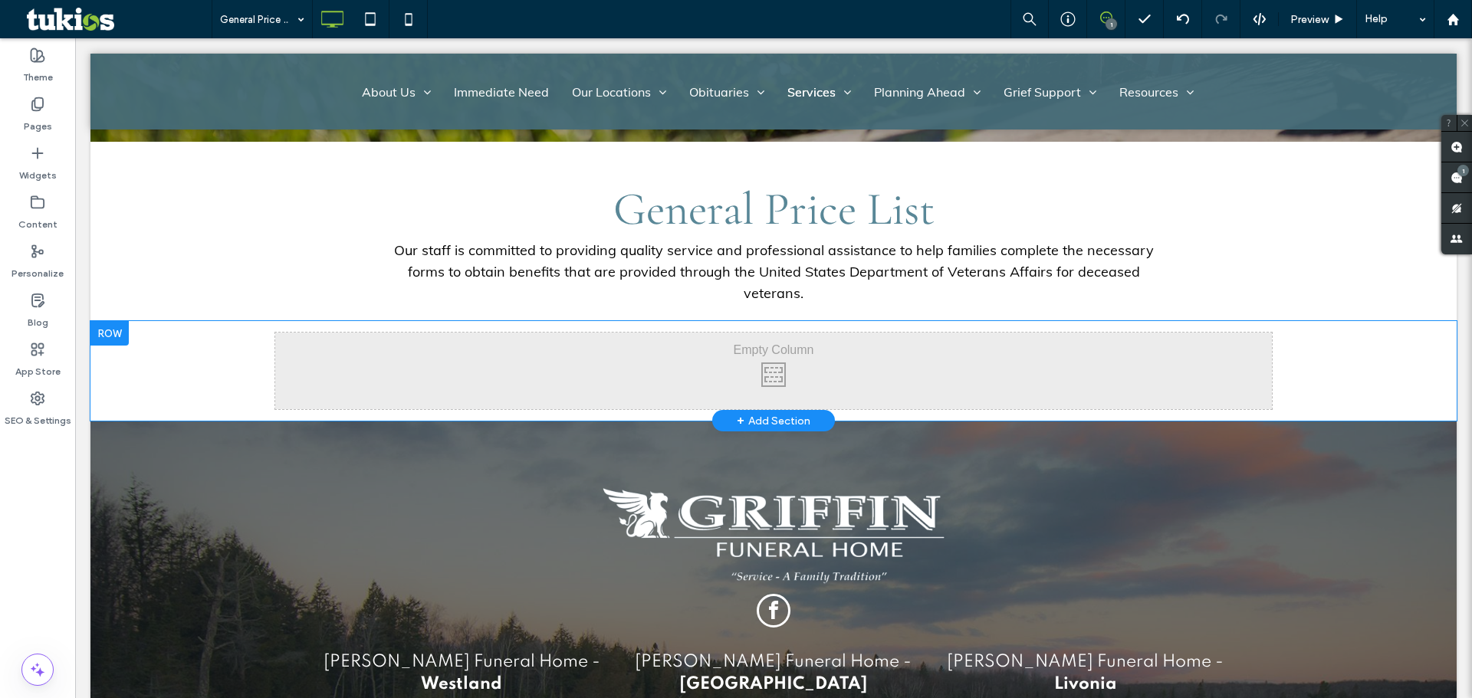
click at [126, 321] on div at bounding box center [109, 333] width 38 height 25
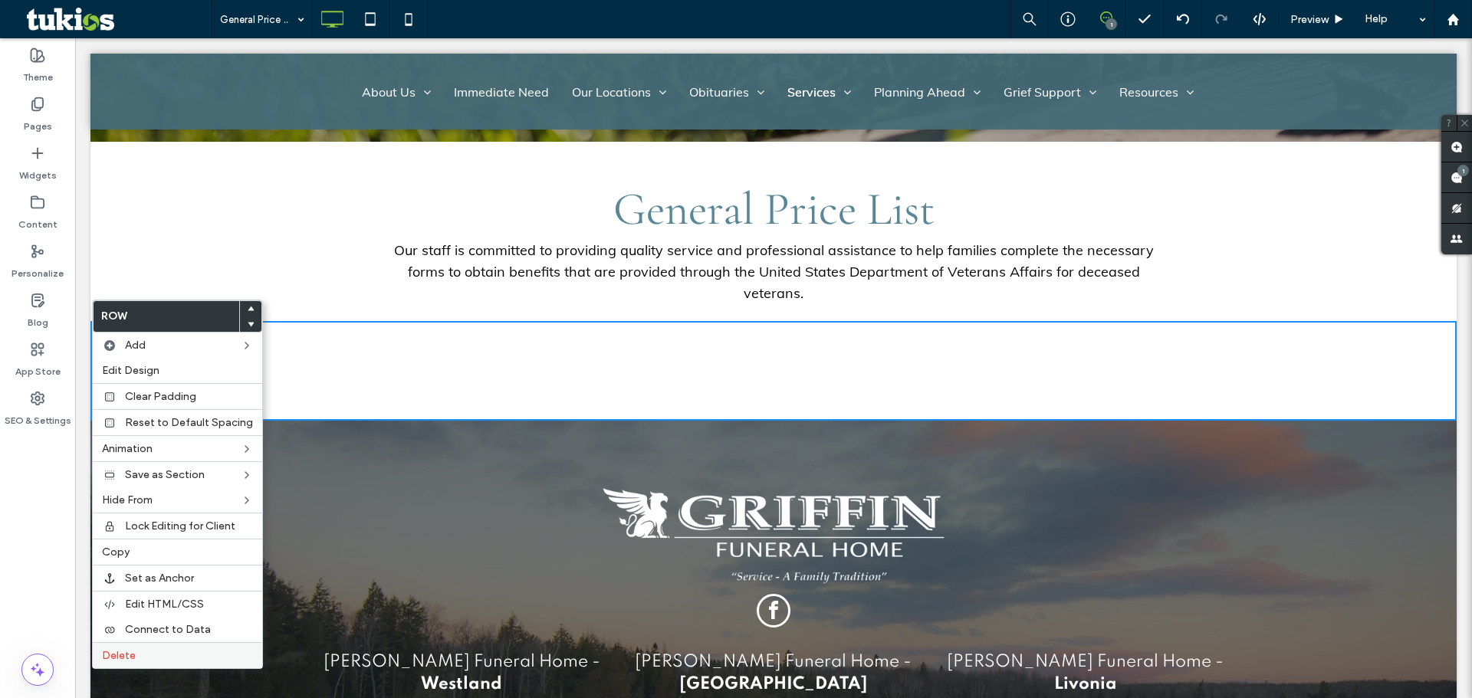
click at [201, 651] on label "Delete" at bounding box center [177, 655] width 151 height 13
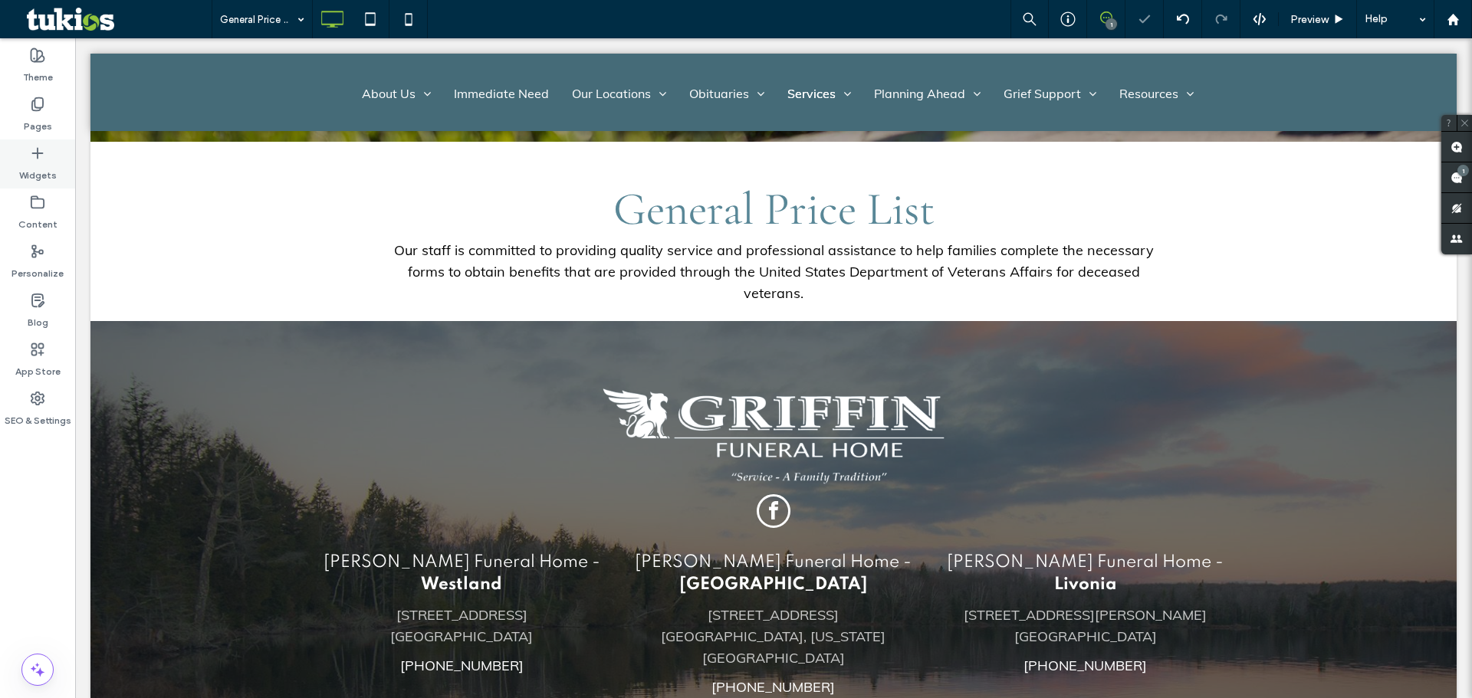
click at [47, 161] on label "Widgets" at bounding box center [38, 171] width 38 height 21
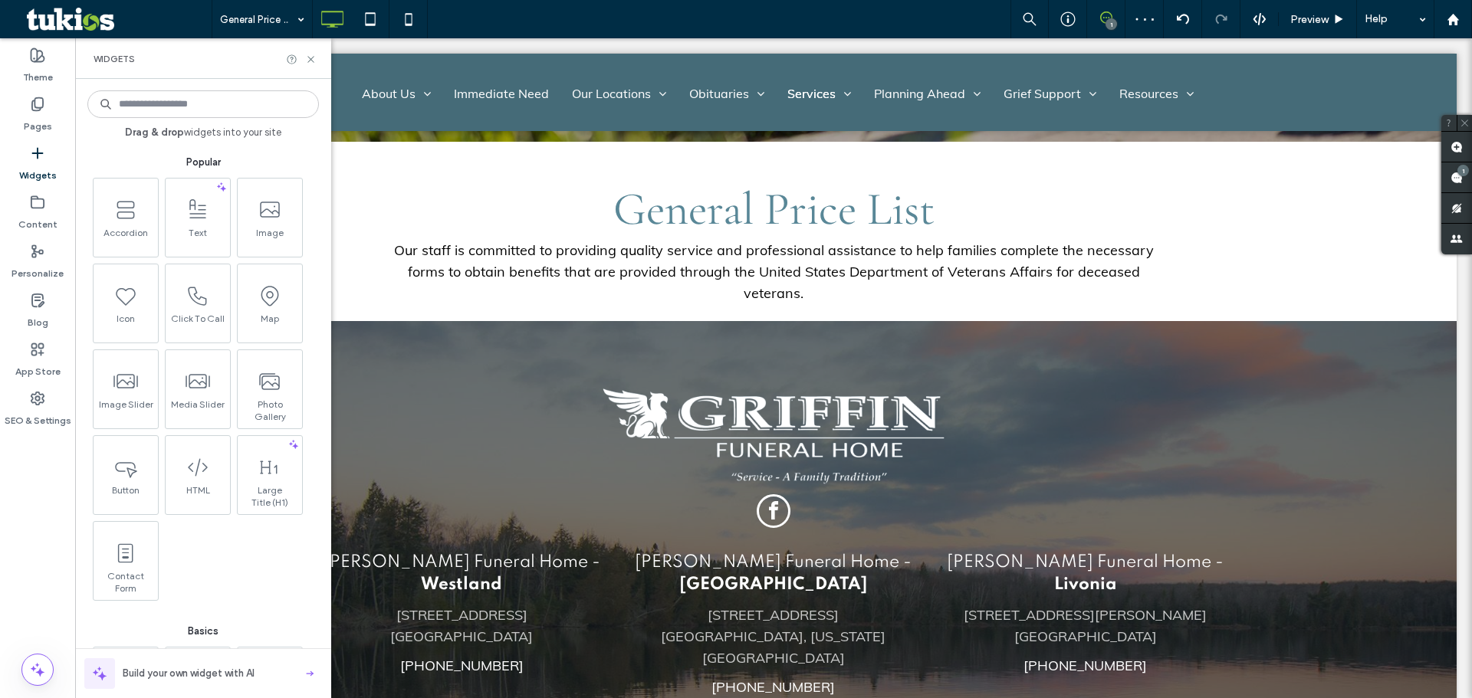
scroll to position [537, 0]
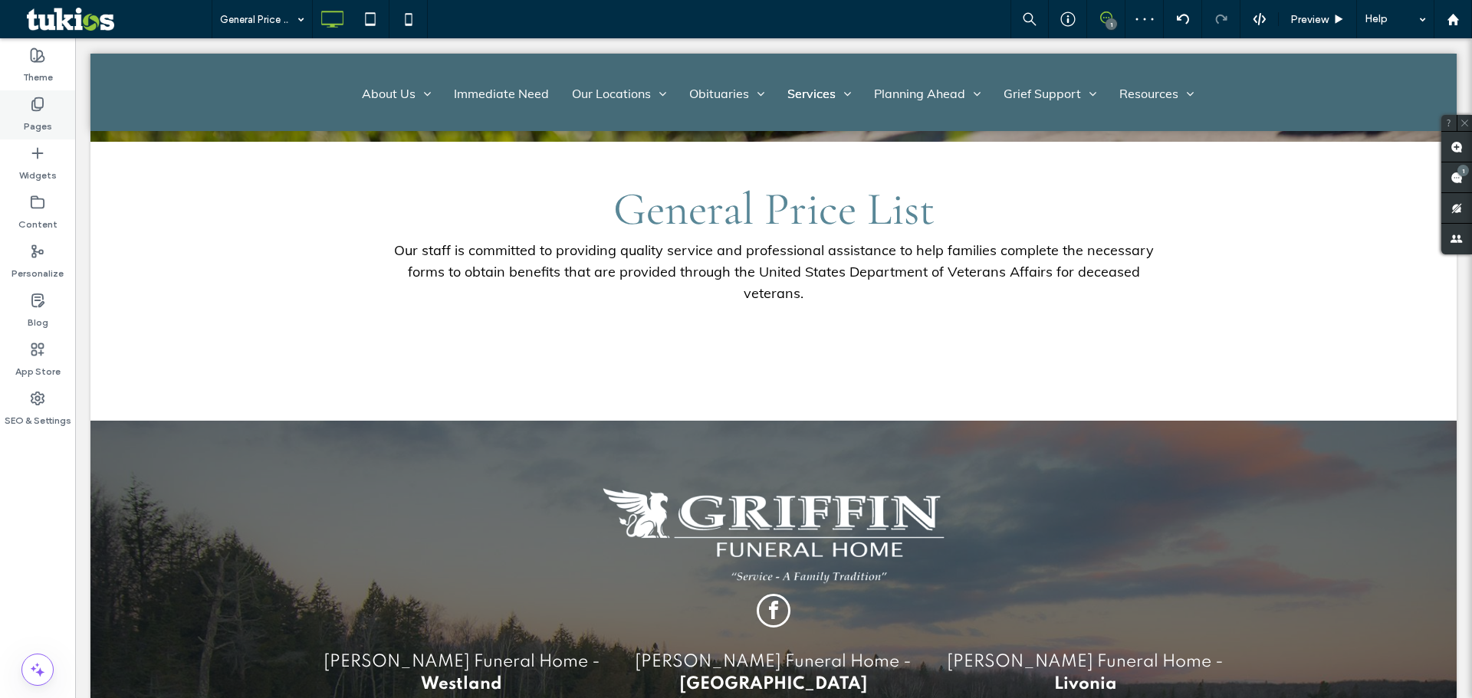
click at [25, 98] on div "Pages" at bounding box center [37, 114] width 75 height 49
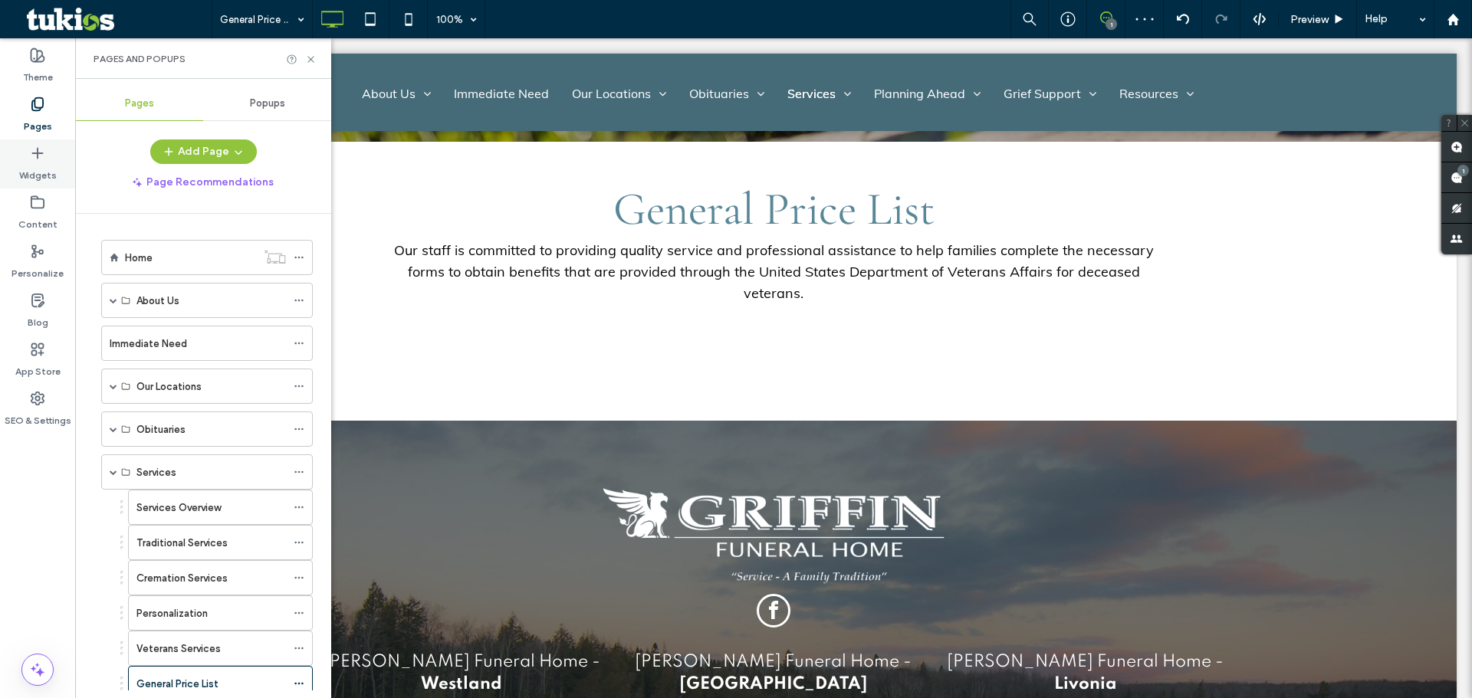
click at [47, 166] on label "Widgets" at bounding box center [38, 171] width 38 height 21
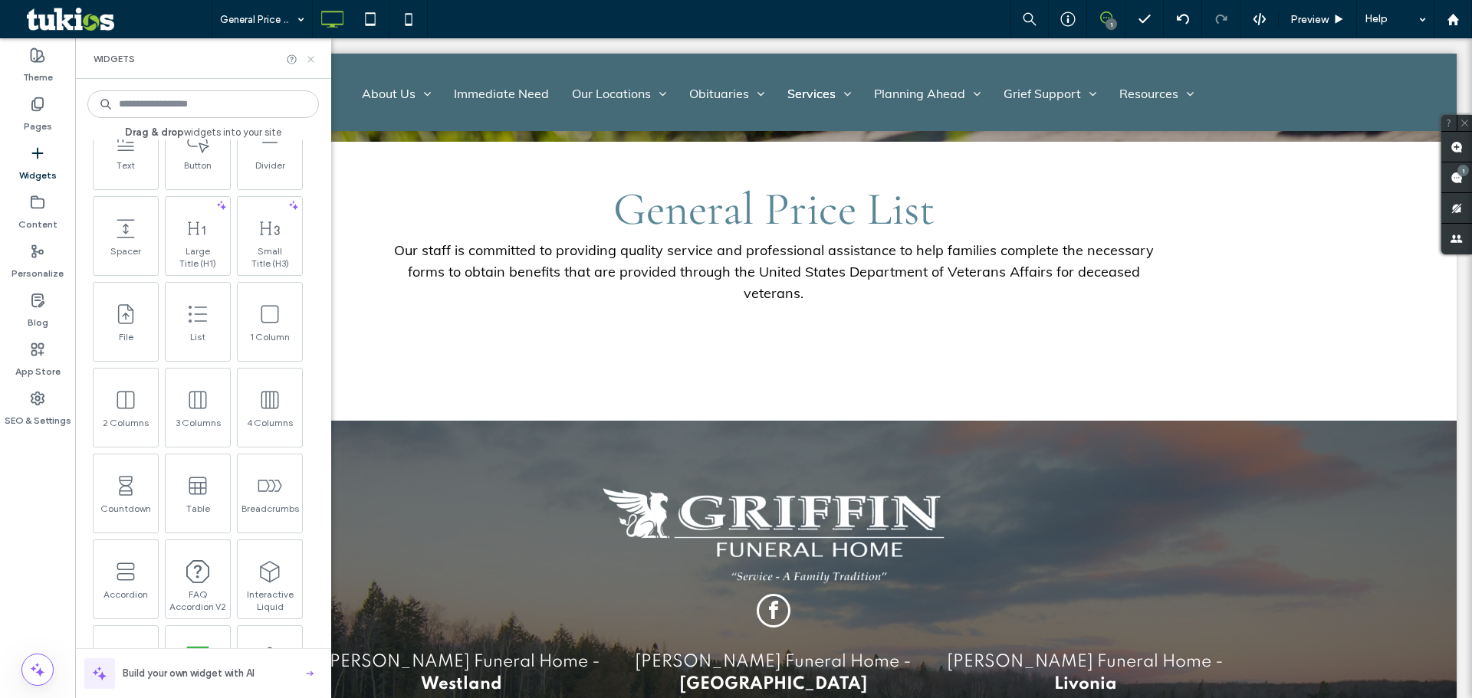
click at [313, 59] on icon at bounding box center [310, 59] width 11 height 11
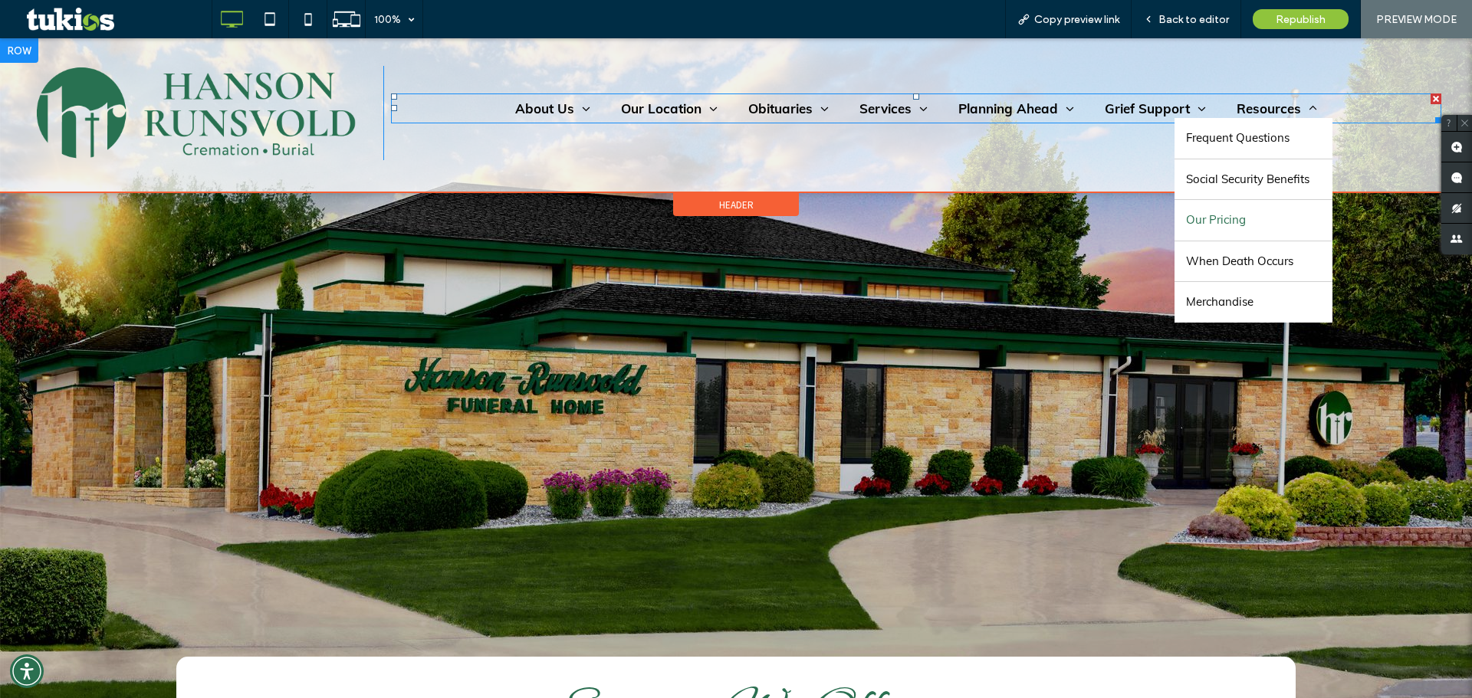
click at [1266, 221] on link "Our Pricing" at bounding box center [1253, 220] width 158 height 41
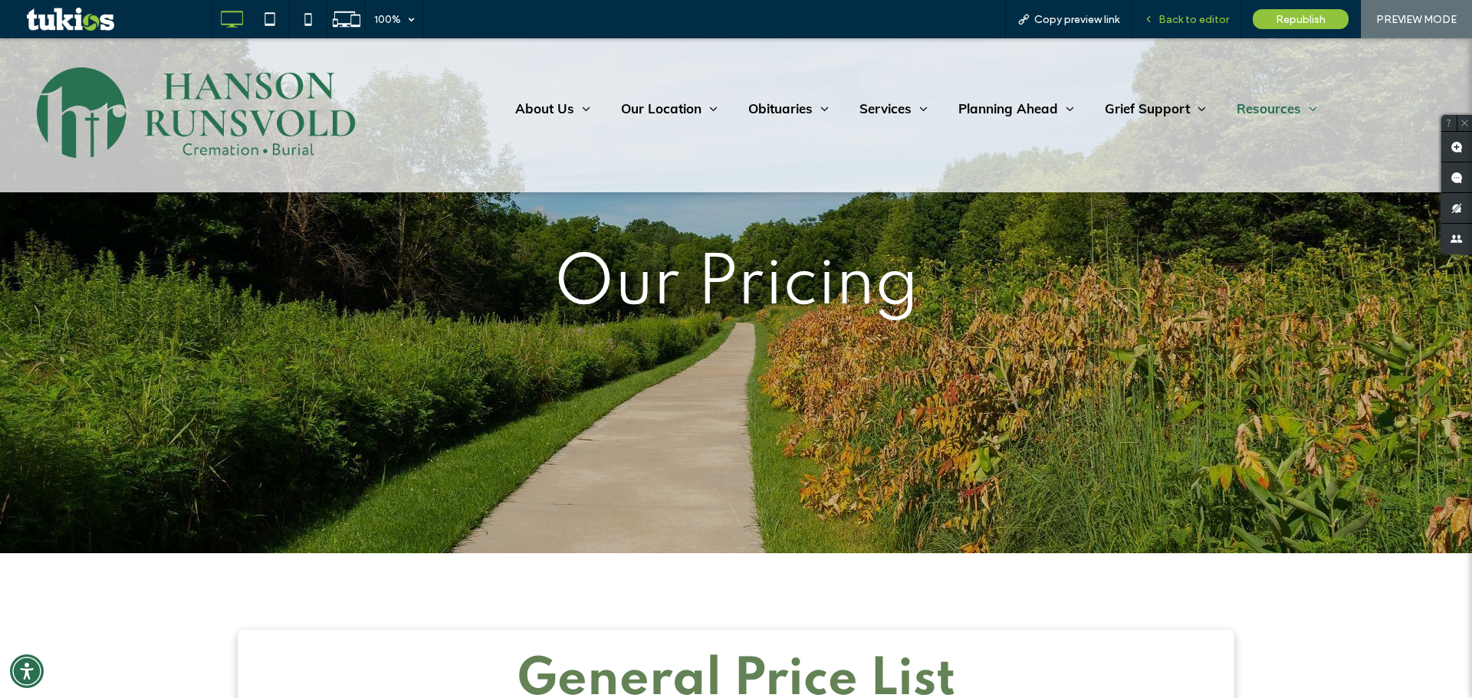
click at [1228, 21] on span "Back to editor" at bounding box center [1193, 19] width 71 height 13
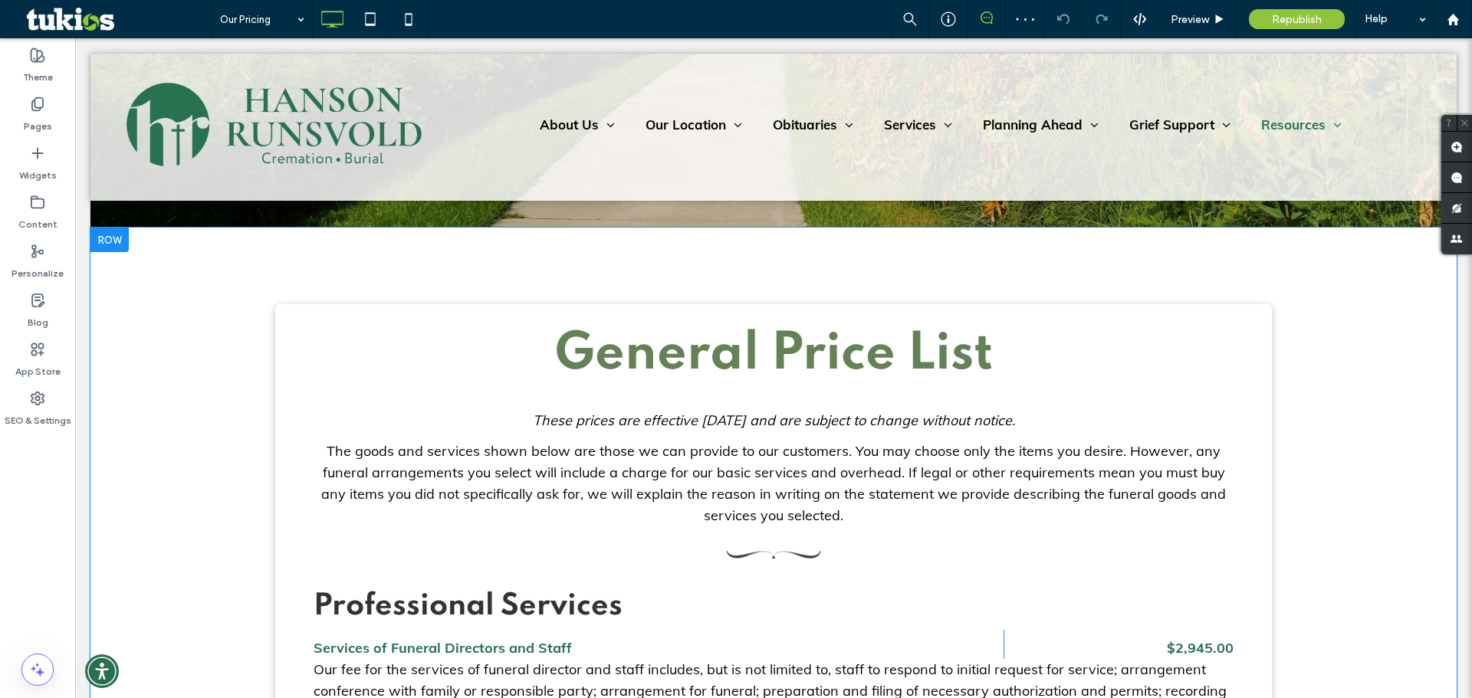
scroll to position [307, 0]
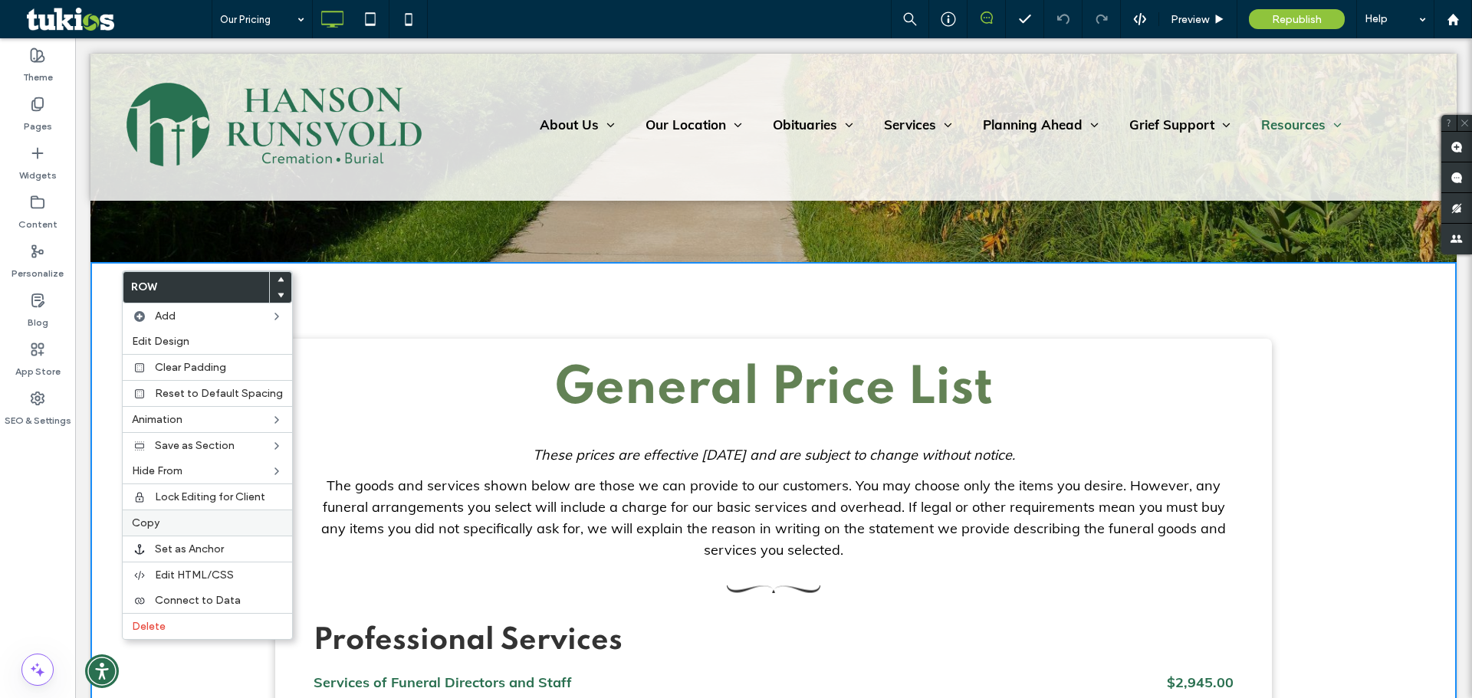
click at [175, 518] on label "Copy" at bounding box center [207, 523] width 151 height 13
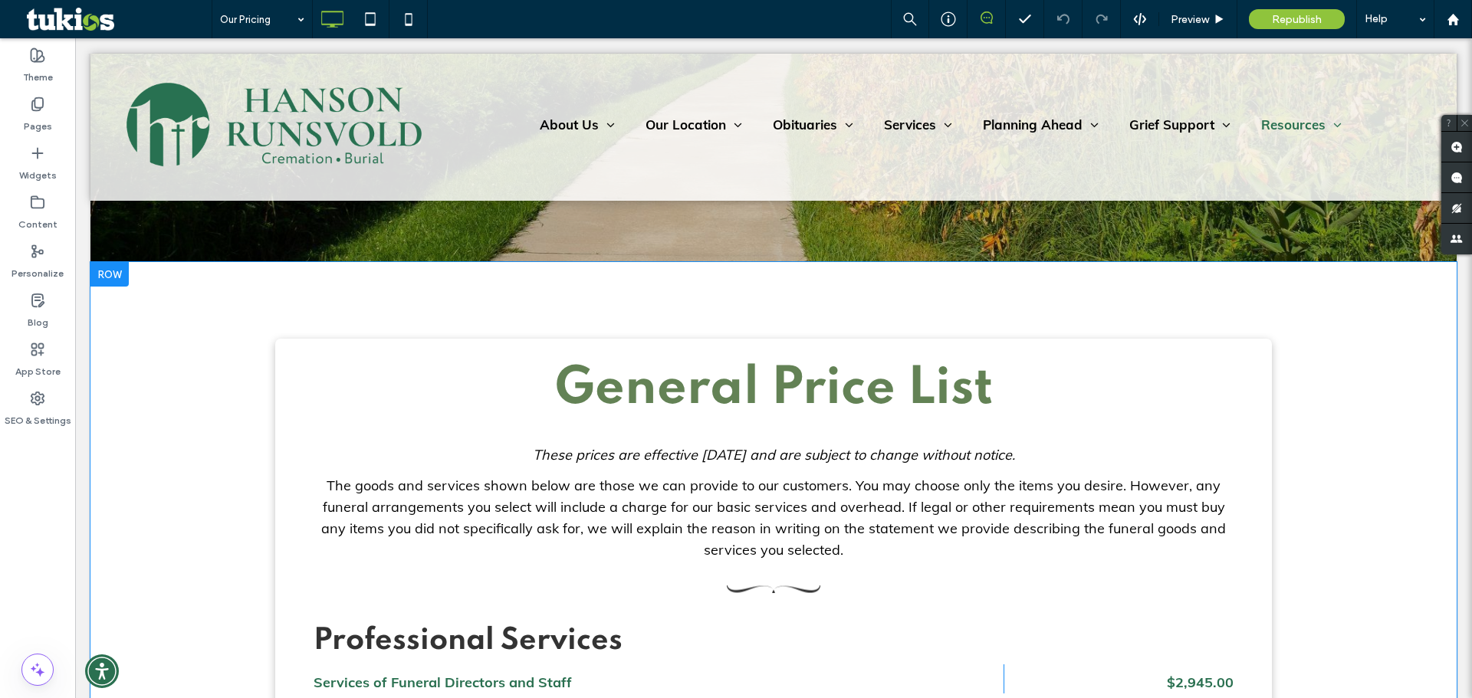
click at [117, 277] on div at bounding box center [109, 274] width 38 height 25
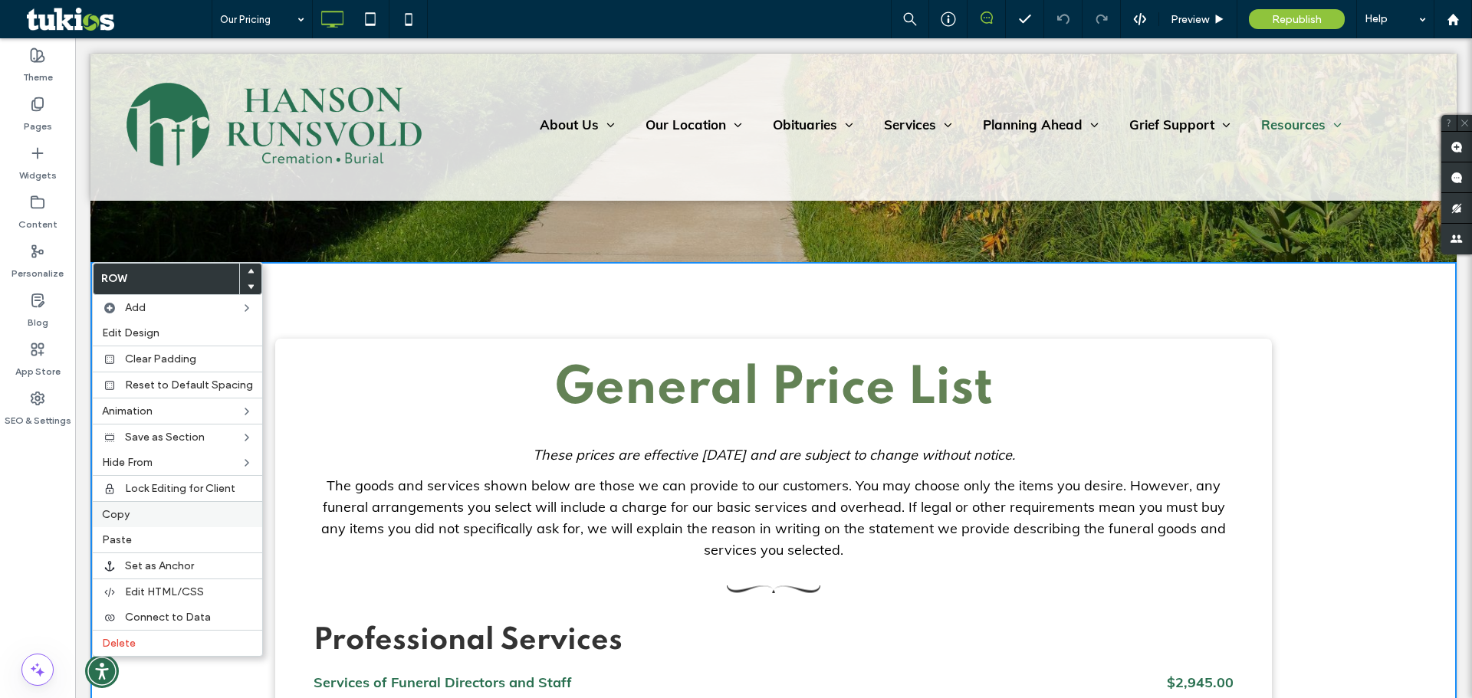
click at [189, 511] on label "Copy" at bounding box center [177, 514] width 151 height 13
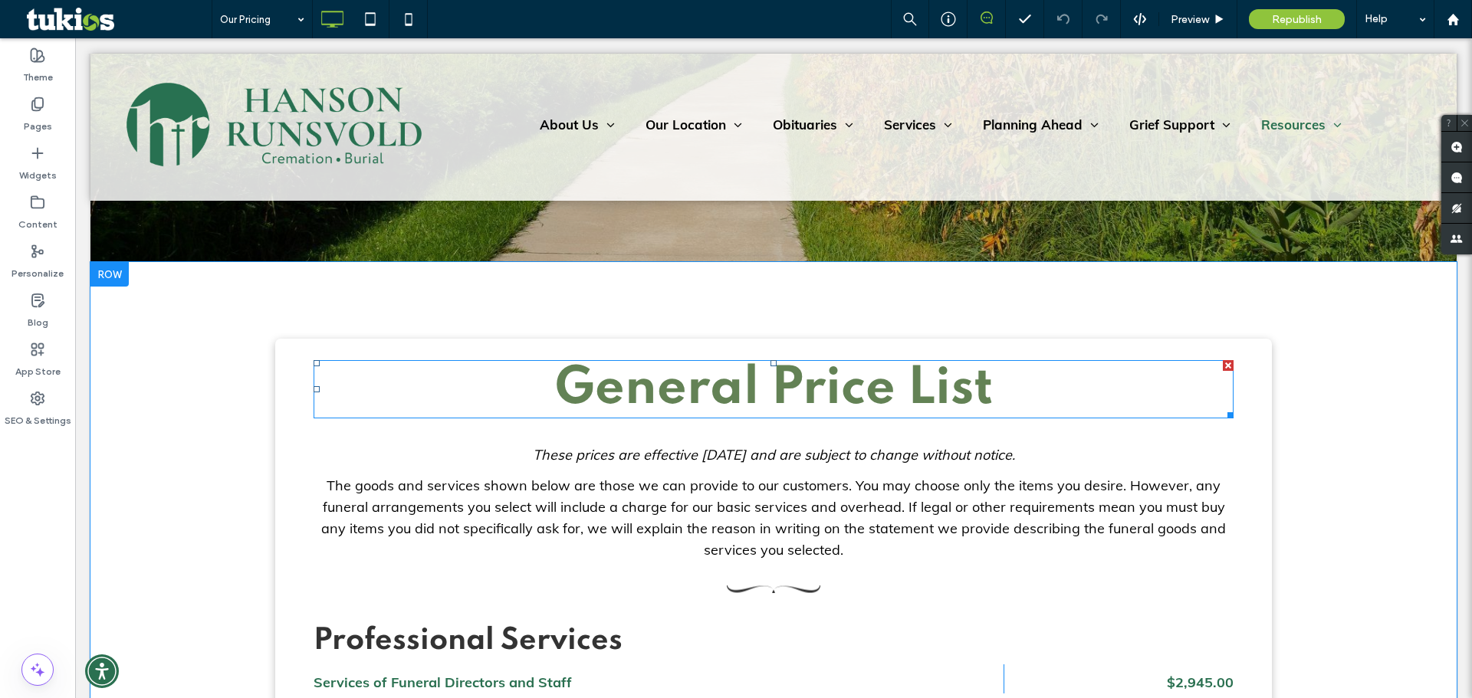
click at [410, 392] on h2 "General Price List" at bounding box center [774, 389] width 920 height 55
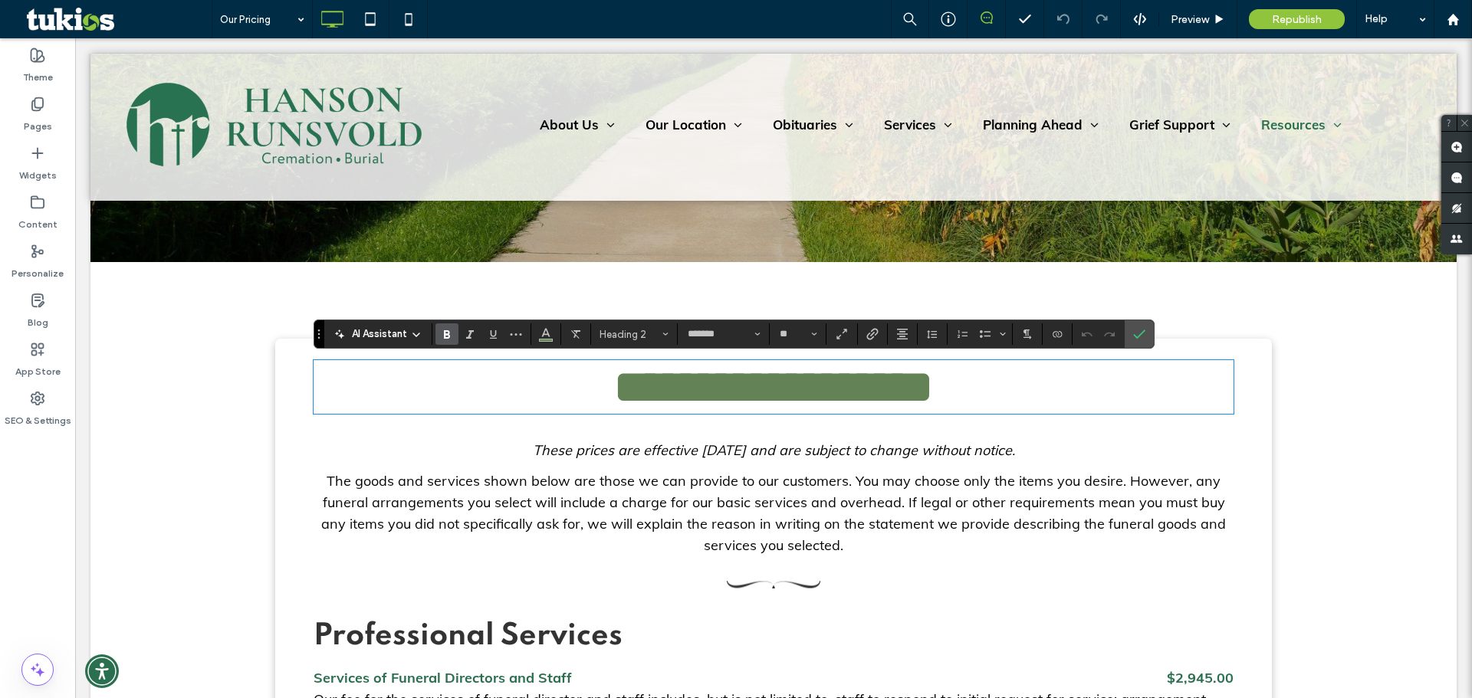
type input "*******"
type input "**"
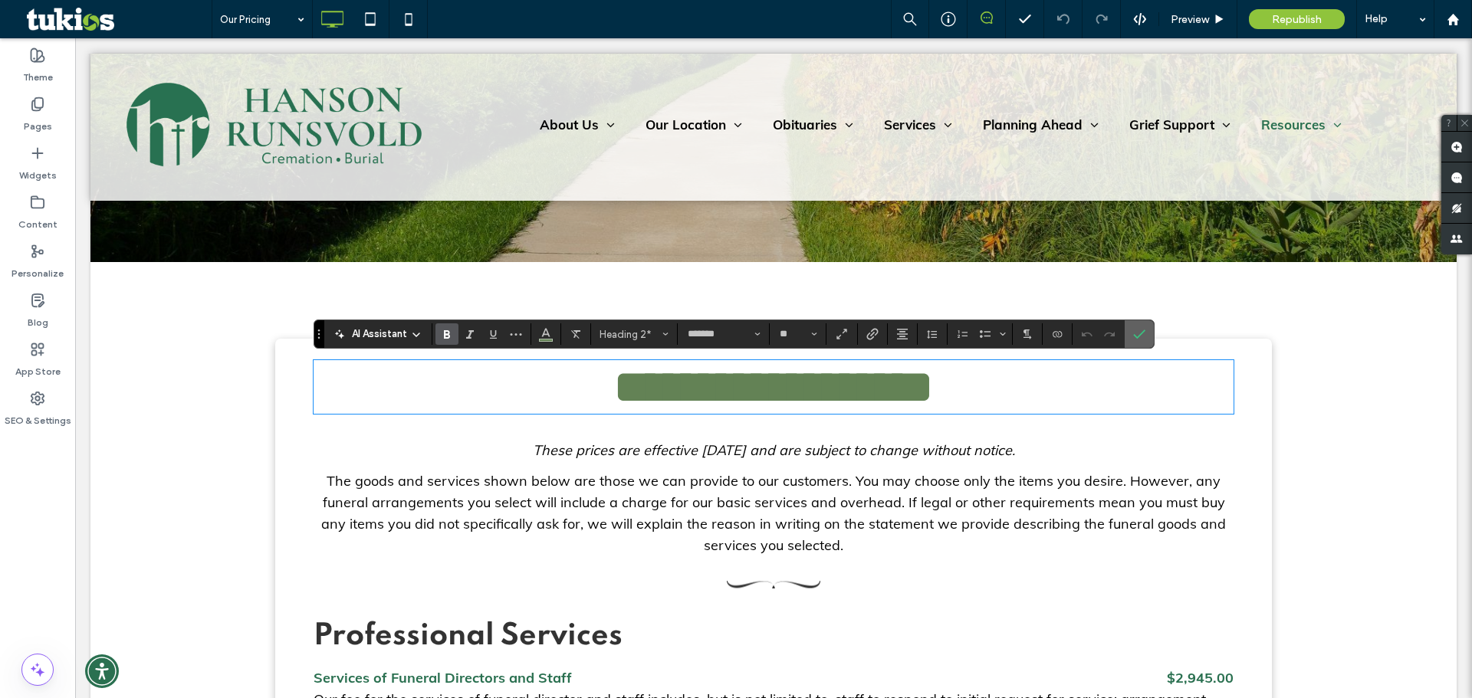
click at [1138, 333] on icon "Confirm" at bounding box center [1139, 334] width 12 height 12
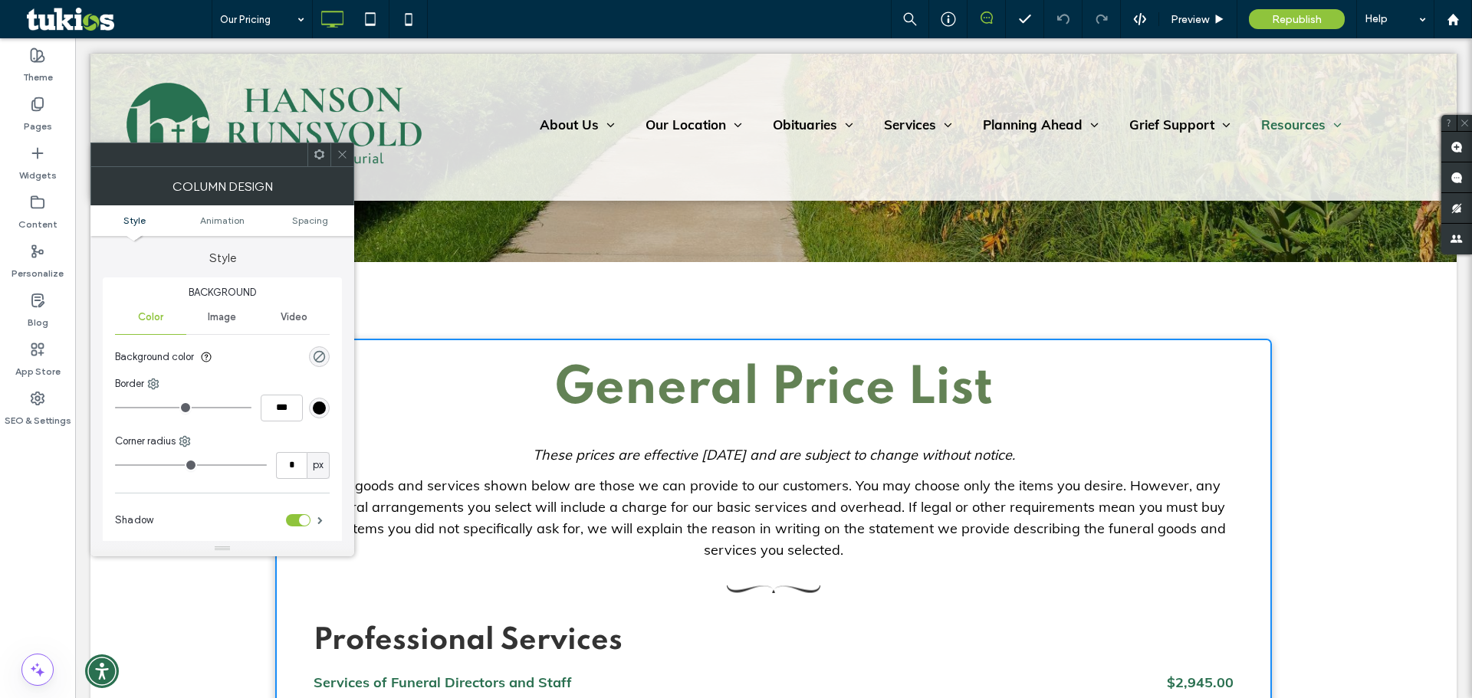
click at [339, 153] on icon at bounding box center [342, 154] width 11 height 11
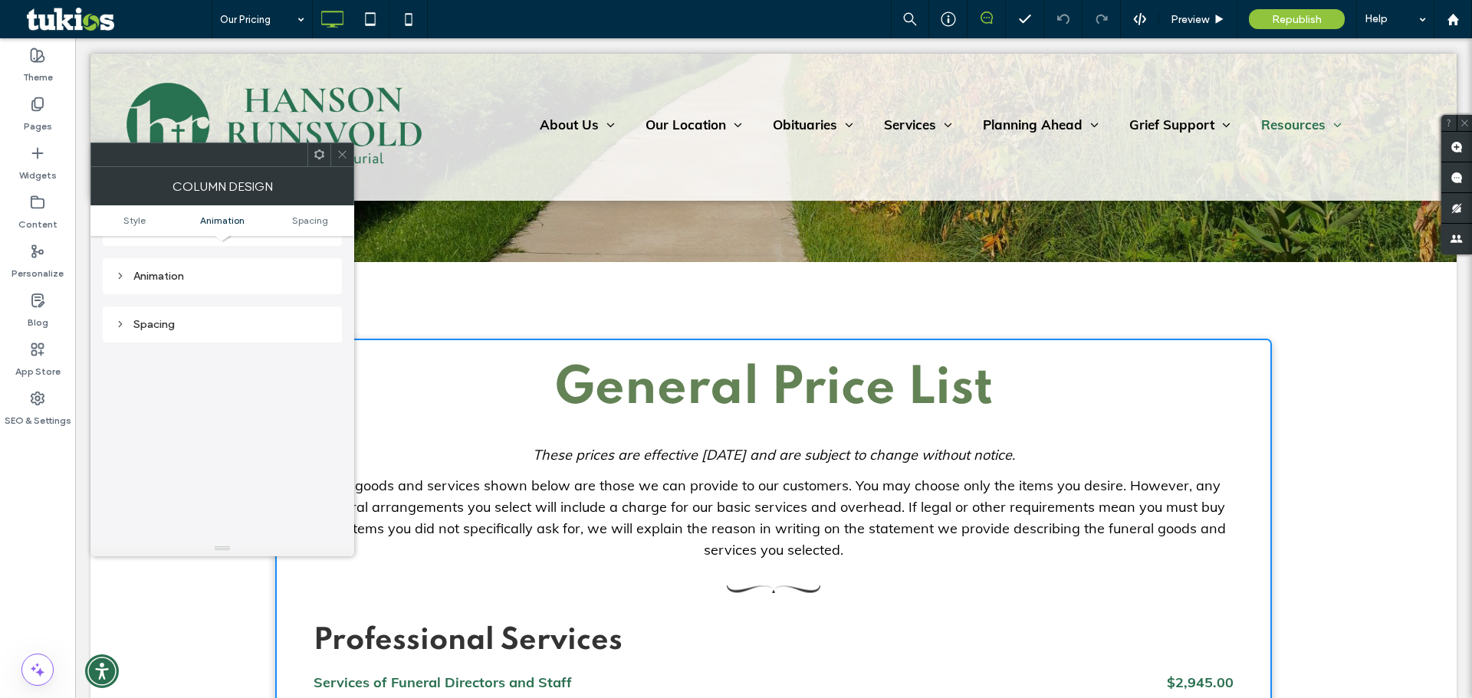
scroll to position [360, 0]
click at [349, 154] on div at bounding box center [341, 154] width 23 height 23
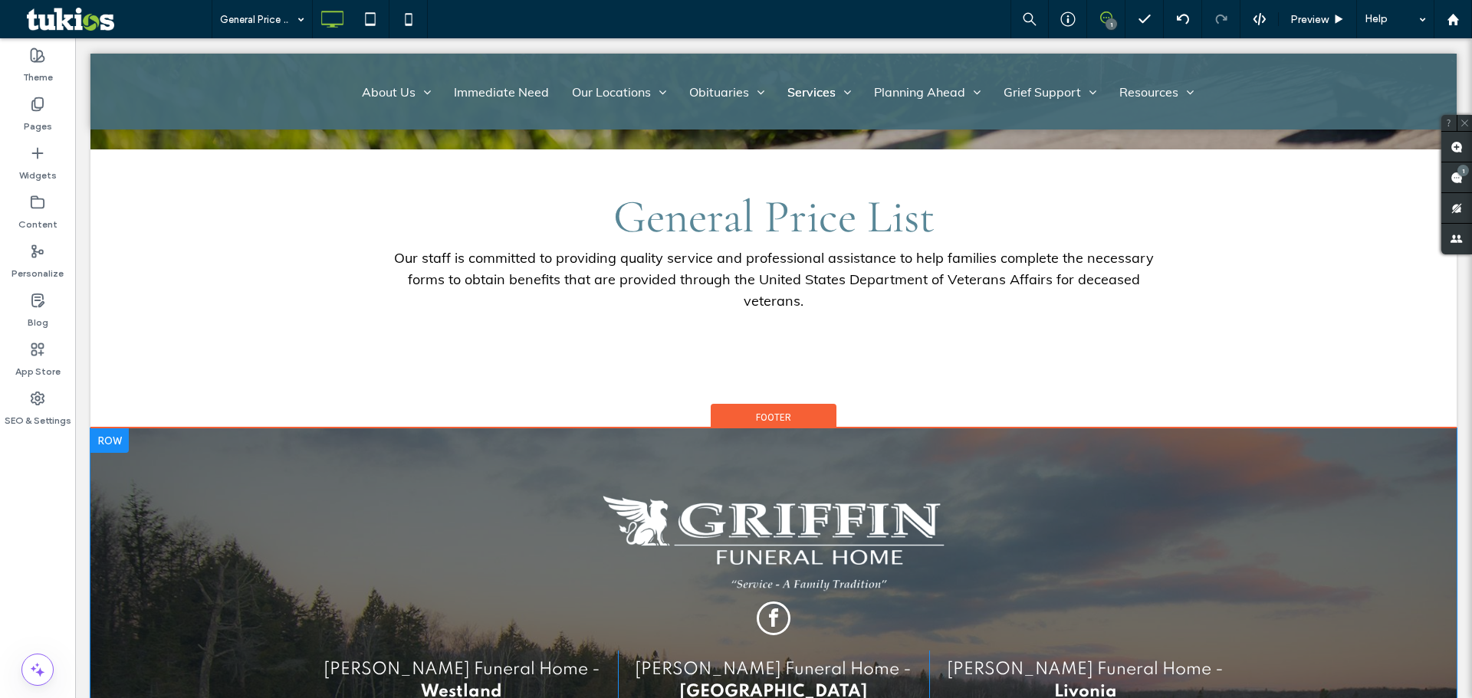
scroll to position [301, 0]
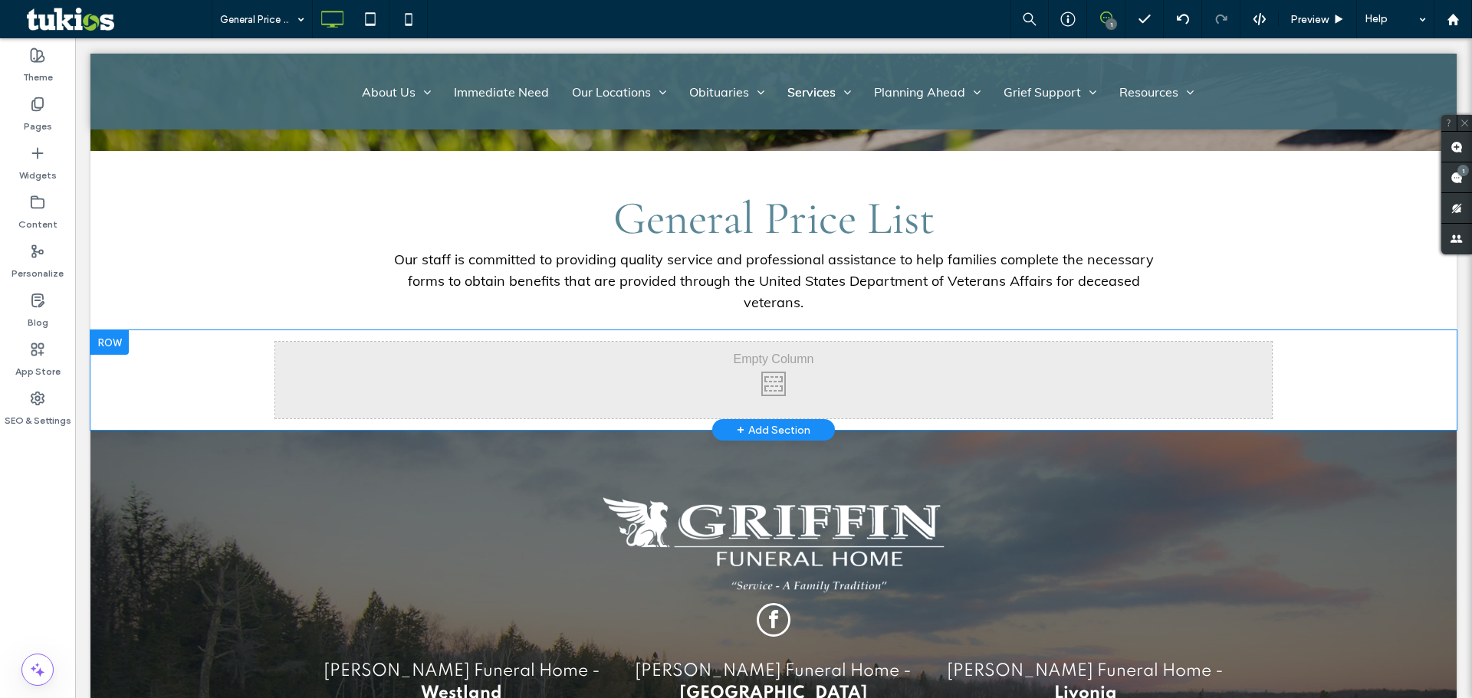
click at [608, 361] on div "Click To Paste Click To Paste" at bounding box center [773, 380] width 996 height 77
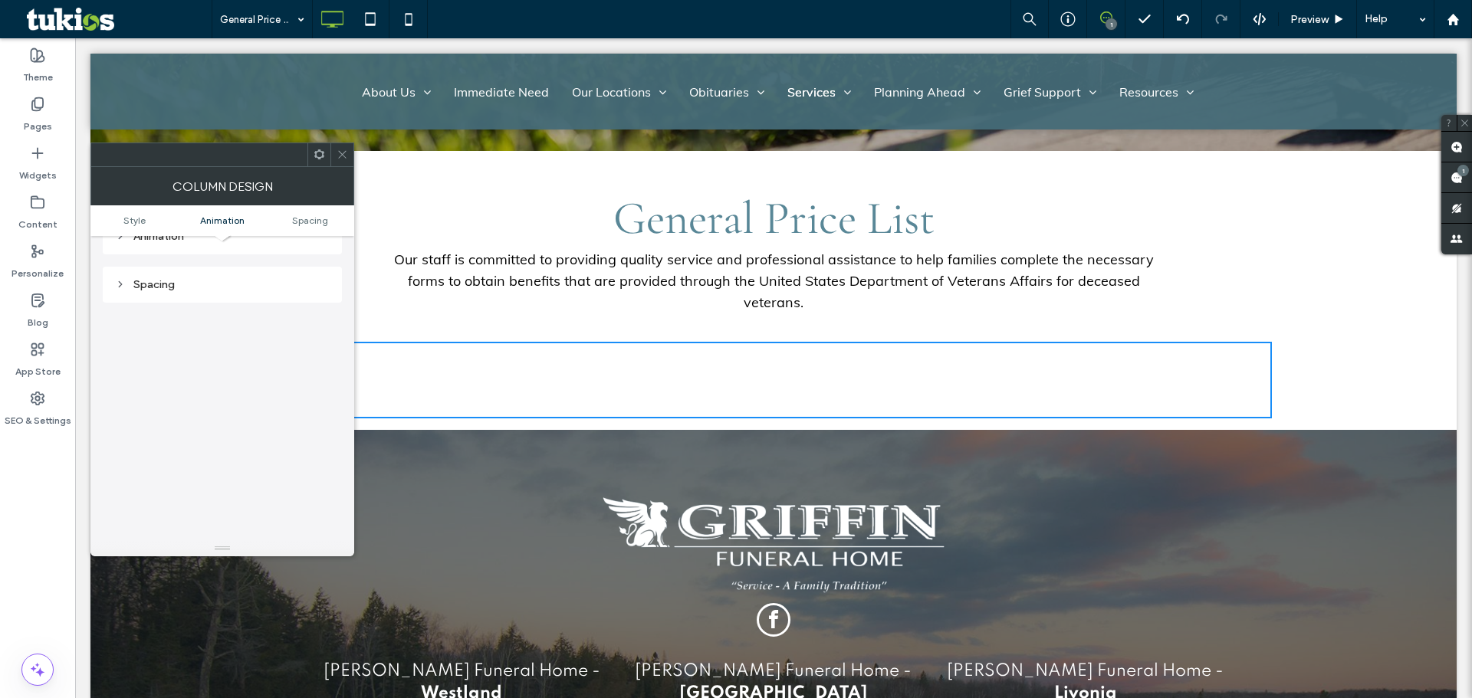
scroll to position [360, 0]
click at [349, 156] on div at bounding box center [341, 154] width 23 height 23
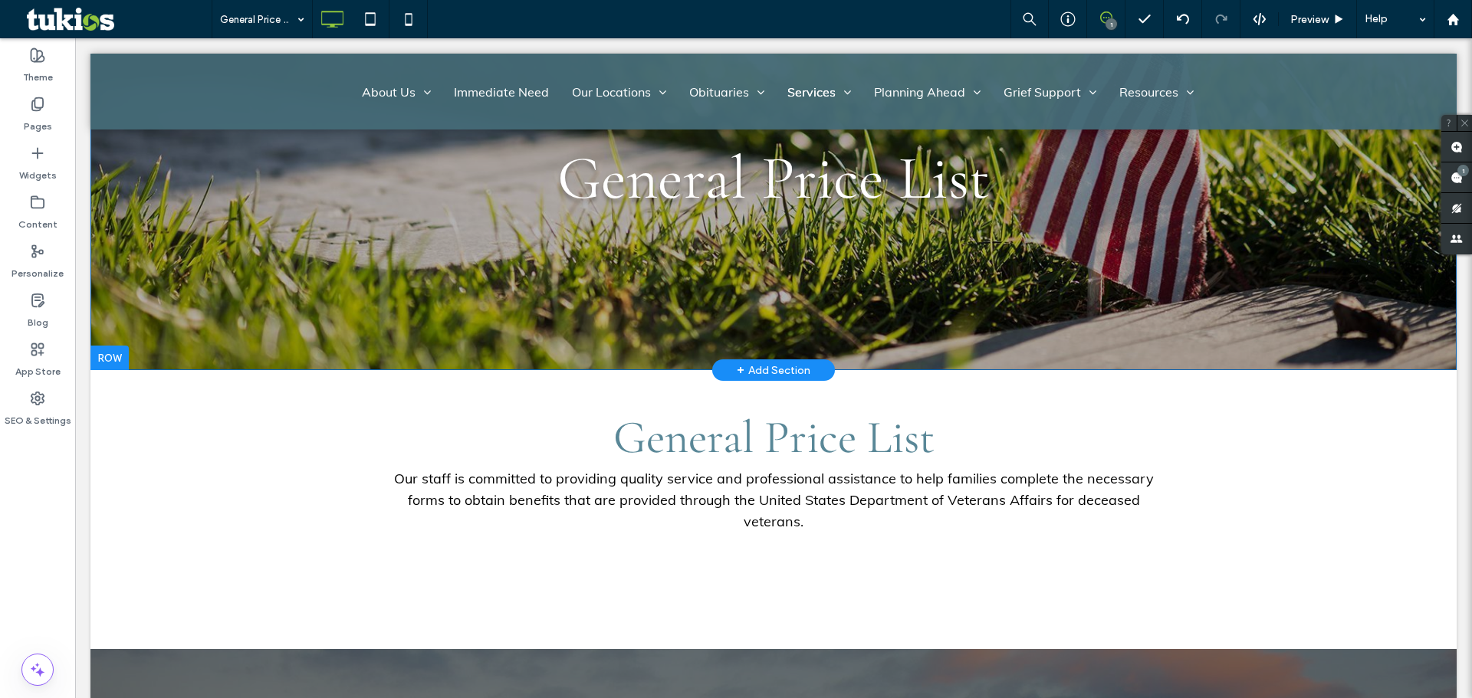
scroll to position [0, 0]
